Goal: Task Accomplishment & Management: Use online tool/utility

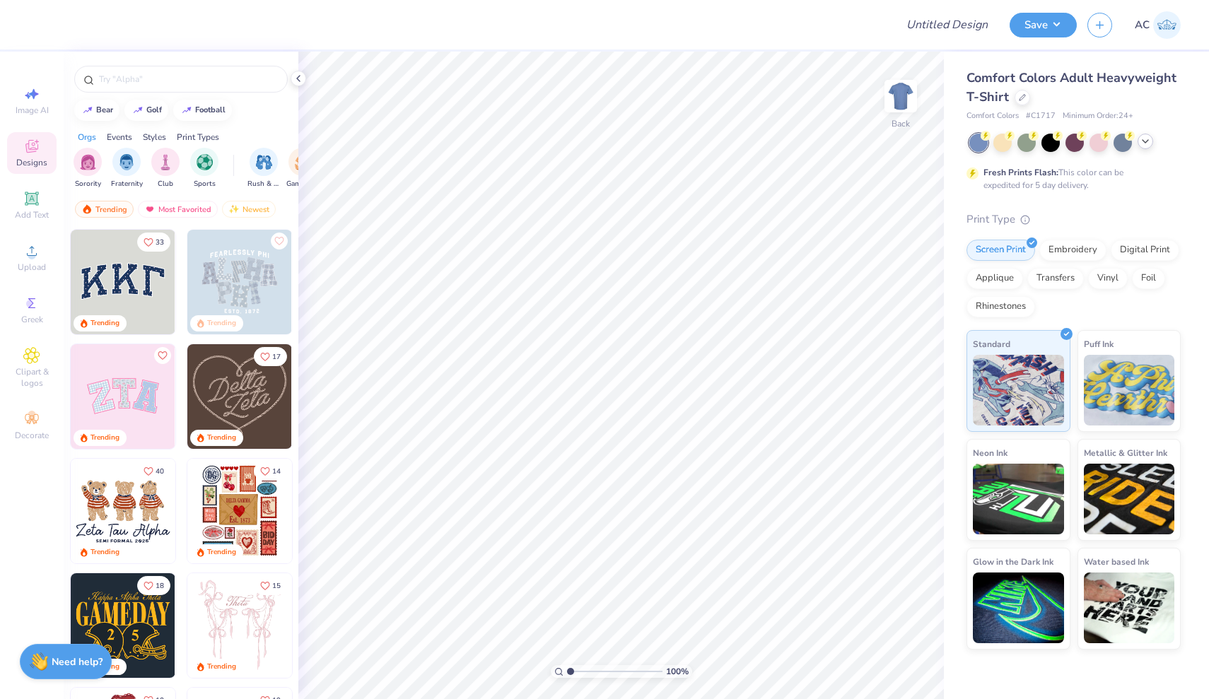
click at [1144, 138] on icon at bounding box center [1145, 141] width 11 height 11
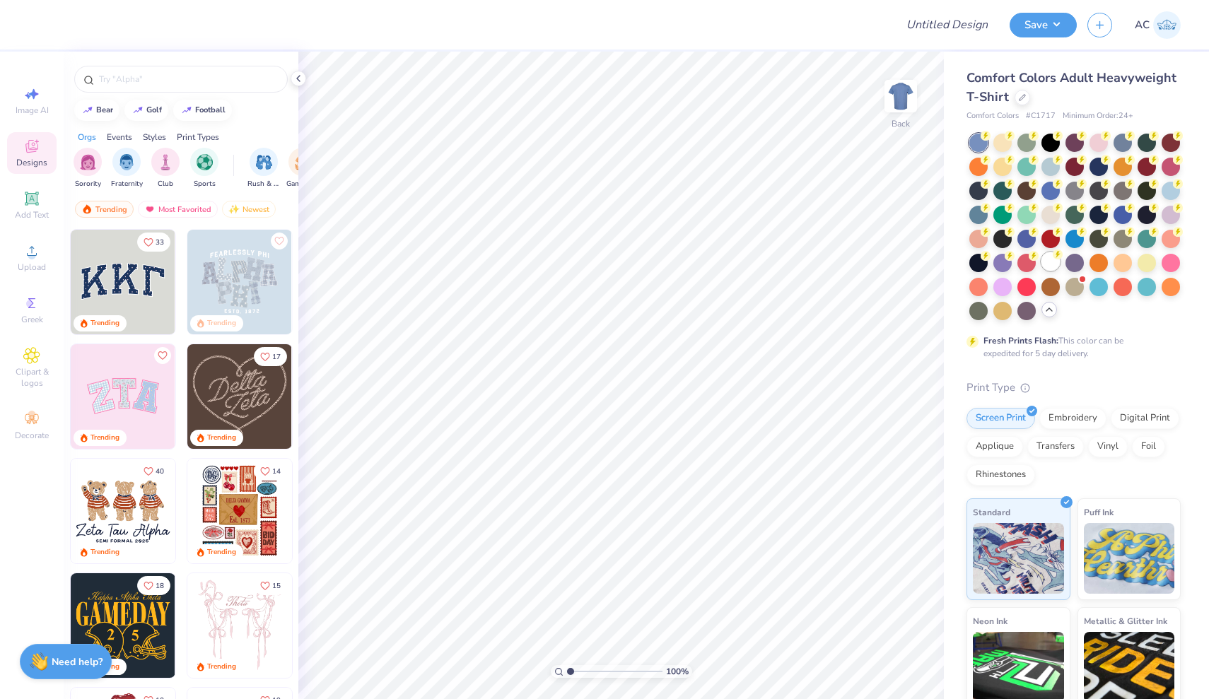
click at [1053, 266] on div at bounding box center [1051, 261] width 18 height 18
click at [34, 253] on circle at bounding box center [32, 256] width 8 height 8
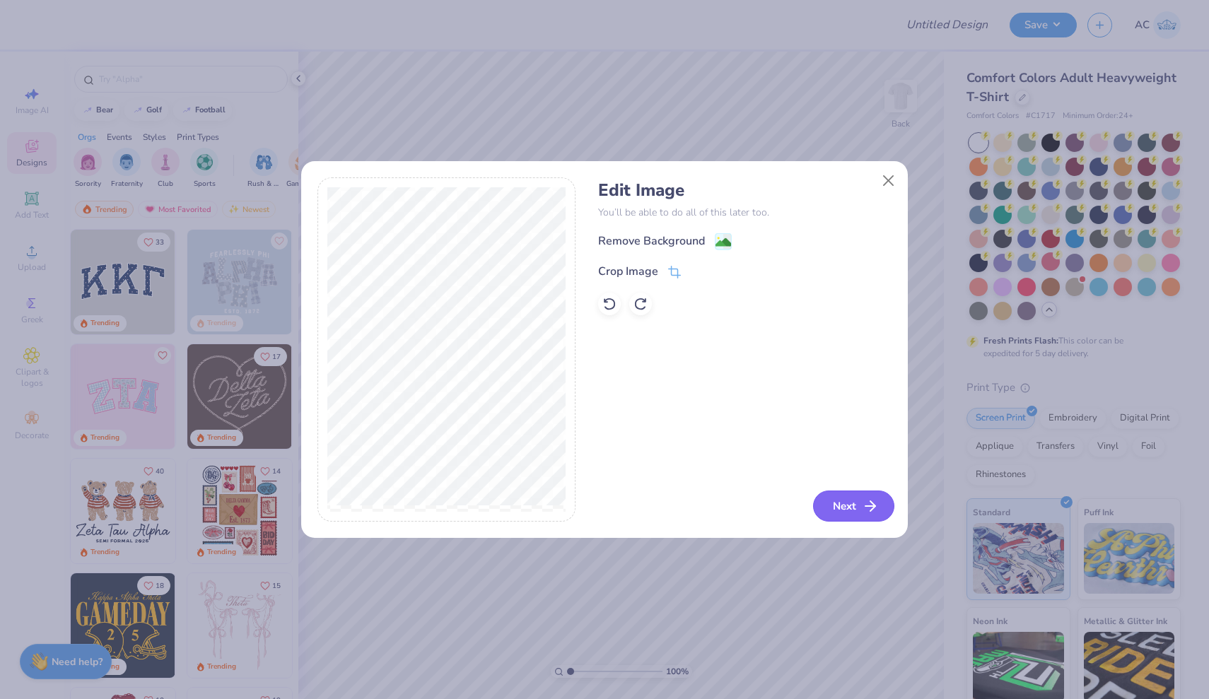
click at [873, 506] on line "button" at bounding box center [870, 506] width 10 height 0
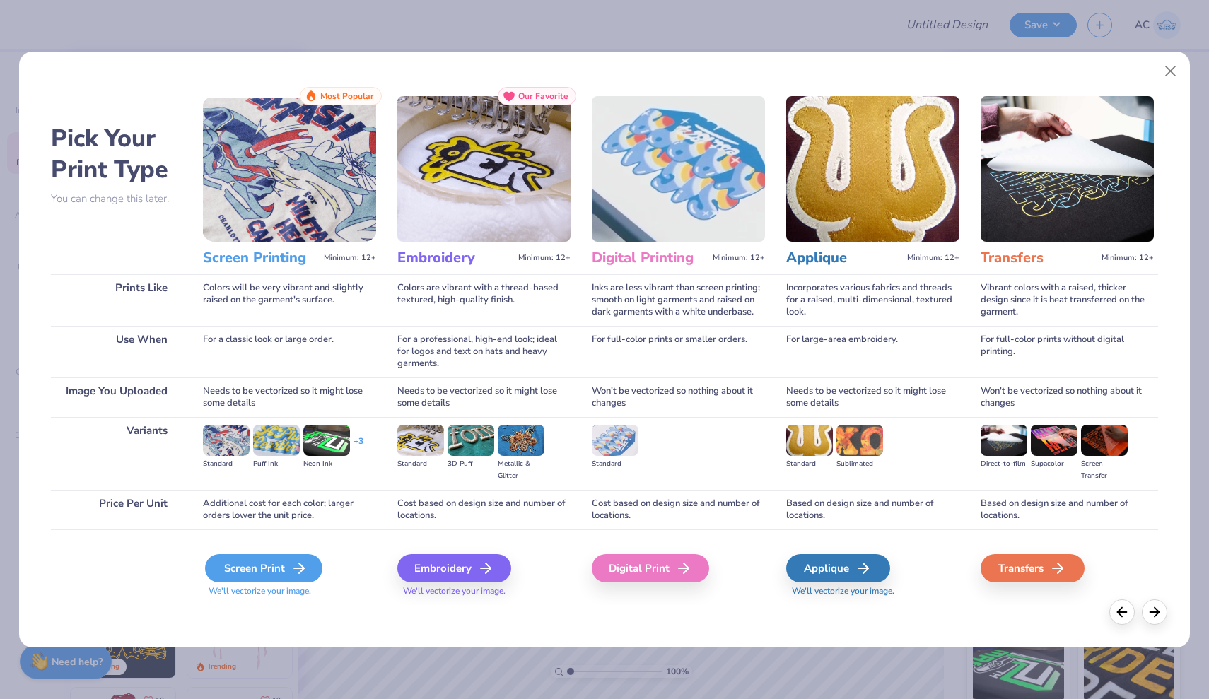
click at [241, 571] on div "Screen Print" at bounding box center [263, 568] width 117 height 28
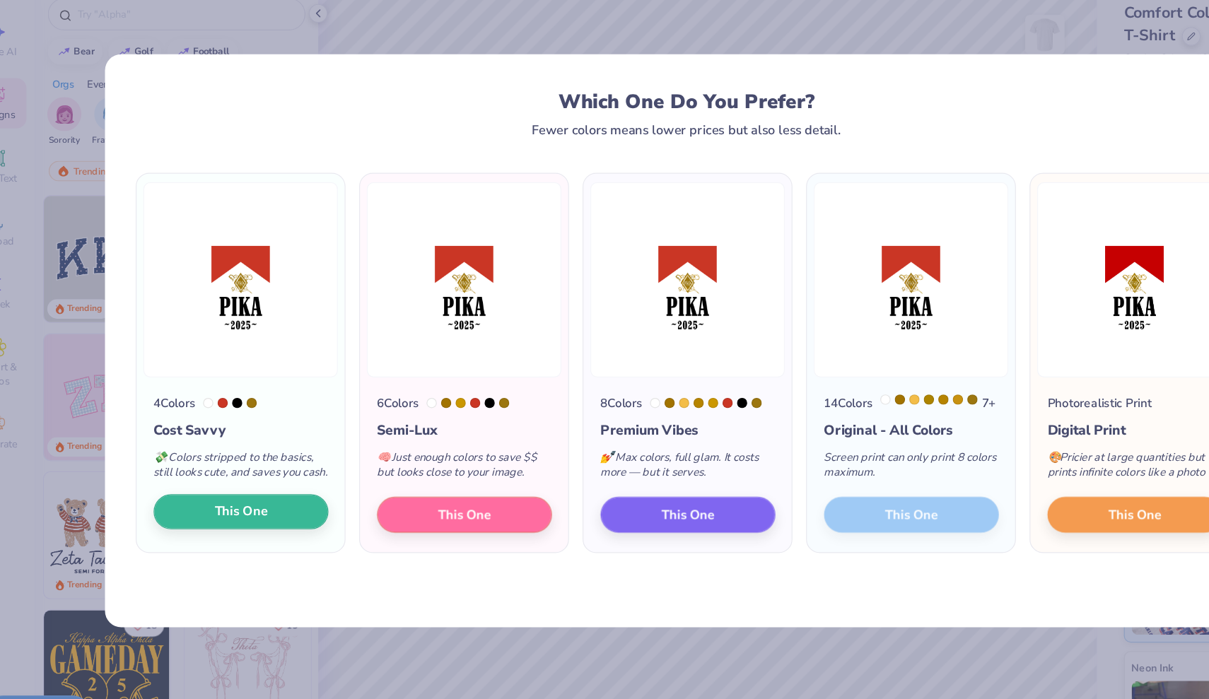
click at [247, 477] on button "This One" at bounding box center [234, 492] width 145 height 30
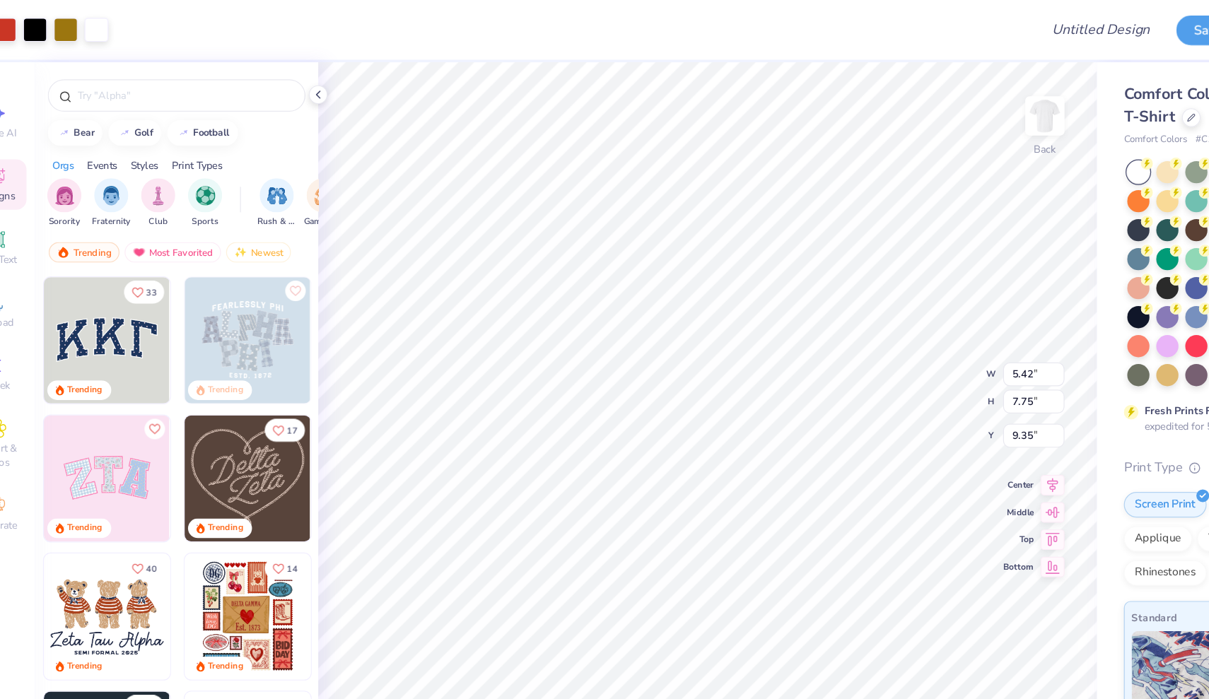
type input "3.50"
type input "5.01"
type input "5.12"
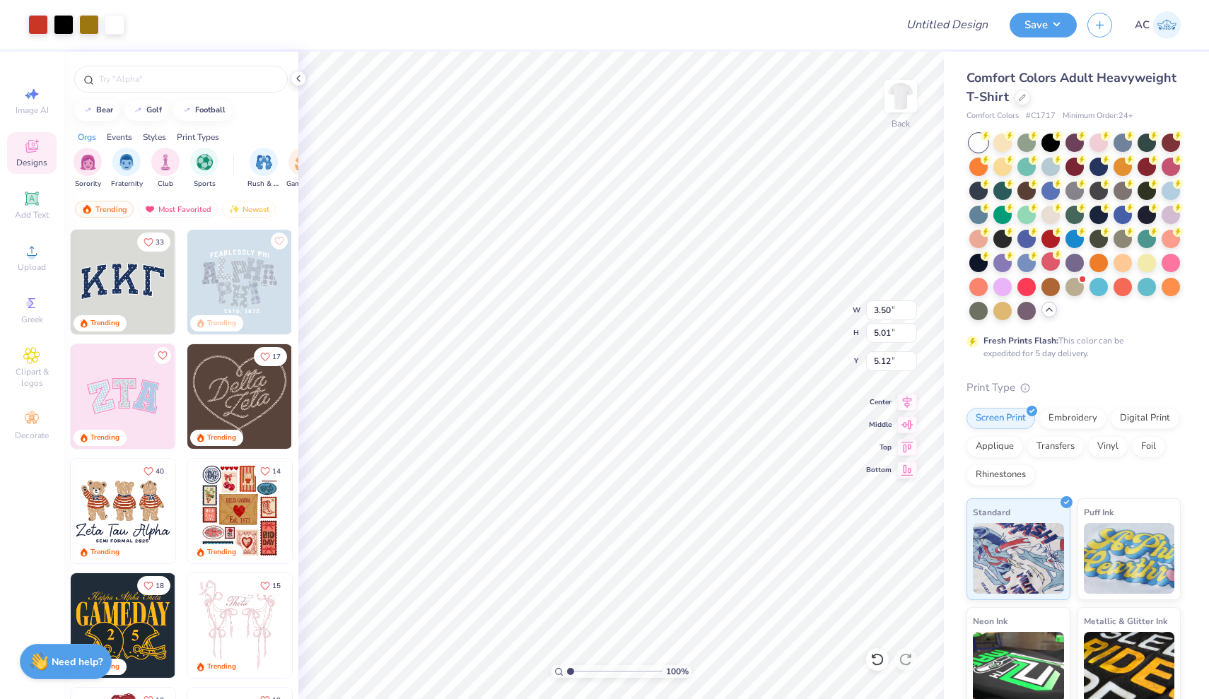
type input "5.28"
click at [900, 95] on img at bounding box center [901, 96] width 57 height 57
click at [900, 95] on img at bounding box center [901, 96] width 28 height 28
click at [899, 95] on img at bounding box center [901, 96] width 57 height 57
click at [28, 265] on span "Upload" at bounding box center [32, 267] width 28 height 11
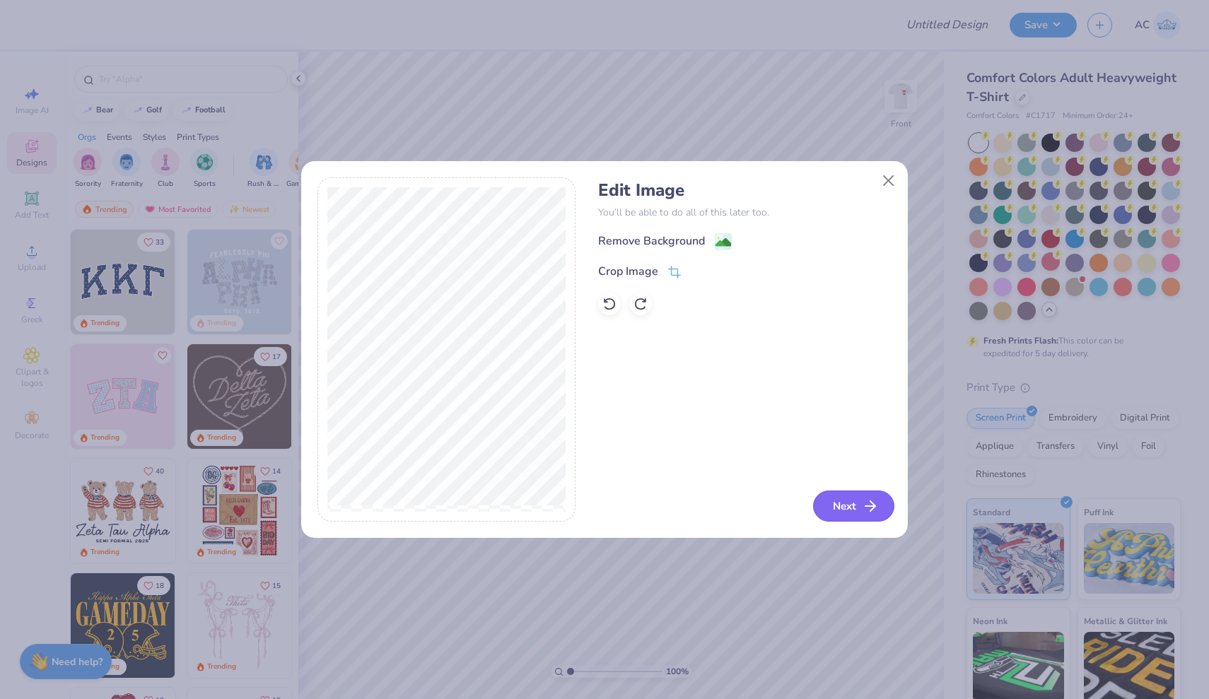
click at [849, 507] on button "Next" at bounding box center [853, 506] width 81 height 31
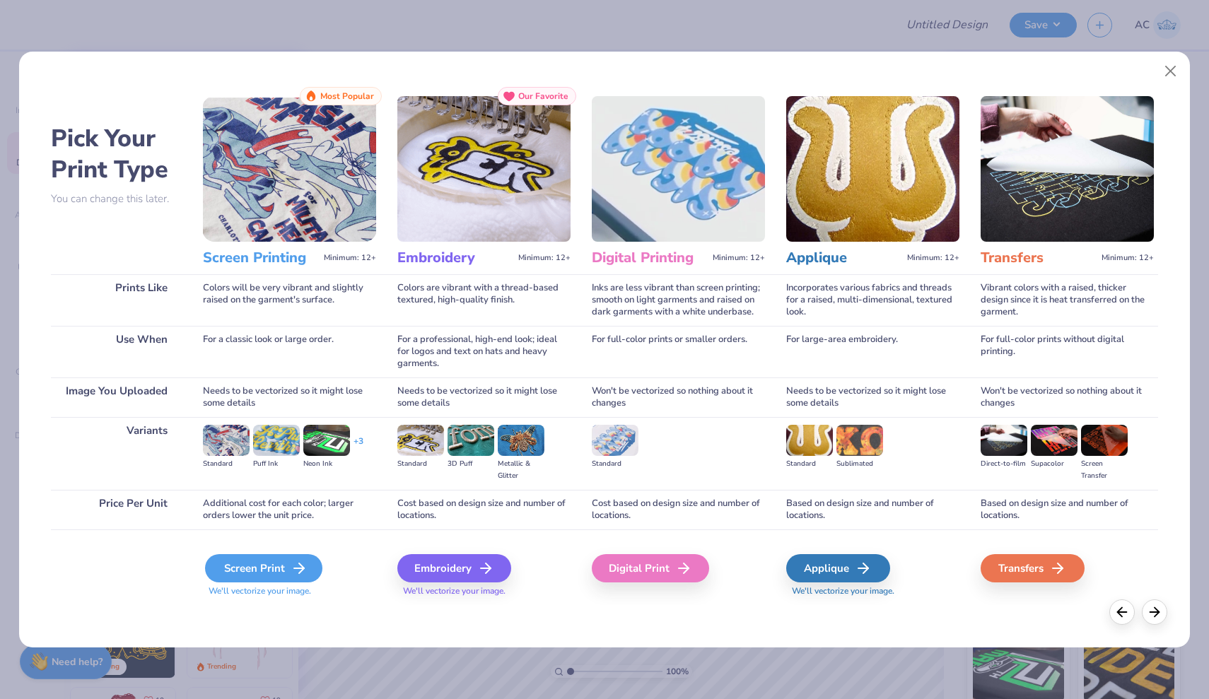
click at [269, 566] on div "Screen Print" at bounding box center [263, 568] width 117 height 28
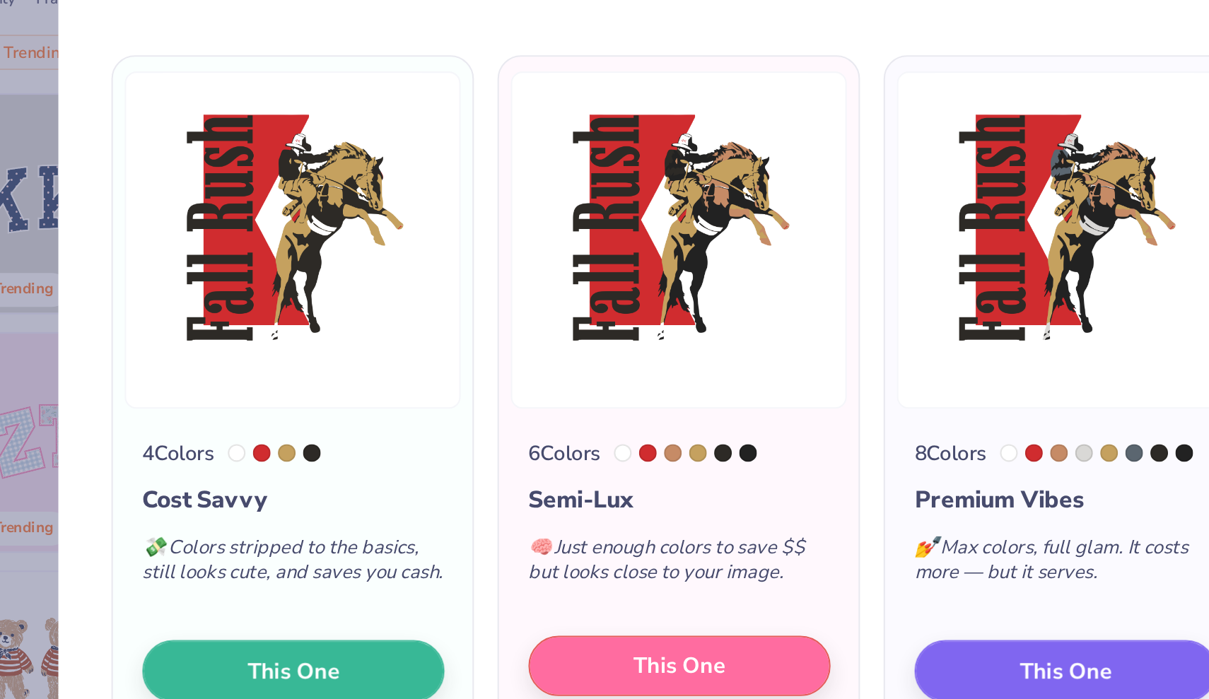
click at [398, 496] on span "This One" at bounding box center [420, 504] width 44 height 16
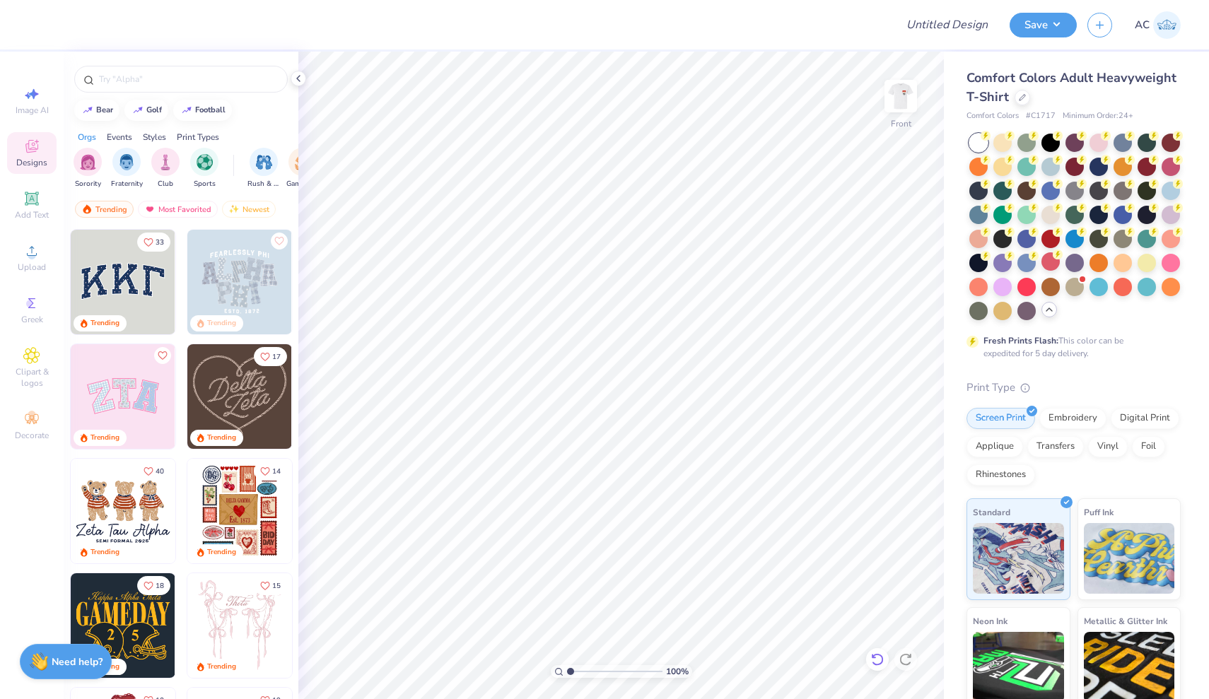
click at [878, 667] on div at bounding box center [877, 659] width 23 height 23
click at [872, 664] on icon at bounding box center [877, 660] width 14 height 14
type input "6.86"
click at [902, 95] on img at bounding box center [901, 96] width 57 height 57
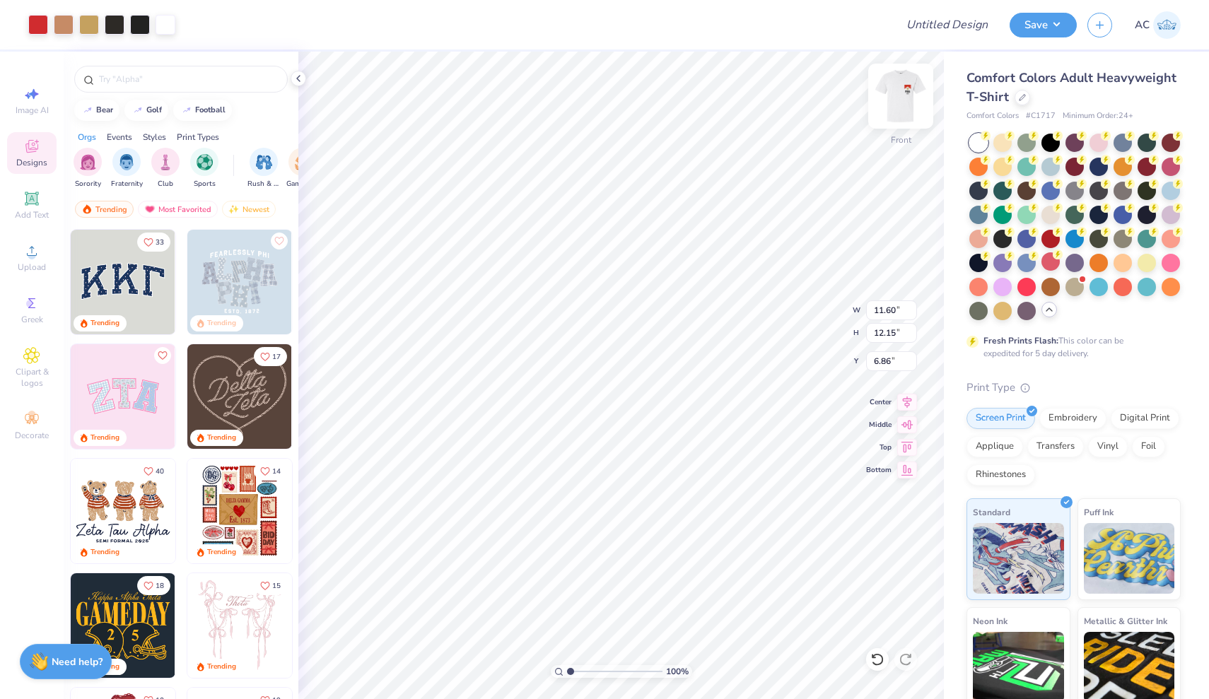
type input "3.00"
click at [896, 98] on img at bounding box center [901, 96] width 57 height 57
type input "3.00"
click at [898, 104] on img at bounding box center [901, 96] width 57 height 57
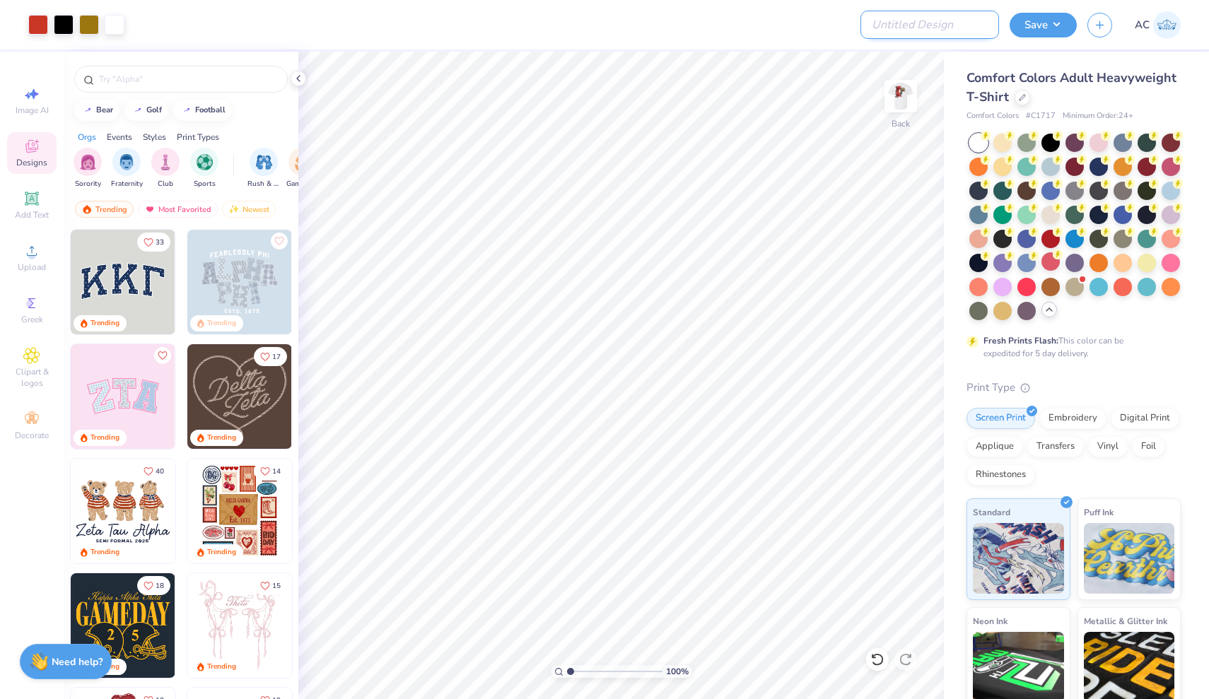
click at [939, 23] on input "Design Title" at bounding box center [930, 25] width 139 height 28
drag, startPoint x: 940, startPoint y: 33, endPoint x: 924, endPoint y: 25, distance: 17.1
click at [924, 25] on input "PIKA Fall Rush" at bounding box center [930, 25] width 139 height 28
click at [901, 25] on input "PIKA Fall 25 Rush" at bounding box center [930, 25] width 139 height 28
type input "PIKA - Fall 25 Rush"
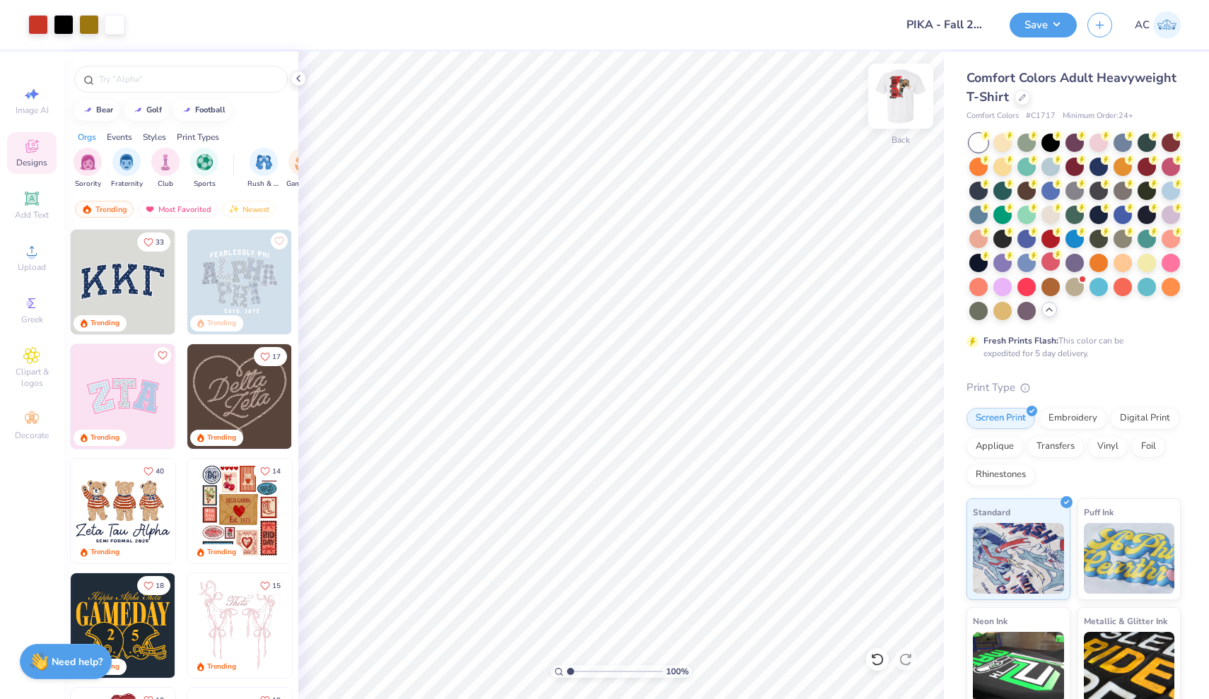
click at [889, 92] on img at bounding box center [901, 96] width 57 height 57
click at [889, 92] on img at bounding box center [901, 96] width 28 height 28
click at [33, 313] on div "Greek" at bounding box center [31, 310] width 49 height 42
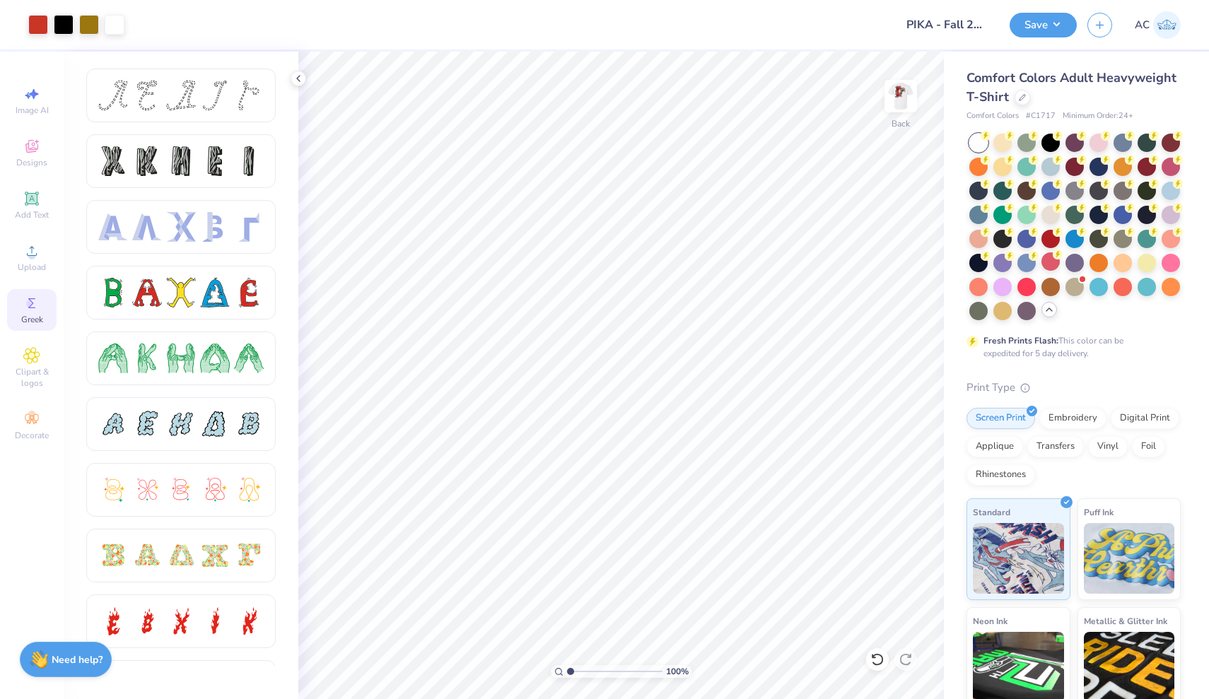
click at [55, 667] on div "Need help? Chat with us." at bounding box center [66, 659] width 92 height 35
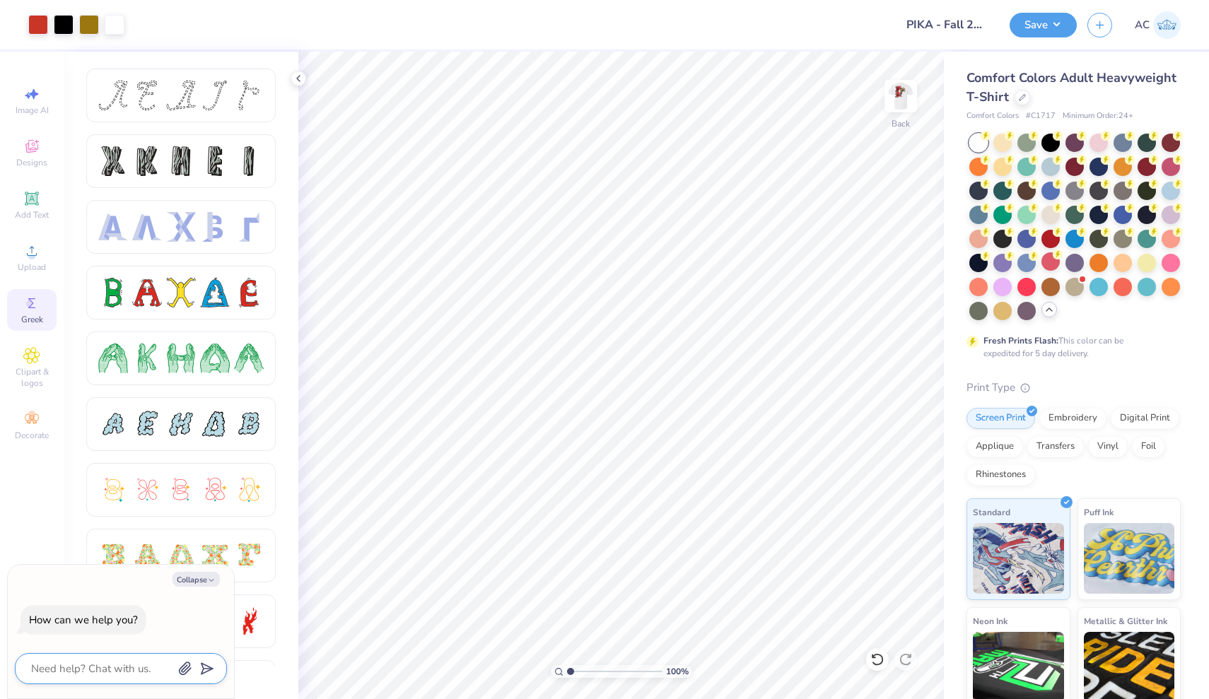
click at [103, 672] on textarea at bounding box center [102, 669] width 144 height 18
click at [897, 98] on img at bounding box center [901, 96] width 57 height 57
click at [897, 98] on img at bounding box center [901, 96] width 28 height 28
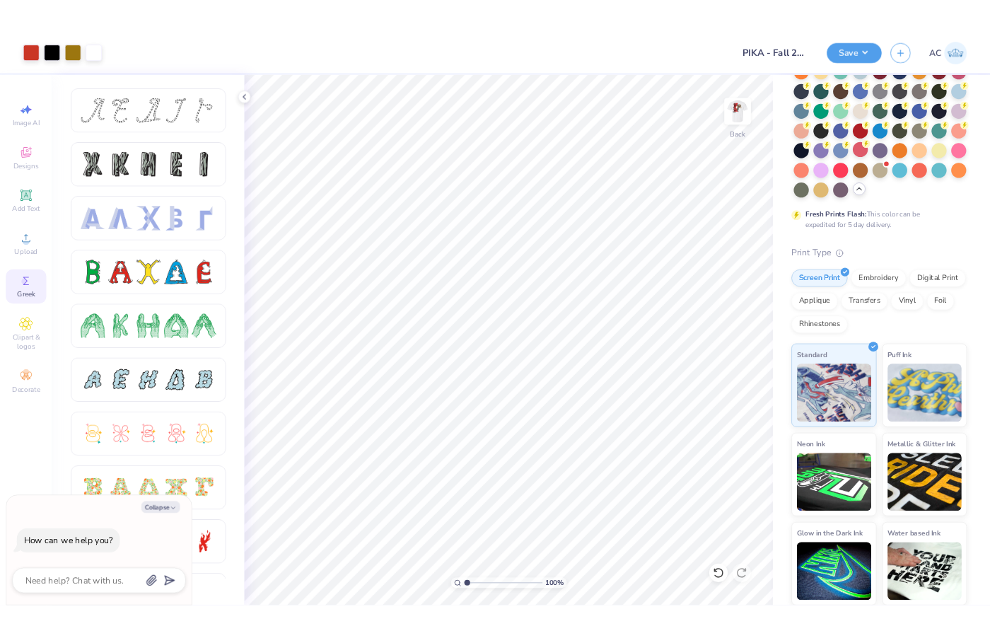
scroll to position [118, 0]
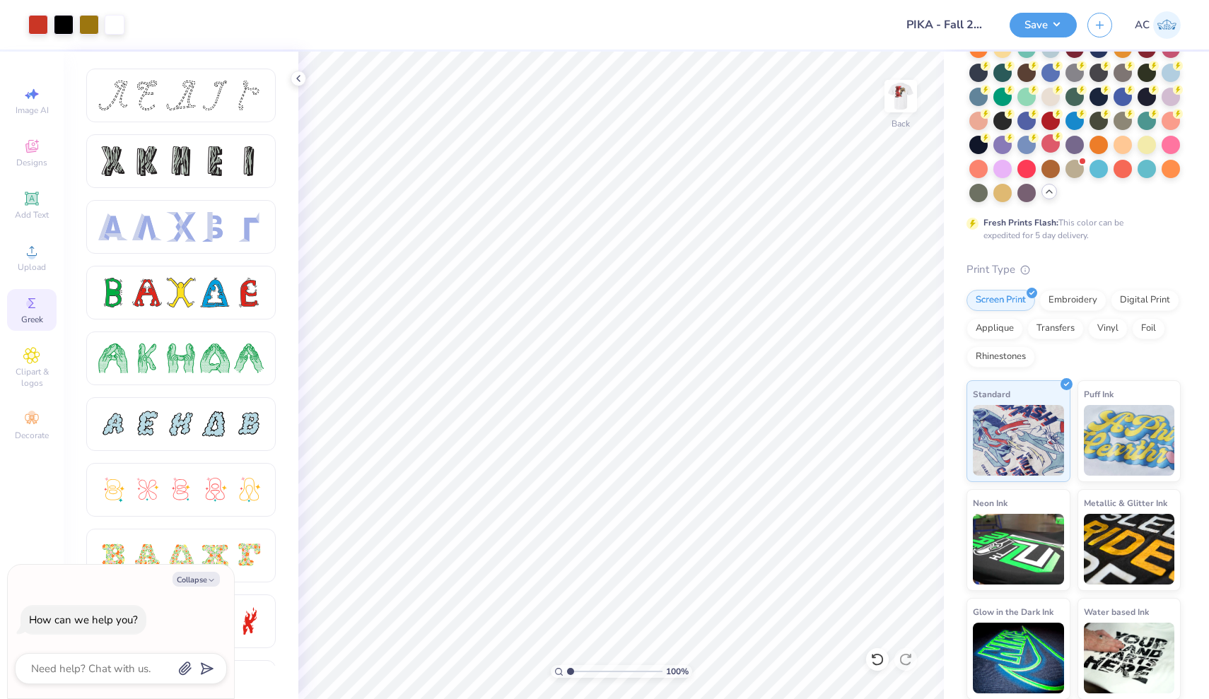
click at [1046, 11] on div "Save AC" at bounding box center [1109, 24] width 199 height 49
click at [1046, 21] on button "Save" at bounding box center [1043, 23] width 67 height 25
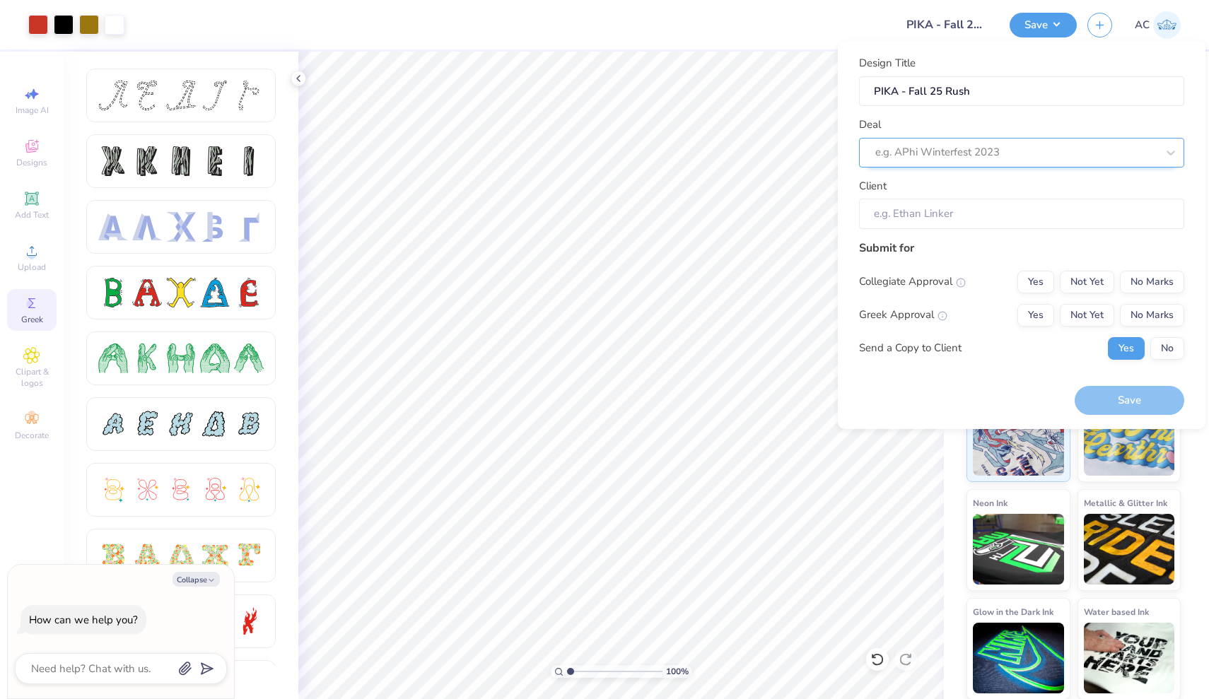
click at [966, 152] on div "e.g. APhi Winterfest 2023" at bounding box center [1015, 152] width 281 height 16
click at [981, 103] on input "PIKA - Fall 25 Rush" at bounding box center [1021, 91] width 325 height 30
click at [967, 214] on input "Client" at bounding box center [1021, 214] width 325 height 30
click at [950, 213] on input "Client" at bounding box center [1021, 214] width 325 height 30
click at [1033, 277] on button "Yes" at bounding box center [1036, 282] width 37 height 23
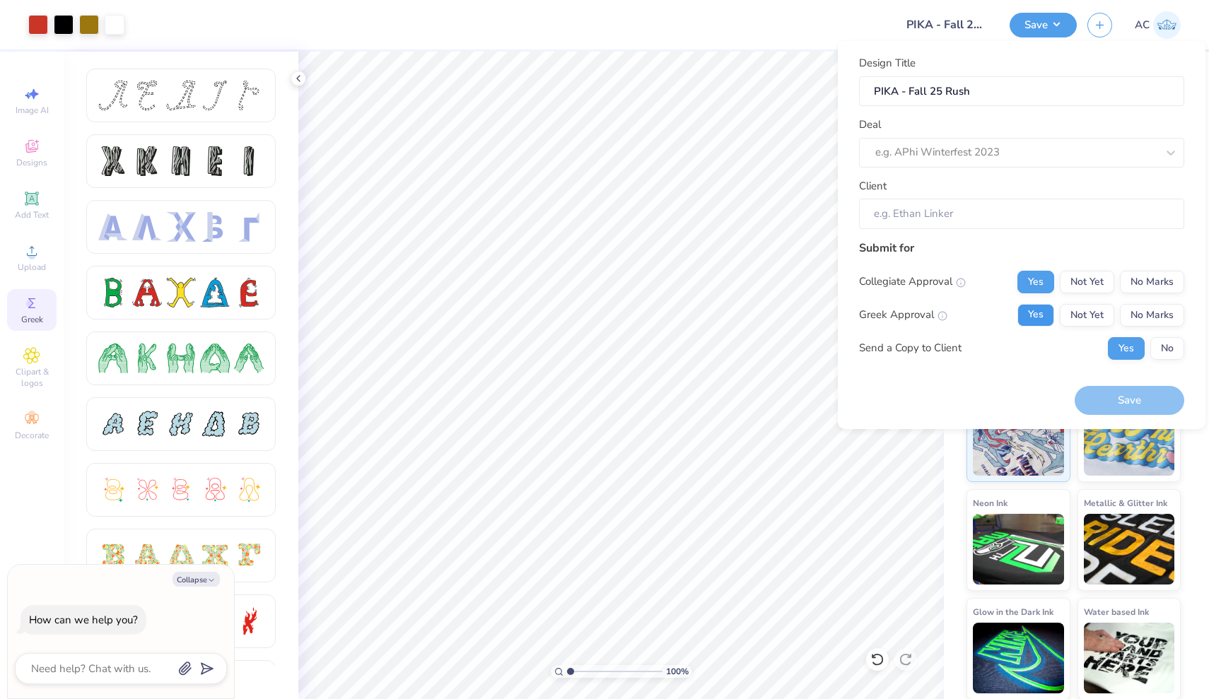
click at [1039, 307] on button "Yes" at bounding box center [1036, 315] width 37 height 23
click at [1167, 346] on button "No" at bounding box center [1167, 348] width 34 height 23
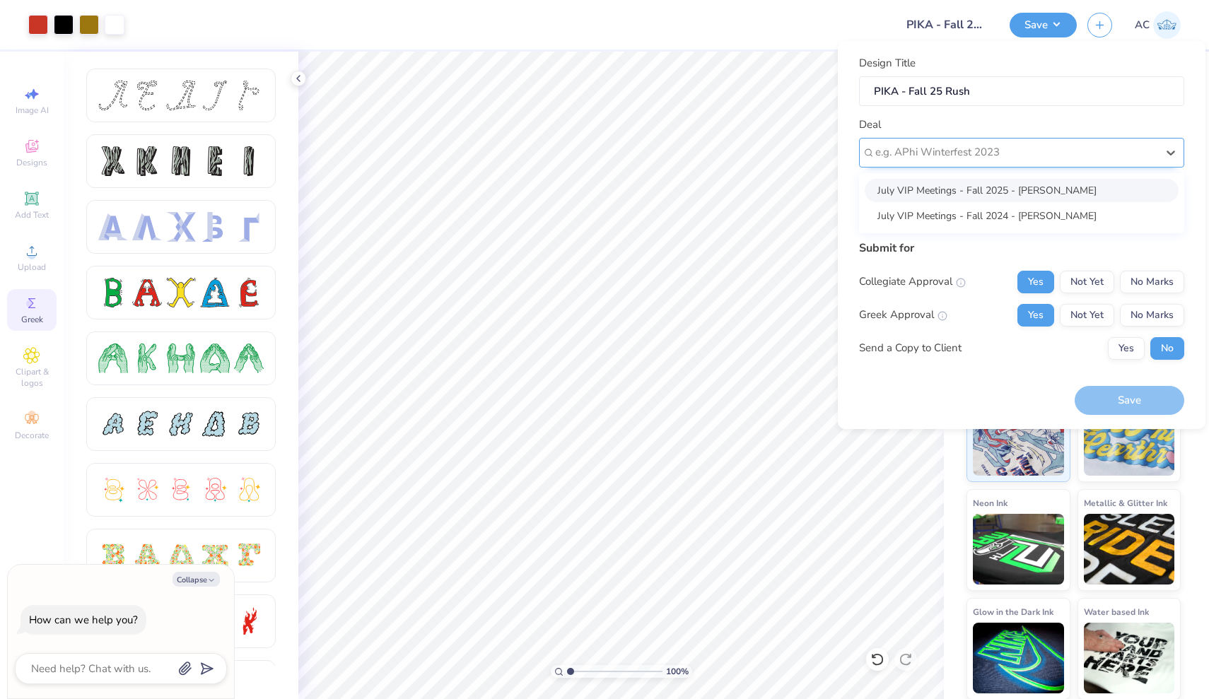
click at [994, 139] on div "e.g. APhi Winterfest 2023" at bounding box center [1021, 153] width 325 height 30
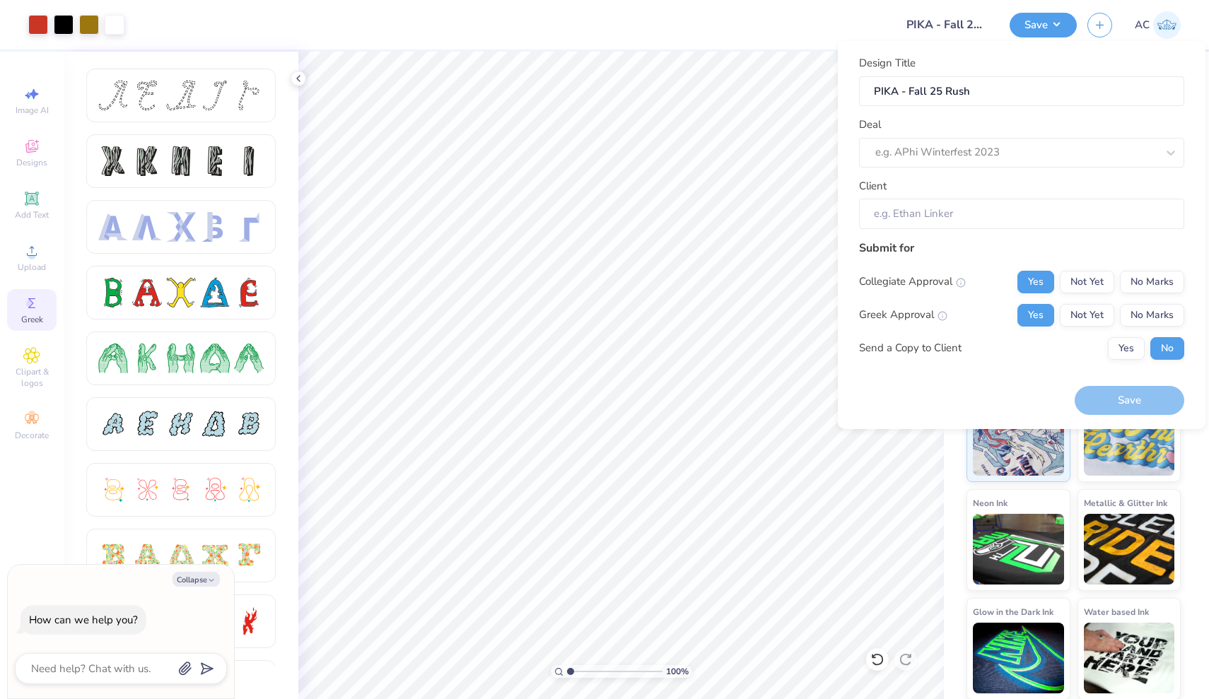
click at [988, 134] on div "Deal e.g. APhi Winterfest 2023" at bounding box center [1021, 142] width 325 height 51
click at [987, 216] on input "Client" at bounding box center [1021, 214] width 325 height 30
click at [950, 214] on input "Client" at bounding box center [1021, 214] width 325 height 30
click at [1099, 402] on div "Save" at bounding box center [1130, 400] width 110 height 29
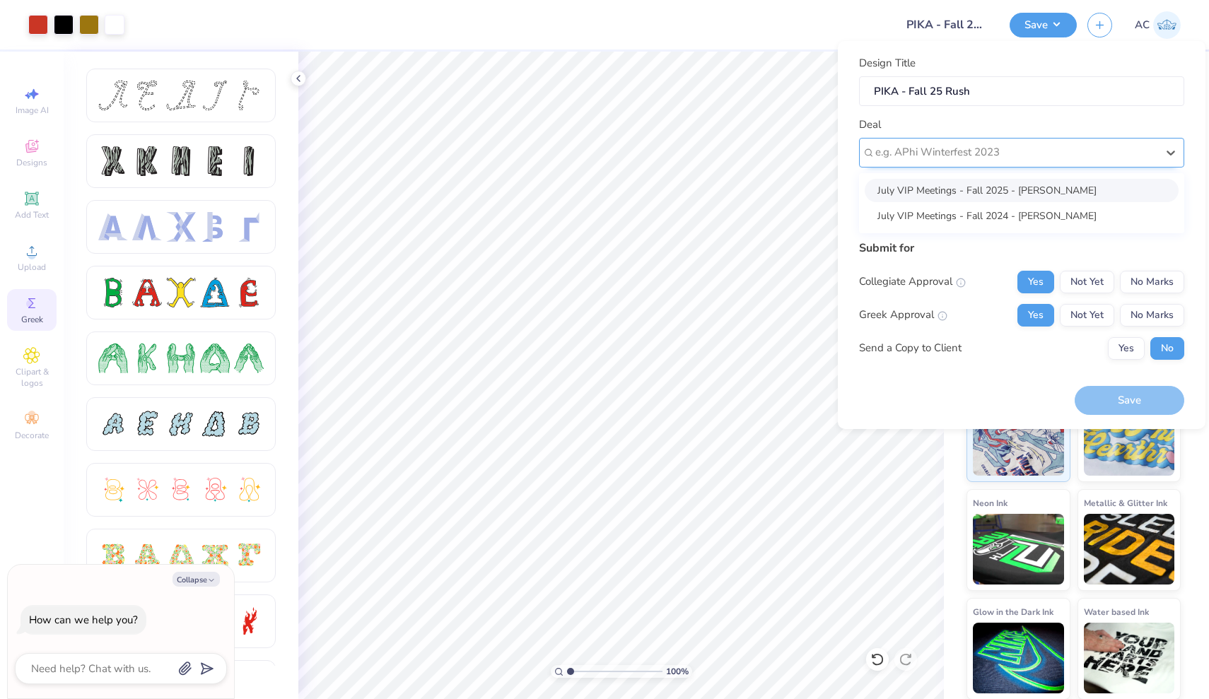
click at [902, 153] on div "e.g. APhi Winterfest 2023" at bounding box center [1015, 152] width 281 height 16
click at [926, 122] on div "Deal option July VIP Meetings - Fall 2025 - [PERSON_NAME] focused, 1 of 2. 2 re…" at bounding box center [1021, 142] width 325 height 51
click at [1039, 163] on div "e.g. APhi Winterfest 2023" at bounding box center [1021, 153] width 325 height 30
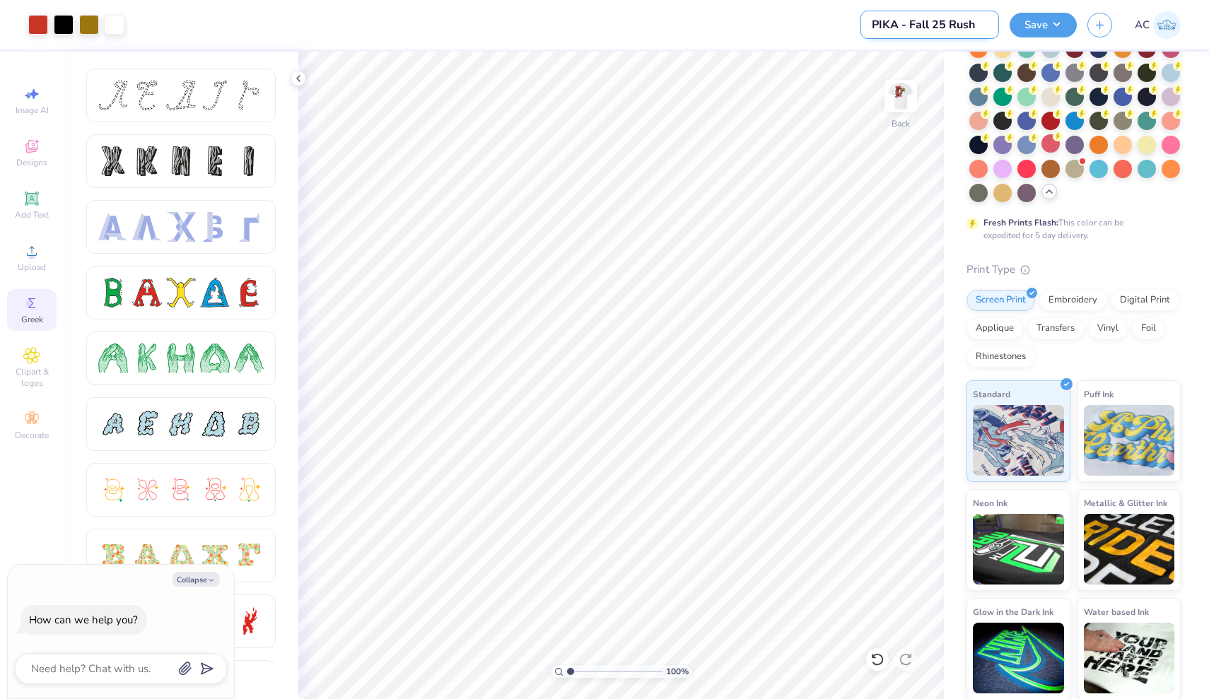
click at [948, 26] on input "PIKA - Fall 25 Rush" at bounding box center [930, 25] width 139 height 28
click at [945, 78] on div "Comfort Colors Adult Heavyweight T-Shirt Comfort Colors # C1717 Minimum Order: …" at bounding box center [1076, 317] width 265 height 766
click at [1047, 29] on button "Save" at bounding box center [1043, 23] width 67 height 25
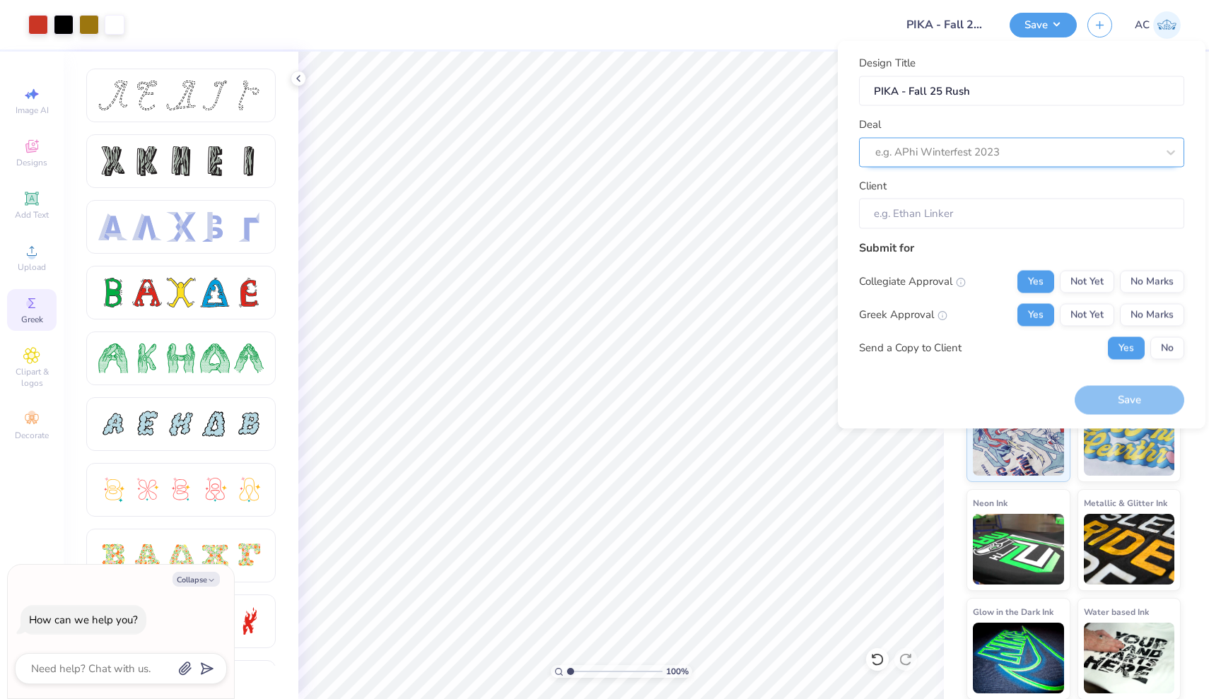
click at [972, 146] on div "e.g. APhi Winterfest 2023" at bounding box center [1015, 152] width 281 height 16
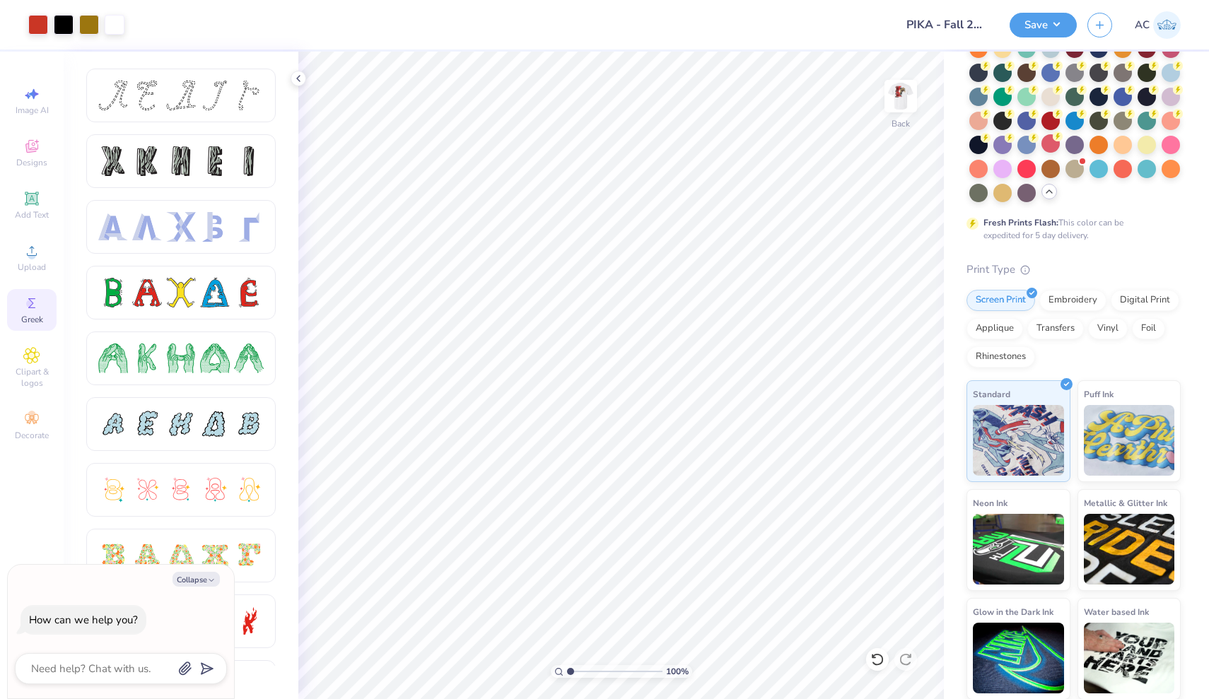
click at [892, 3] on div "Art colors Design Title PIKA - Fall 25 Rush Save AC" at bounding box center [604, 24] width 1209 height 49
click at [1102, 25] on icon "button" at bounding box center [1100, 23] width 12 height 12
click at [1059, 25] on button "Save" at bounding box center [1043, 23] width 67 height 25
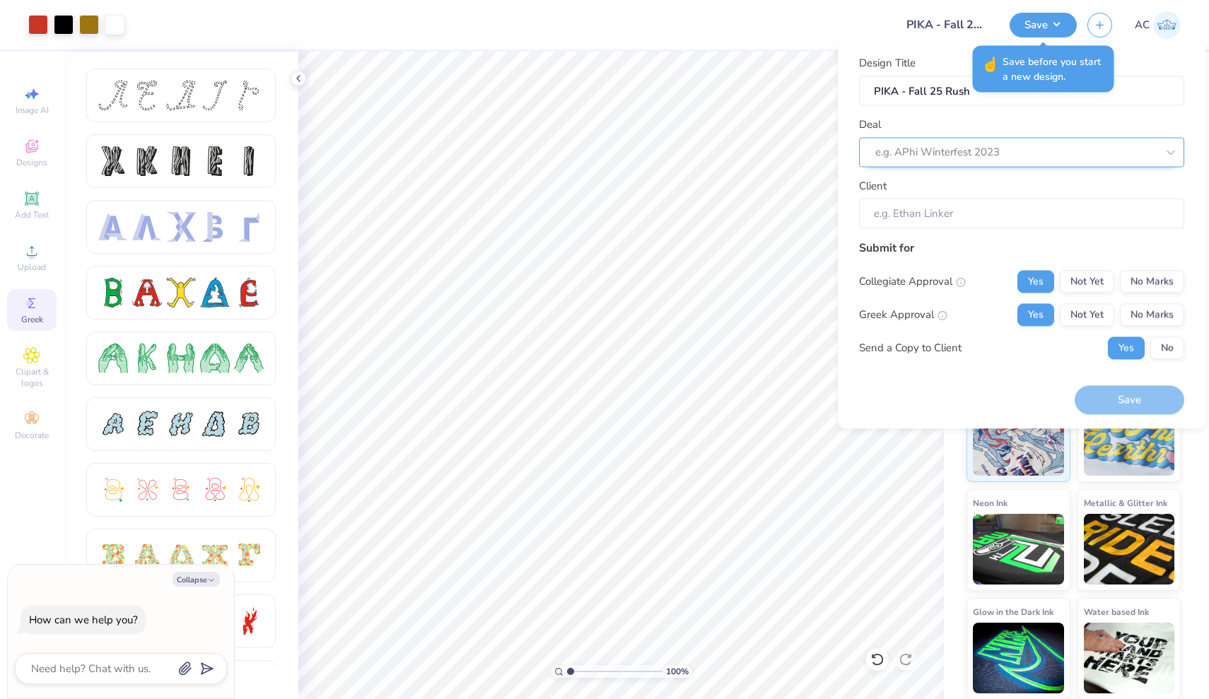
click at [986, 153] on div "e.g. APhi Winterfest 2023" at bounding box center [1015, 152] width 281 height 16
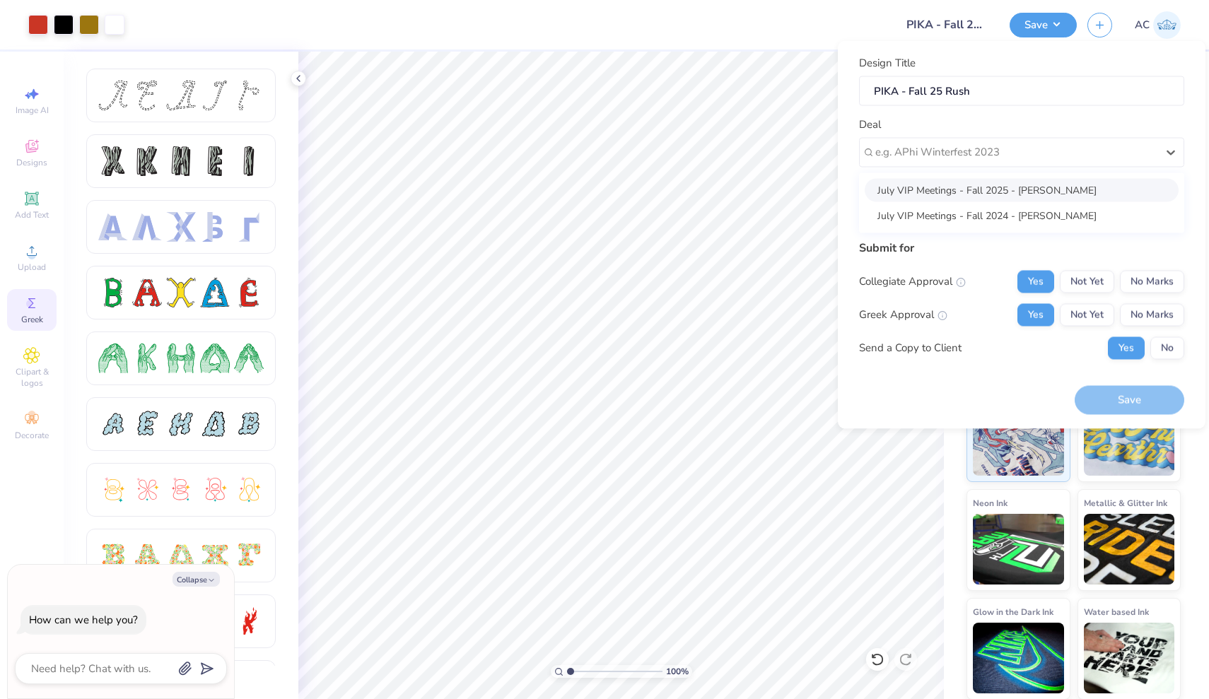
click at [985, 183] on div "July VIP Meetings - Fall 2025 - [PERSON_NAME]" at bounding box center [1022, 189] width 314 height 23
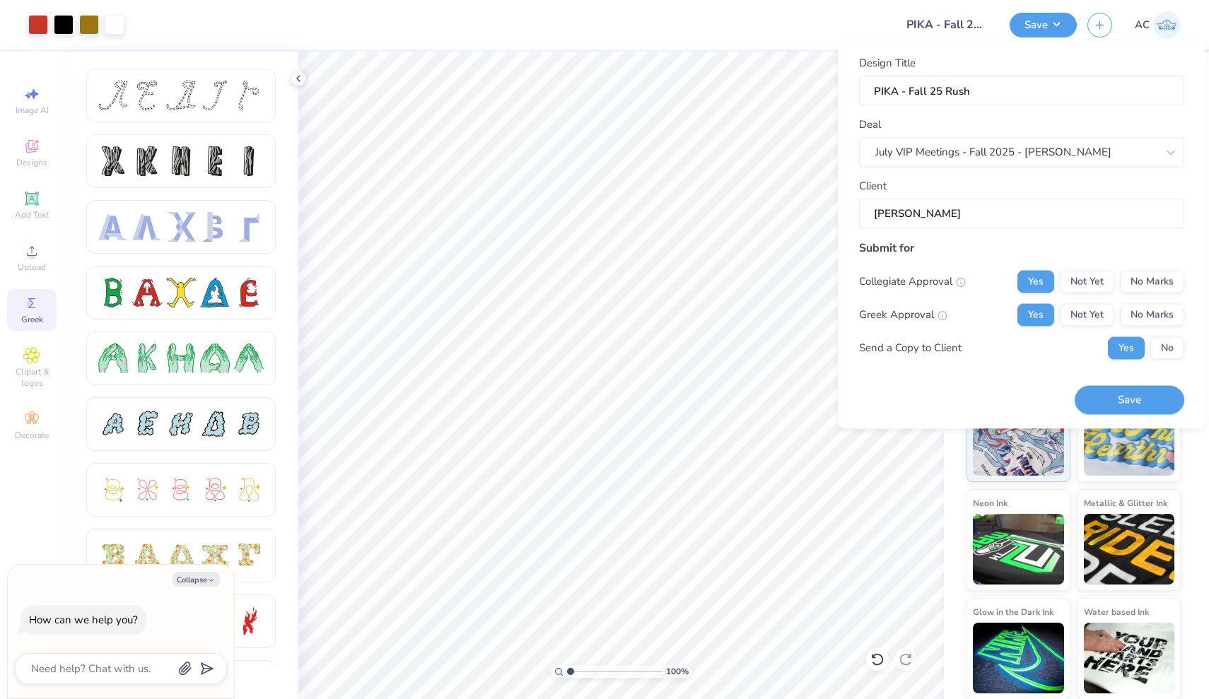
type textarea "x"
type input "[PERSON_NAME]"
click at [972, 213] on input "[PERSON_NAME]" at bounding box center [1021, 214] width 325 height 30
click at [1167, 342] on button "No" at bounding box center [1167, 348] width 34 height 23
click at [991, 149] on div "July VIP Meetings - Fall 2025 - [PERSON_NAME]" at bounding box center [1015, 152] width 281 height 16
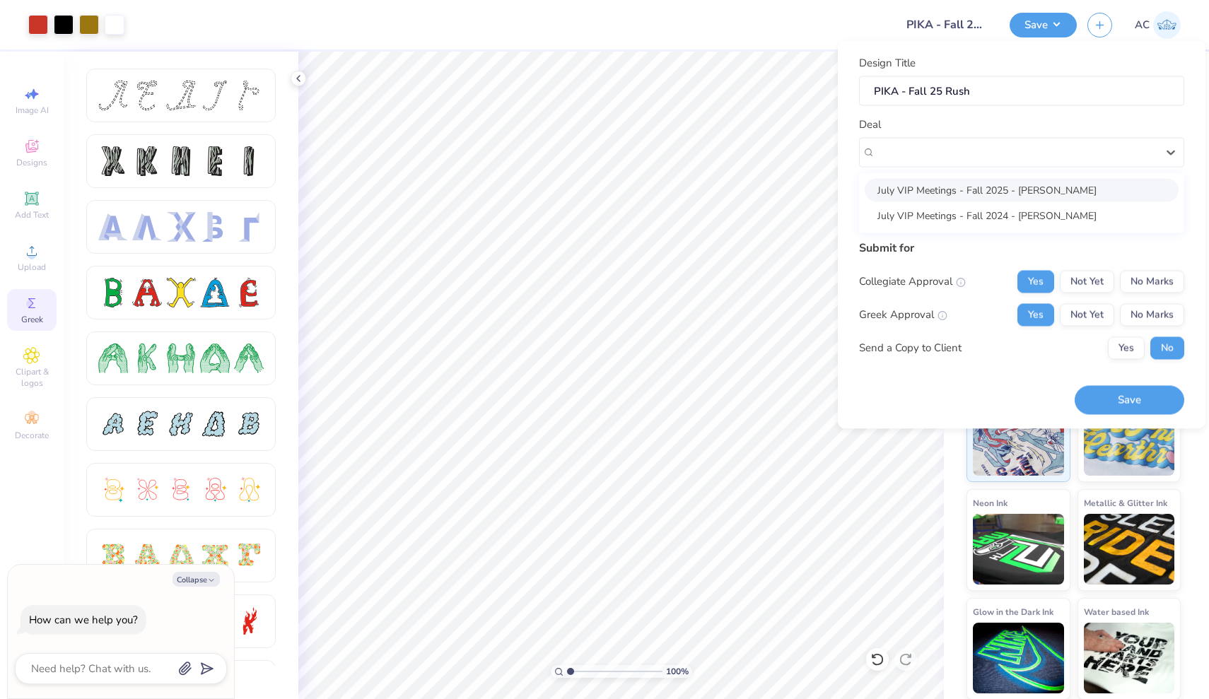
click at [989, 120] on div "Deal option July VIP Meetings - Fall 2025 - [PERSON_NAME] selected, 1 of 2. 2 r…" at bounding box center [1021, 142] width 325 height 51
click at [890, 147] on div "July VIP Meetings - Fall 2025 - [PERSON_NAME]" at bounding box center [1015, 152] width 281 height 16
click at [948, 110] on div "Design Title PIKA - Fall 25 Rush Deal option July VIP Meetings - Fall 2025 - [P…" at bounding box center [1021, 142] width 325 height 174
click at [942, 158] on div "July VIP Meetings - Fall 2025 - [PERSON_NAME]" at bounding box center [1016, 152] width 284 height 22
click at [937, 215] on div "July VIP Meetings - Fall 2024 - [PERSON_NAME]" at bounding box center [1022, 215] width 314 height 23
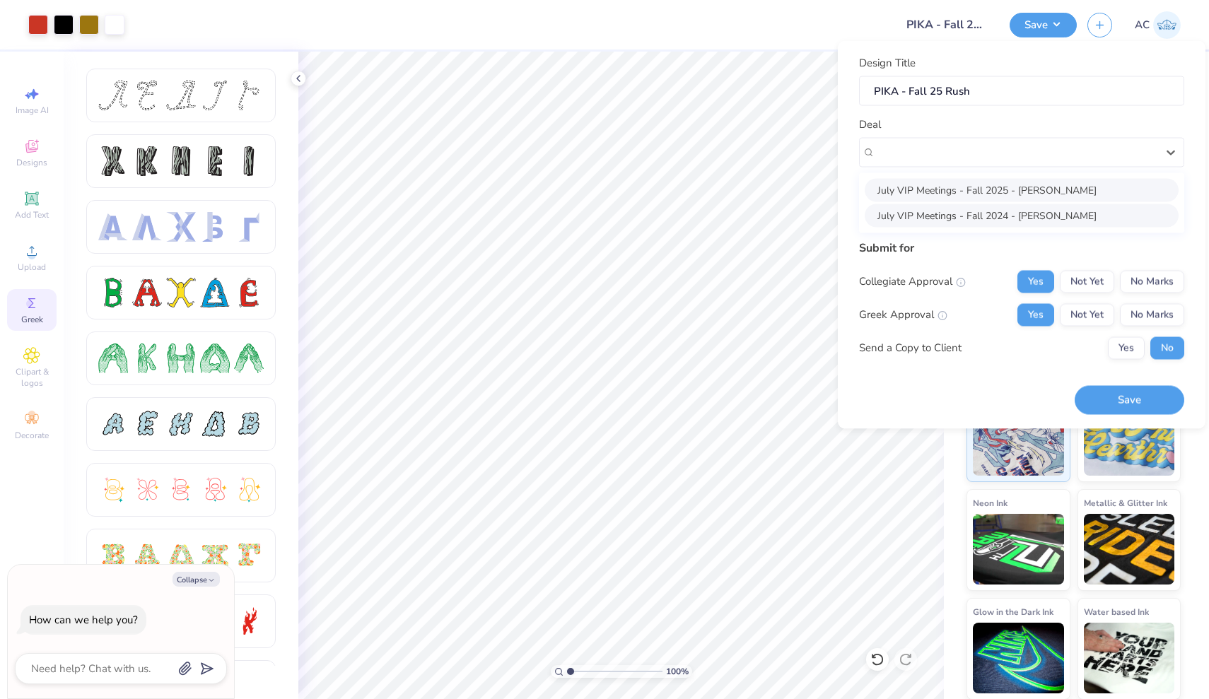
type textarea "x"
type input "[PERSON_NAME]"
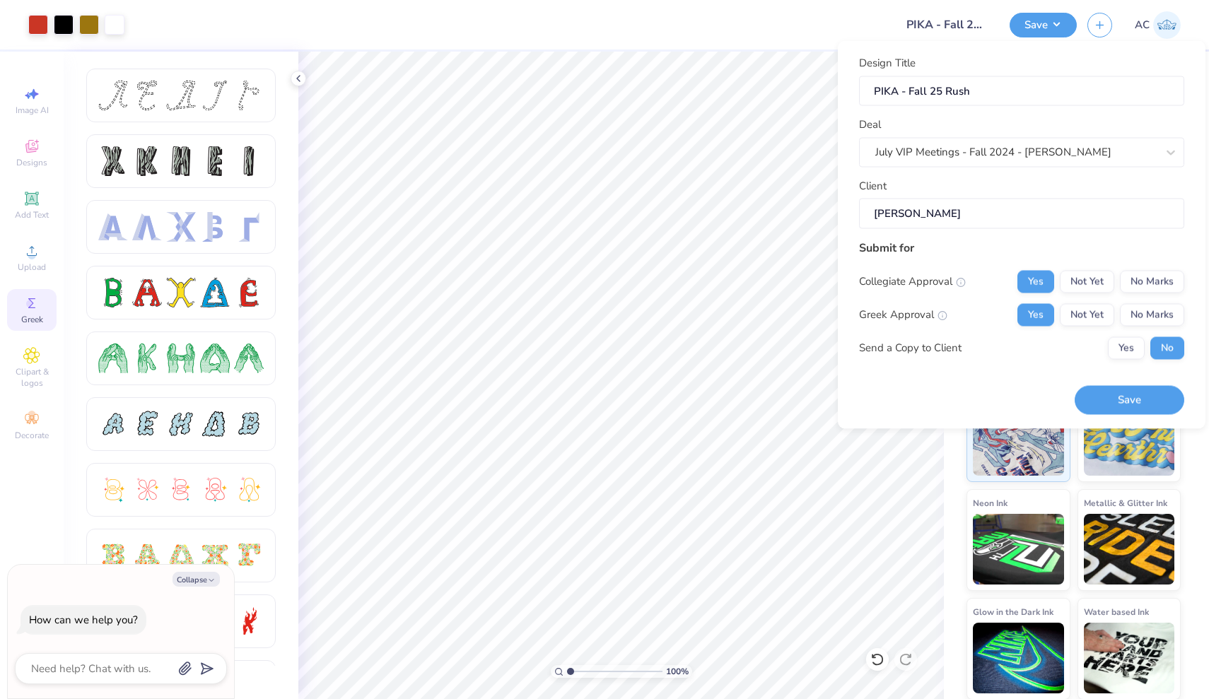
click at [940, 217] on input "[PERSON_NAME]" at bounding box center [1021, 214] width 325 height 30
click at [957, 214] on input "[PERSON_NAME]" at bounding box center [1021, 214] width 325 height 30
click at [941, 206] on input "[PERSON_NAME]" at bounding box center [1021, 214] width 325 height 30
click at [1017, 146] on div "July VIP Meetings - Fall 2024 - [PERSON_NAME]" at bounding box center [1015, 152] width 281 height 16
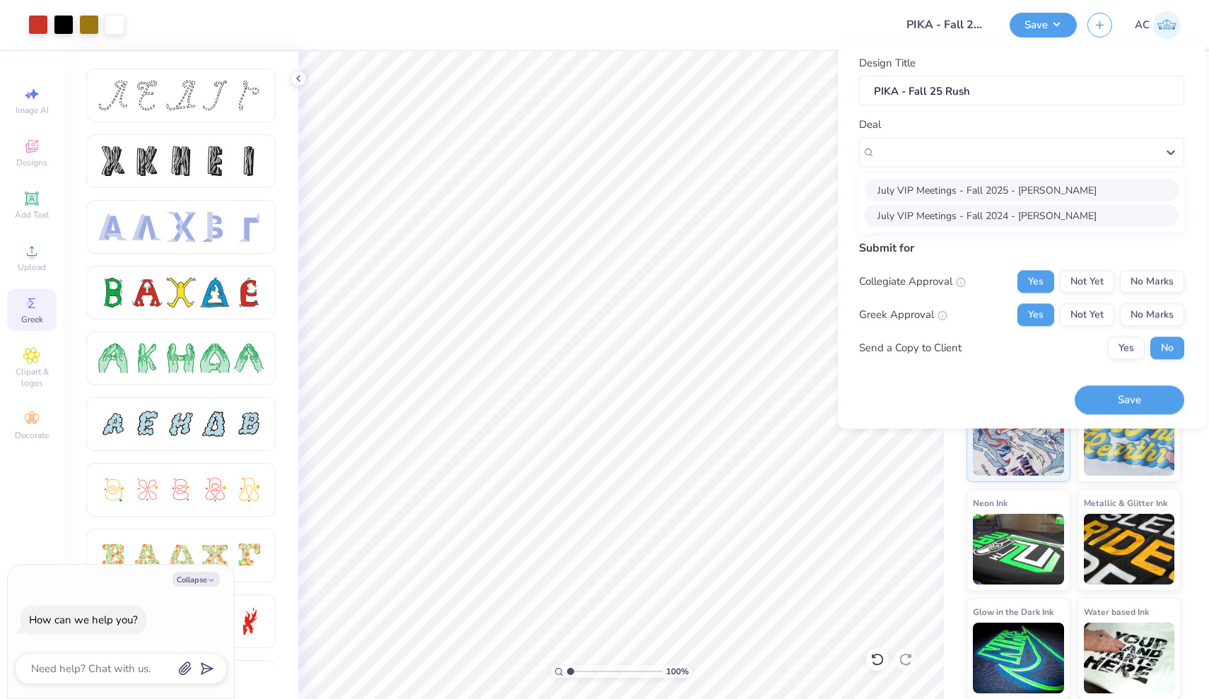
click at [1024, 194] on div "July VIP Meetings - Fall 2025 - [PERSON_NAME]" at bounding box center [1022, 189] width 314 height 23
type textarea "x"
type input "[PERSON_NAME]"
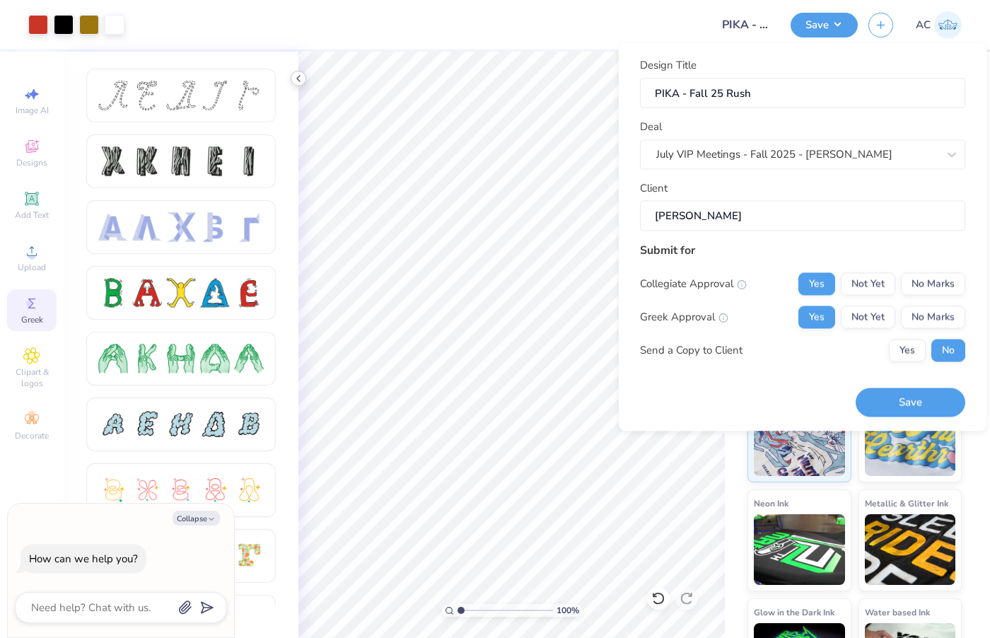
click at [300, 79] on icon at bounding box center [298, 78] width 11 height 11
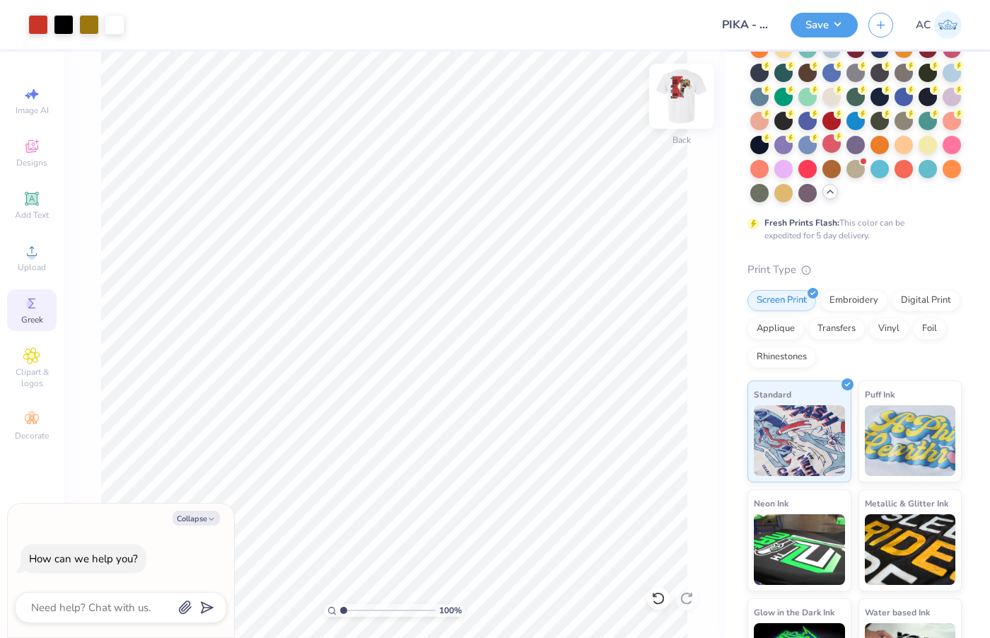
click at [680, 112] on img at bounding box center [681, 96] width 57 height 57
click at [680, 110] on img at bounding box center [681, 96] width 57 height 57
type textarea "x"
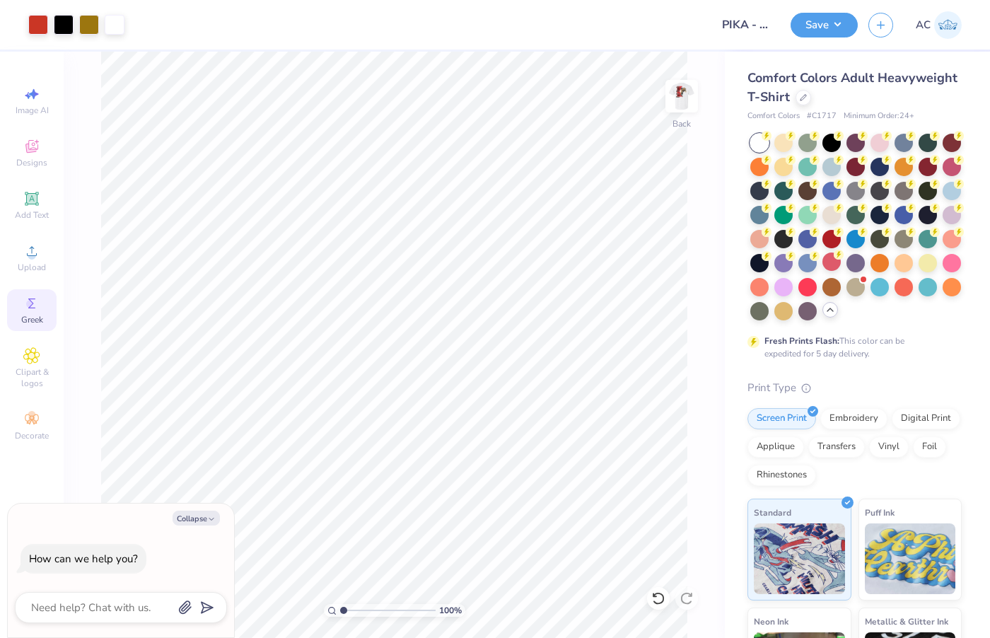
scroll to position [0, 0]
click at [82, 605] on textarea at bounding box center [102, 607] width 144 height 18
type textarea "c"
type textarea "x"
type textarea "ca"
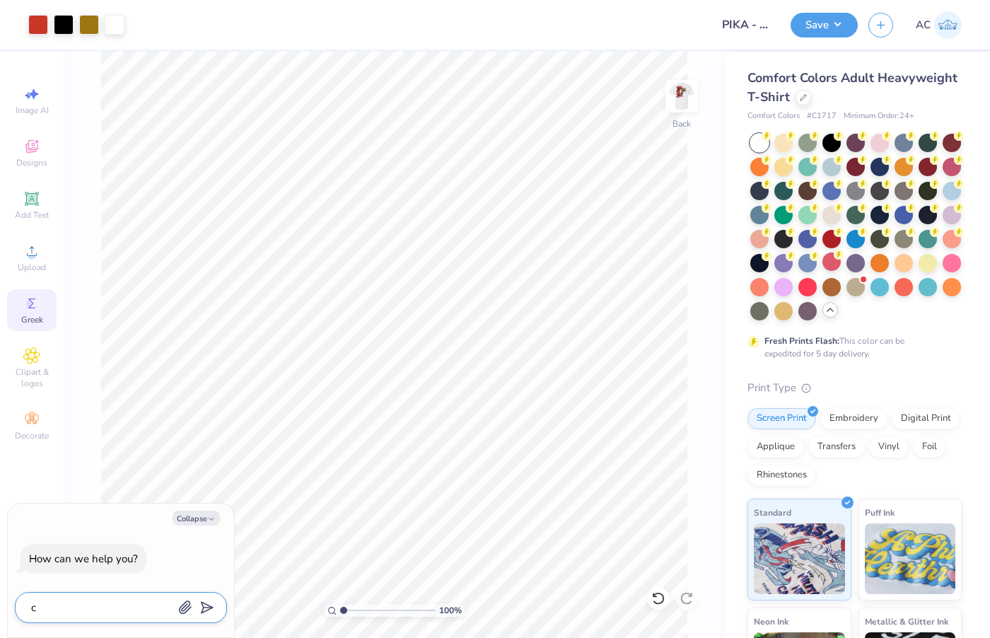
type textarea "x"
type textarea "can"
type textarea "x"
type textarea "can"
type textarea "x"
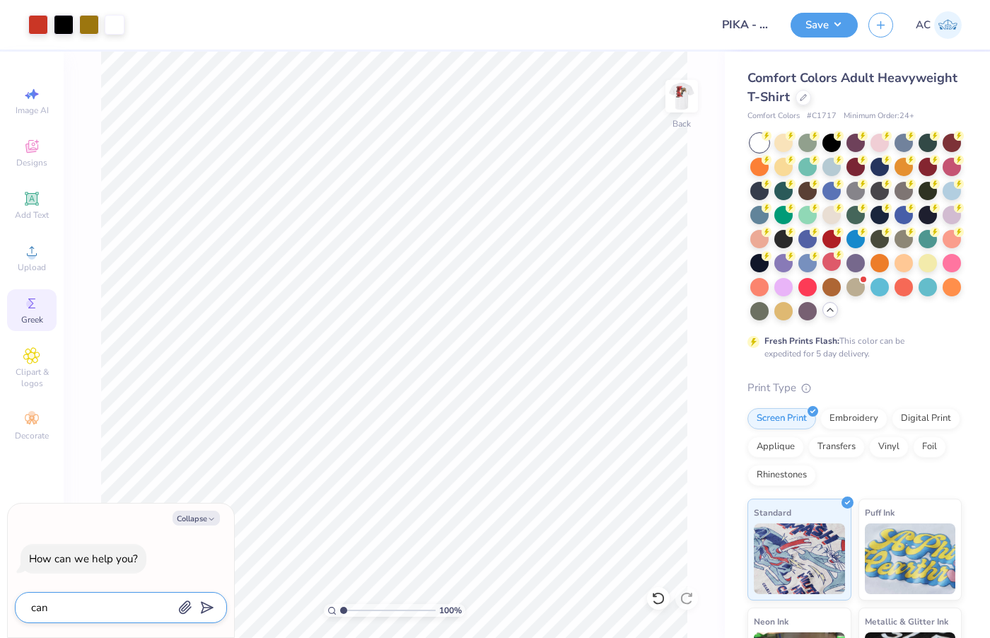
type textarea "can i"
type textarea "x"
type textarea "can i"
type textarea "x"
type textarea "can i s"
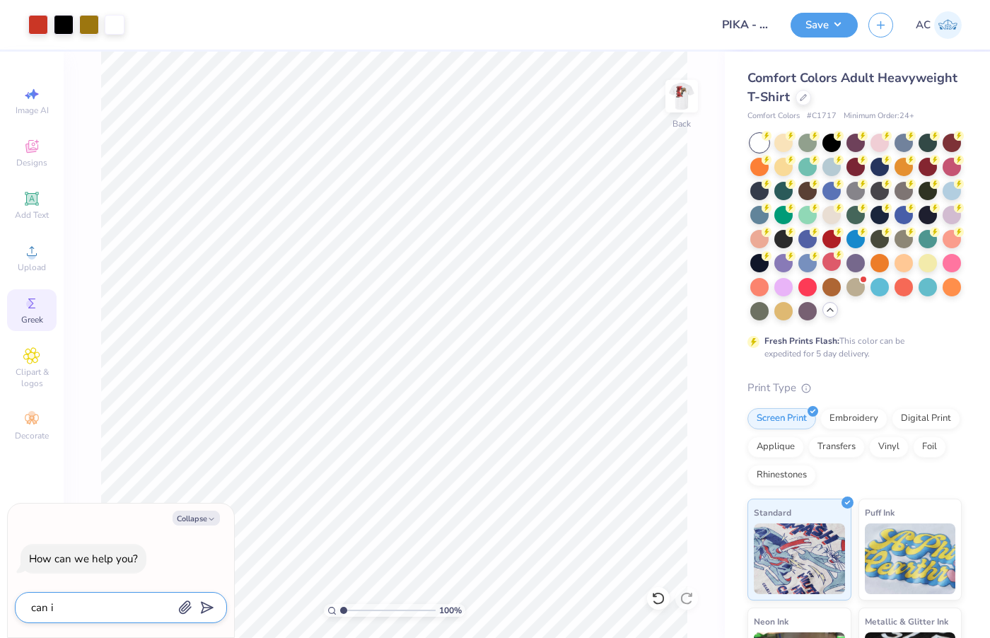
type textarea "x"
type textarea "can i sa"
type textarea "x"
type textarea "can i sav"
type textarea "x"
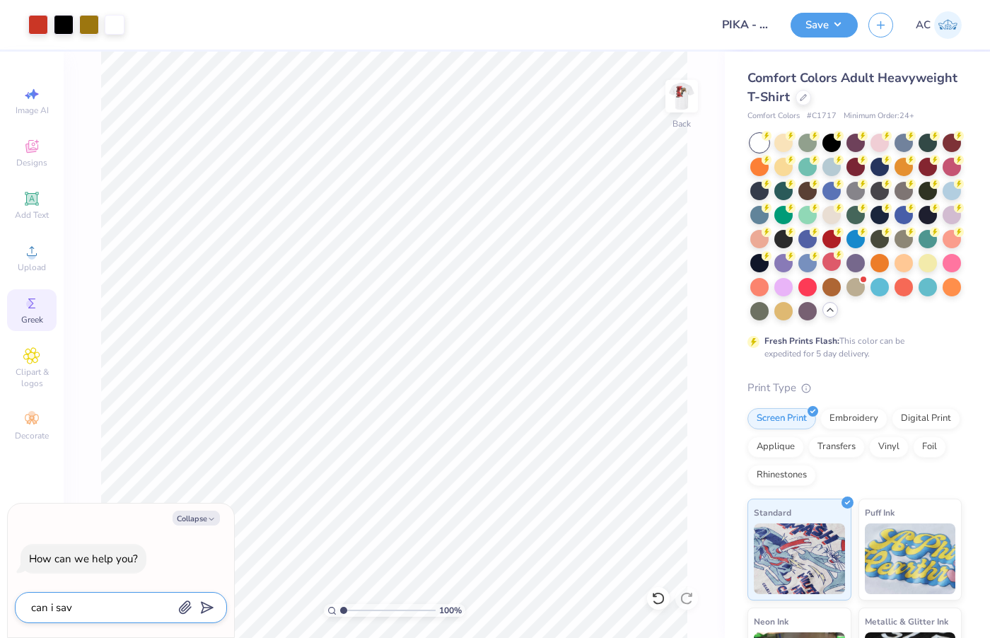
type textarea "can i save"
type textarea "x"
type textarea "can i save"
type textarea "x"
type textarea "can i save t"
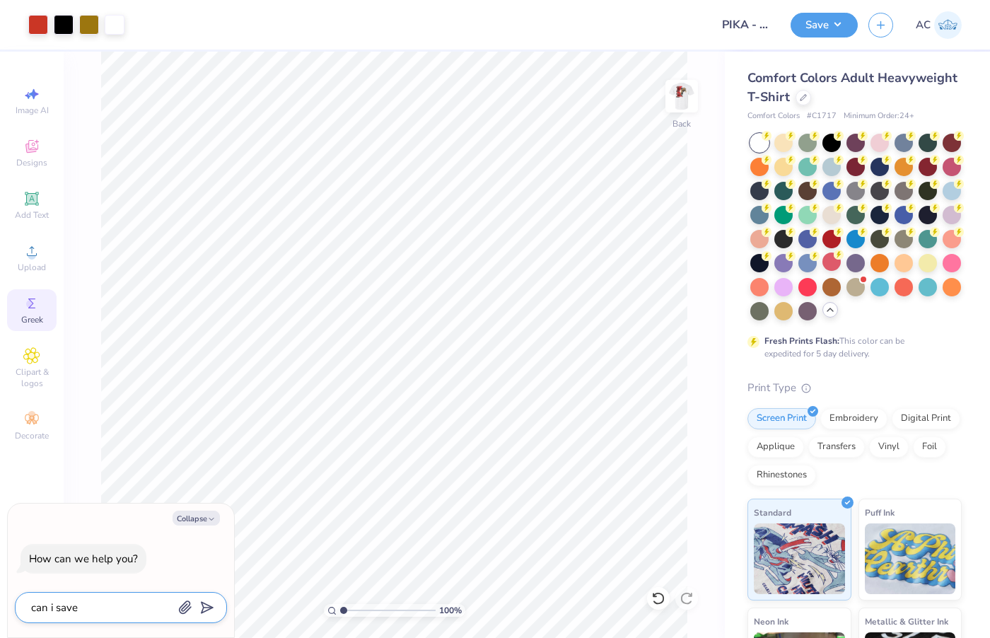
type textarea "x"
type textarea "can i save th"
type textarea "x"
type textarea "can i save thi"
type textarea "x"
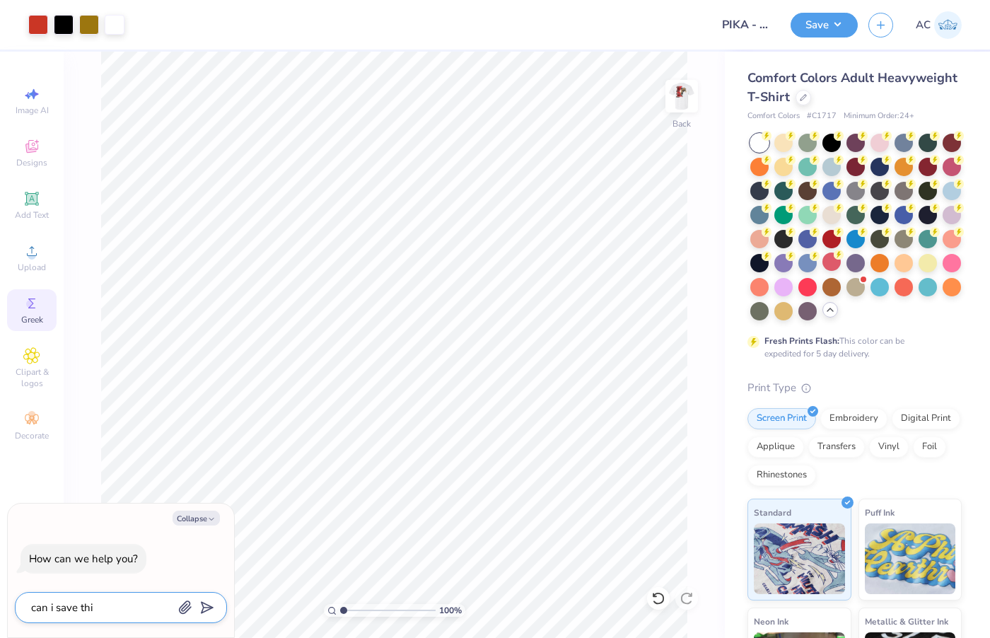
type textarea "can i save this"
type textarea "x"
type textarea "can i save this"
type textarea "x"
type textarea "can i save this d"
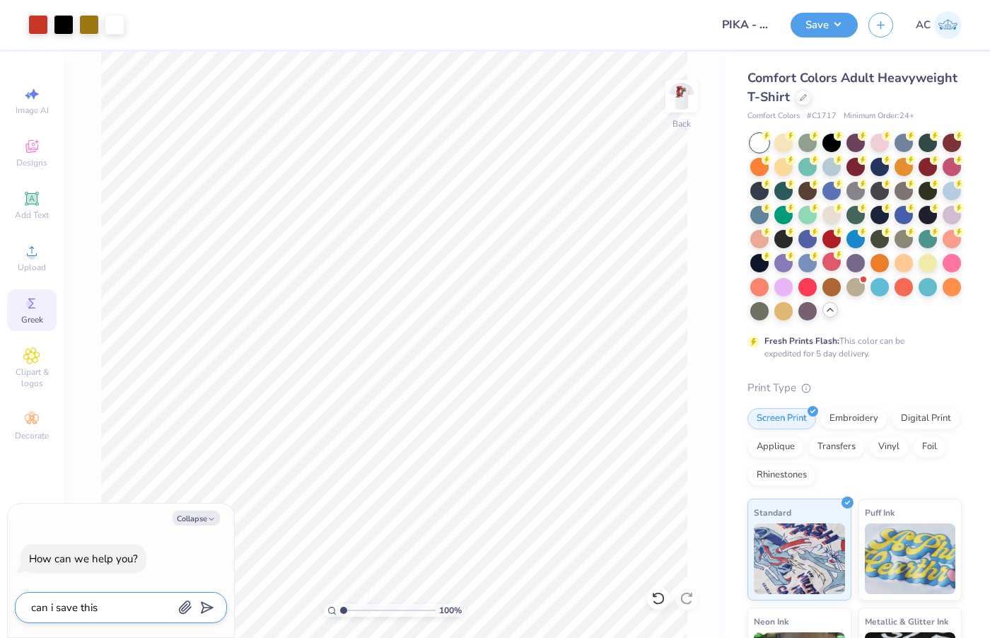
type textarea "x"
type textarea "can i save this de"
type textarea "x"
type textarea "can i save this dei"
type textarea "x"
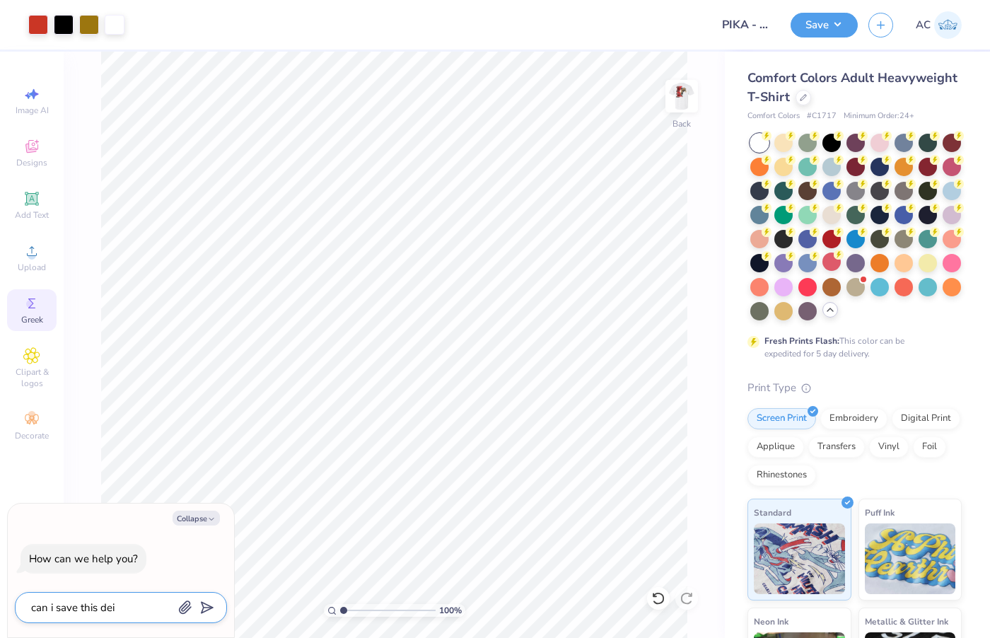
type textarea "can i save this [PERSON_NAME]"
type textarea "x"
type textarea "can i save this deisg"
type textarea "x"
type textarea "can i save this deisgn"
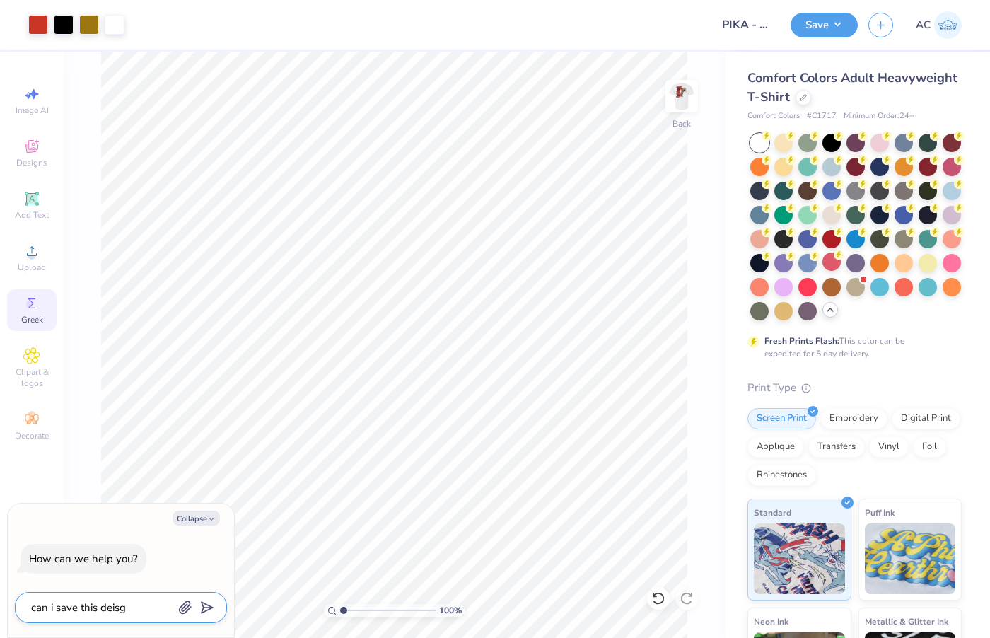
type textarea "x"
type textarea "can i save this deisgn"
type textarea "x"
type textarea "can i save this deisgn u"
type textarea "x"
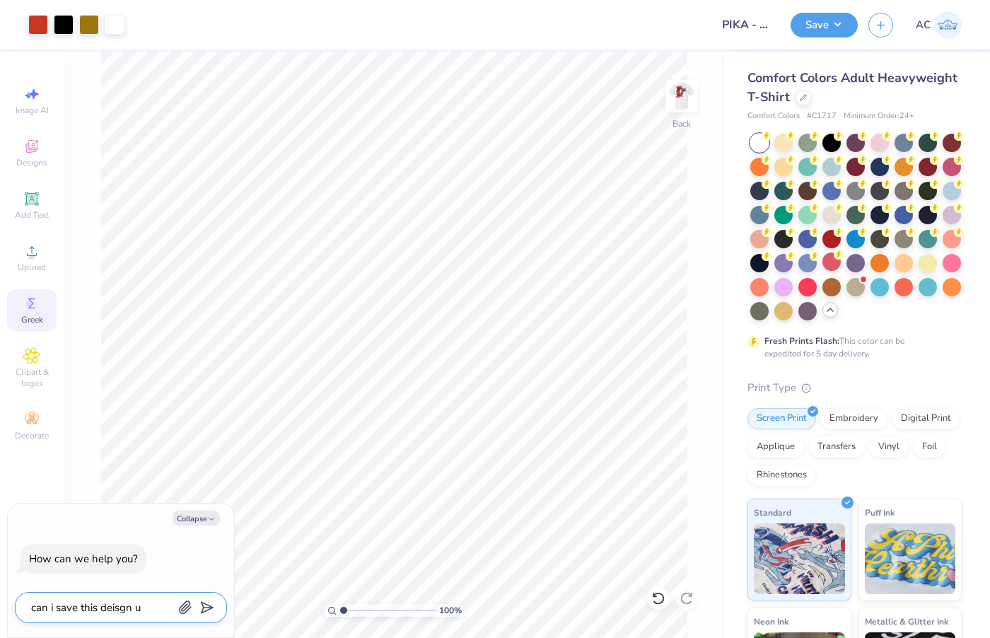
type textarea "can i save this deisgn un"
type textarea "x"
type textarea "can i save this deisgn und"
type textarea "x"
type textarea "can i save this deisgn unde"
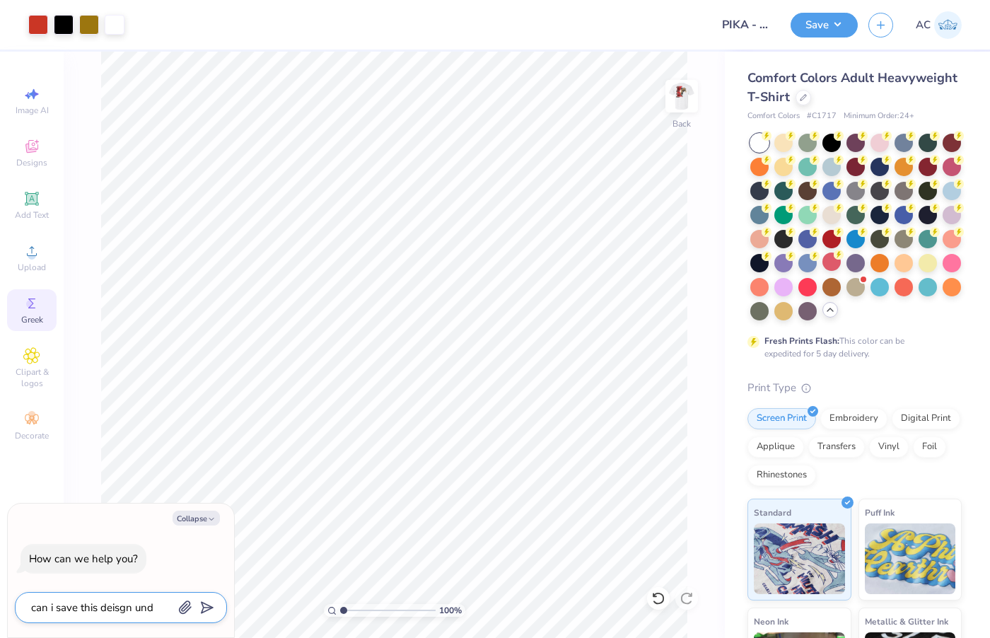
type textarea "x"
type textarea "can i save this deisgn under"
type textarea "x"
type textarea "can i save this deisgn under"
type textarea "x"
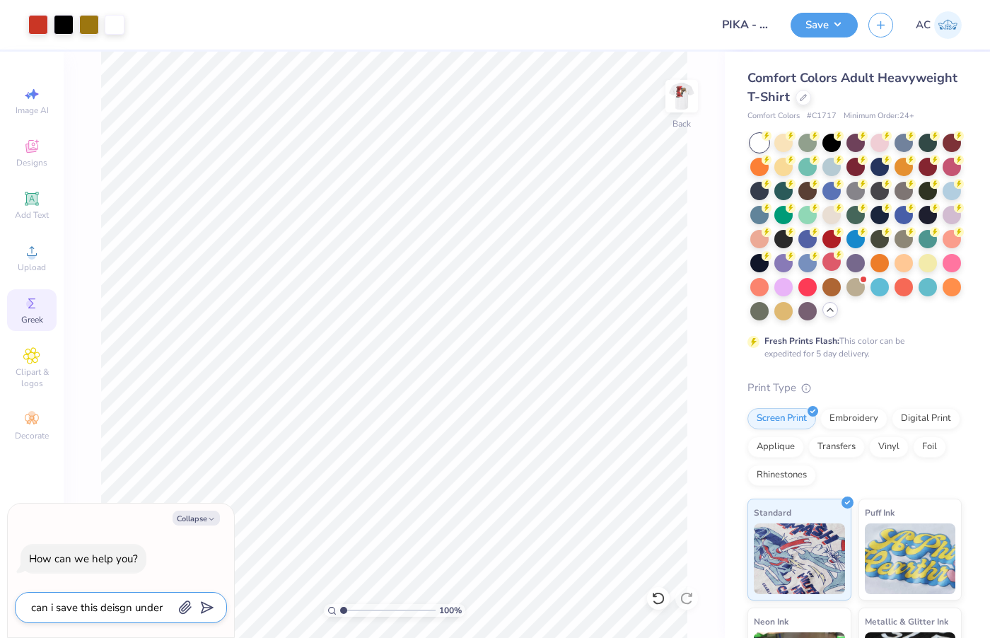
type textarea "can i save this deisgn under a"
type textarea "x"
type textarea "can i save this deisgn under an"
type textarea "x"
type textarea "can i save this deisgn under ano"
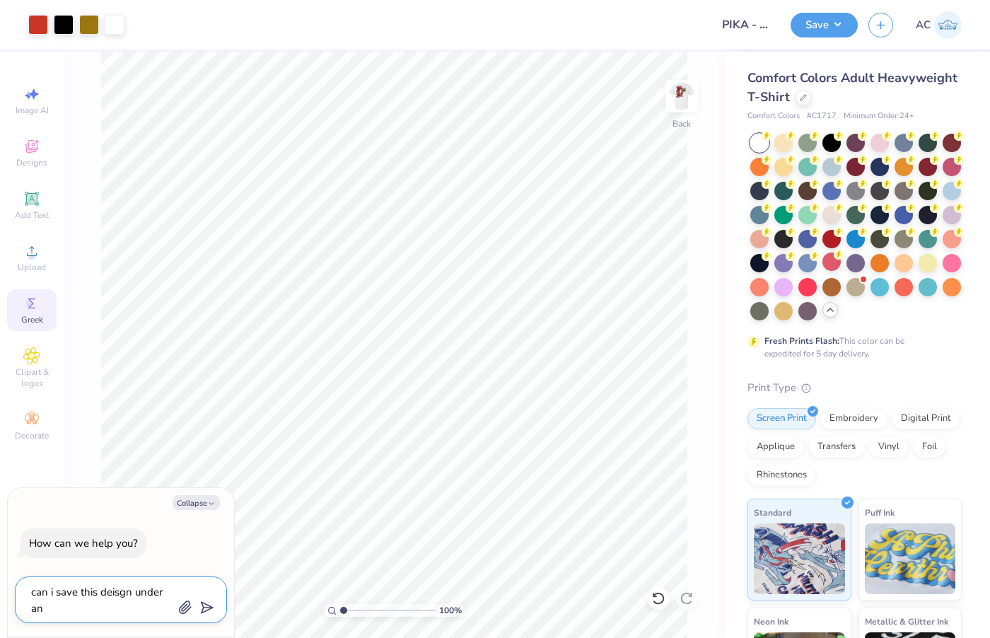
type textarea "x"
type textarea "can i save this deisgn under anot"
type textarea "x"
type textarea "can i save this deisgn under anoth"
type textarea "x"
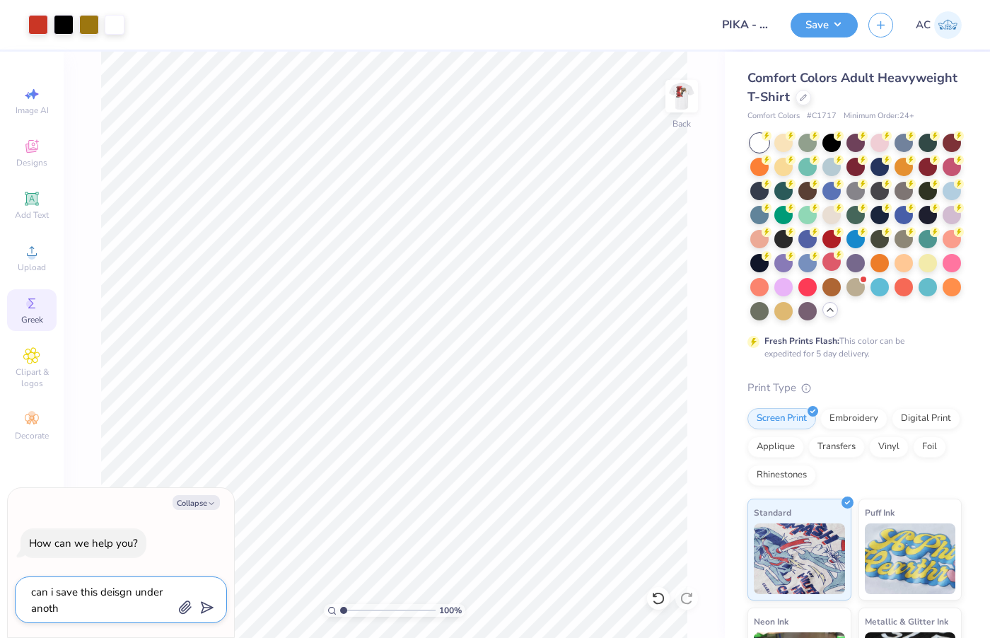
type textarea "can i save this deisgn under anothe"
type textarea "x"
type textarea "can i save this deisgn under another"
type textarea "x"
type textarea "can i save this deisgn under another"
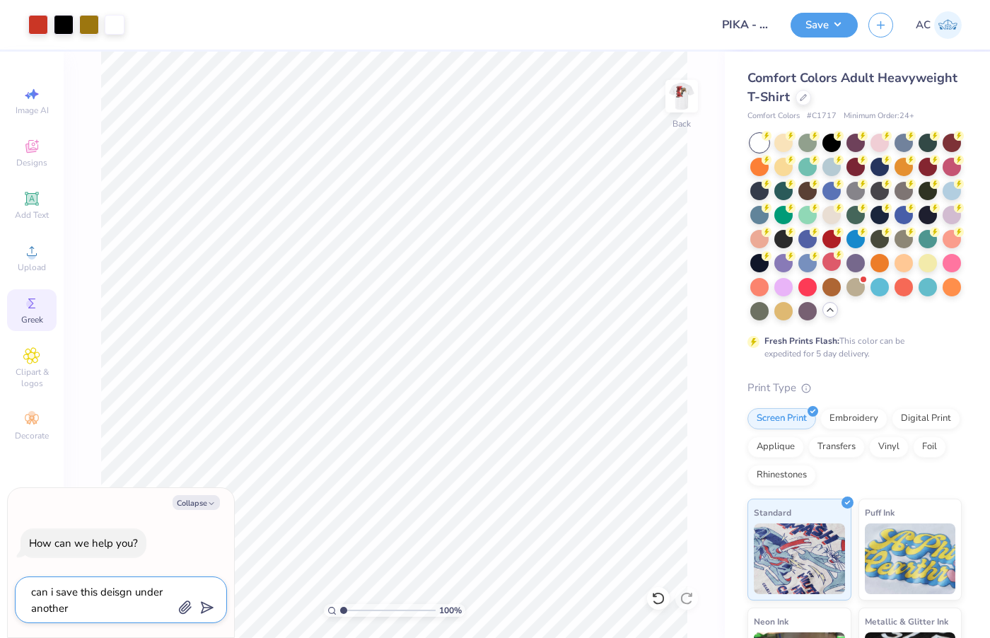
type textarea "x"
type textarea "can i save this deisgn under another a"
type textarea "x"
type textarea "can i save this deisgn under another ac"
type textarea "x"
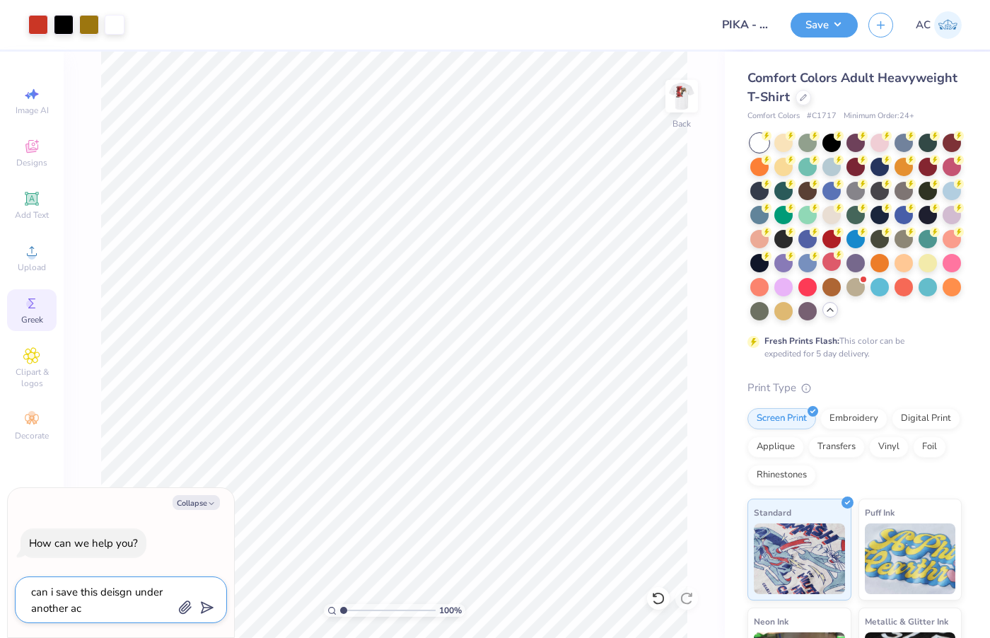
type textarea "can i save this deisgn under another acc"
type textarea "x"
type textarea "can i save this deisgn under another acco"
type textarea "x"
type textarea "can i save this deisgn under another accou"
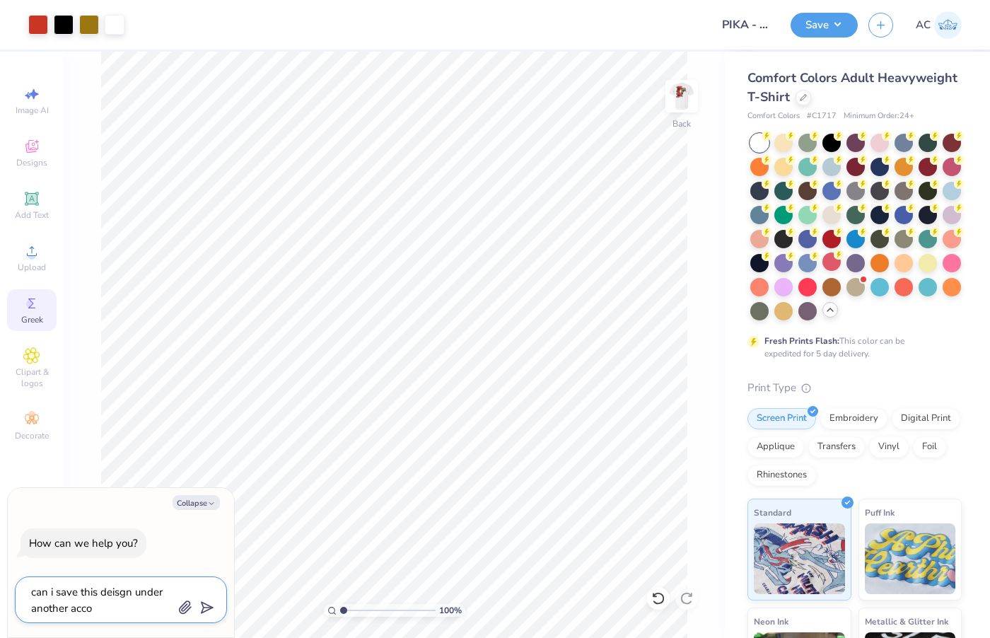
type textarea "x"
type textarea "can i save this deisgn under another accoun"
type textarea "x"
type textarea "can i save this deisgn under another accounr"
type textarea "x"
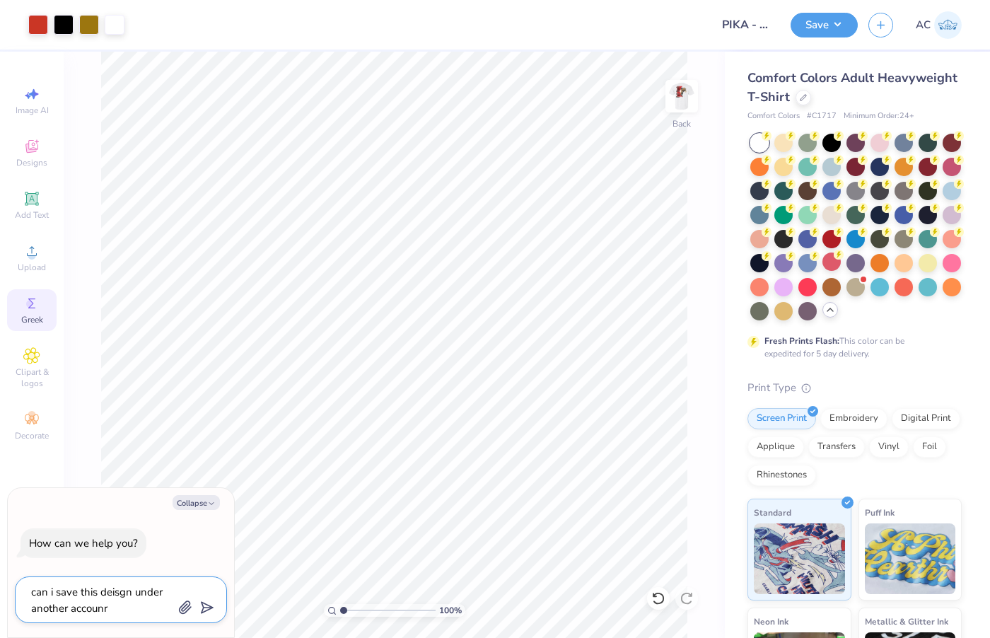
type textarea "can i save this deisgn under another accounr"
type textarea "x"
type textarea "can i save this deisgn under another accounr"
type textarea "x"
type textarea "can i save this deisgn under another accoun"
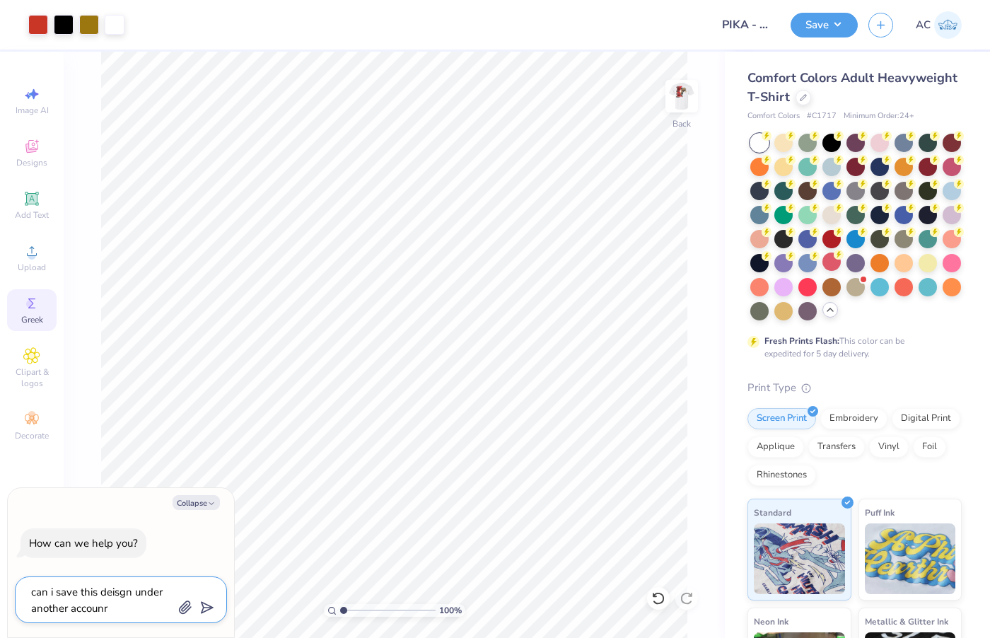
type textarea "x"
type textarea "can i save this deisgn under another account"
type textarea "x"
type textarea "can i save this deisgn under another account"
type textarea "x"
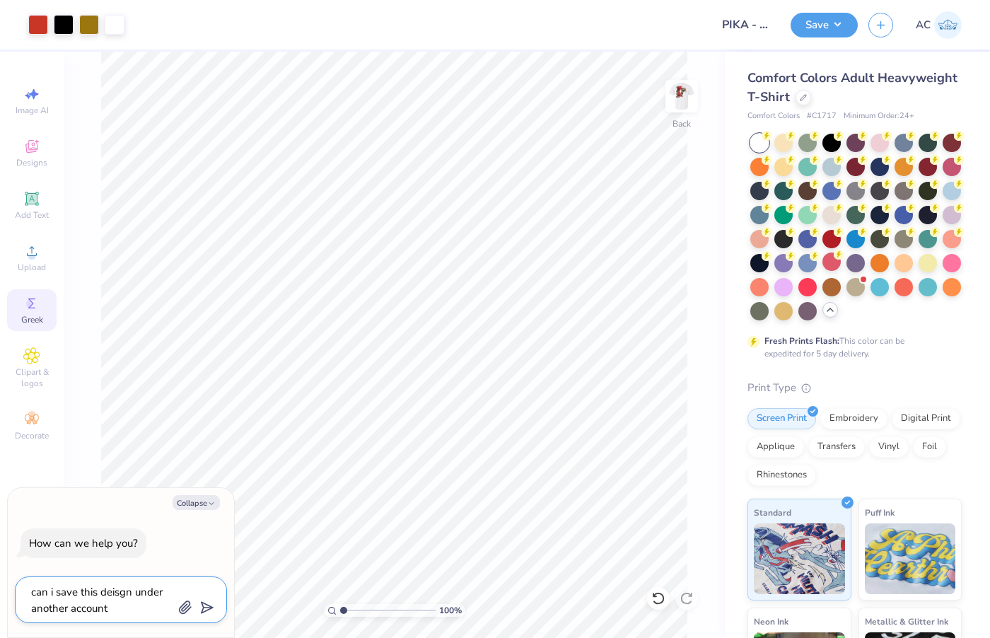
type textarea "can i save this deisgn under another account w"
type textarea "x"
type textarea "can i save this deisgn under another account wh"
type textarea "x"
type textarea "can i save this deisgn under another account whi"
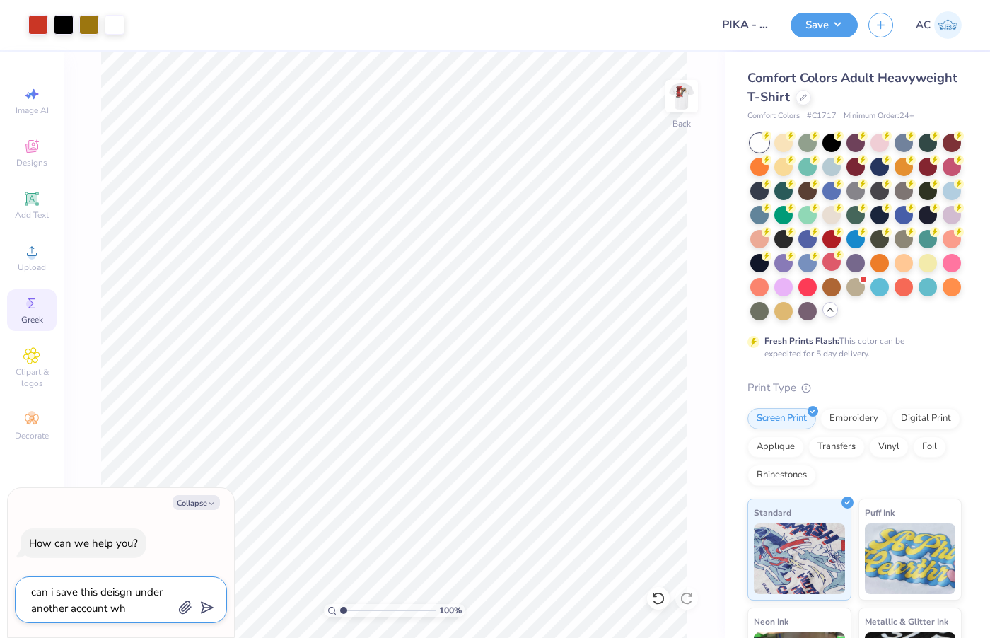
type textarea "x"
type textarea "can i save this deisgn under another account whil"
type textarea "x"
type textarea "can i save this deisgn under another account while"
type textarea "x"
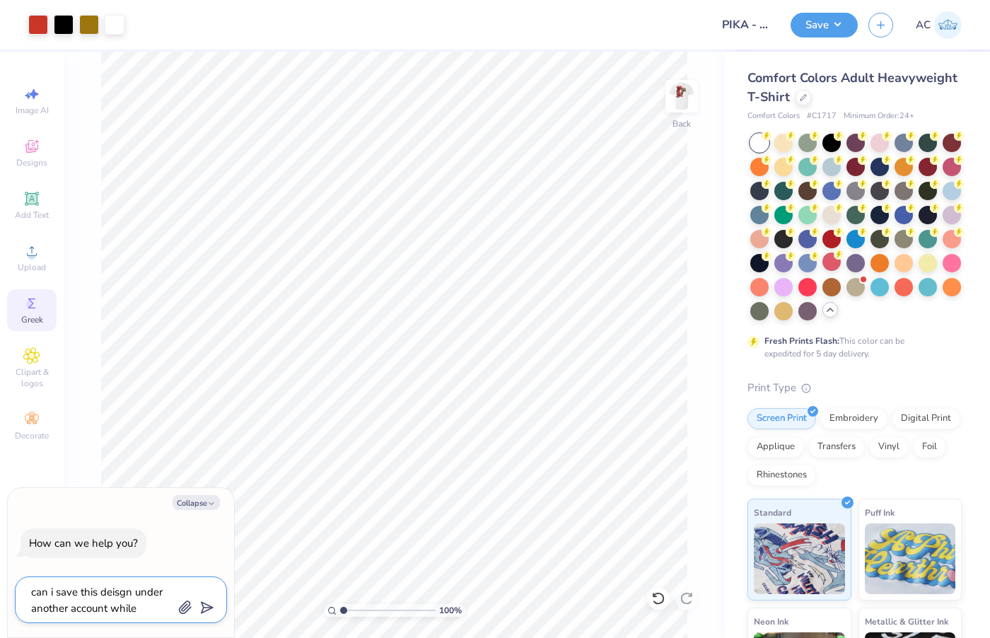
type textarea "can i save this deisgn under another account while"
type textarea "x"
type textarea "can i save this deisgn under another account while m"
type textarea "x"
type textarea "can i save this deisgn under another account while my"
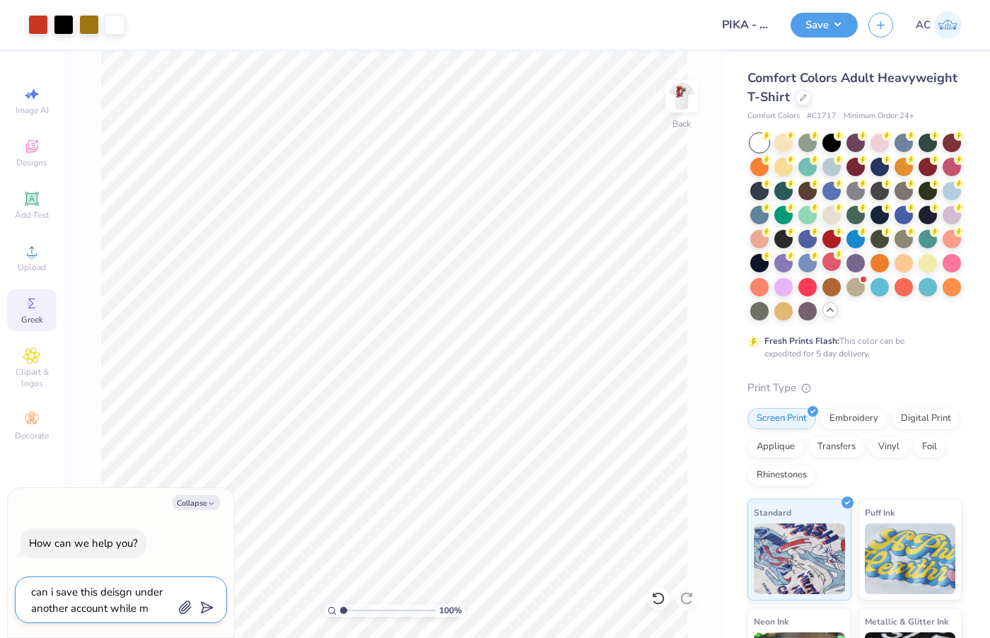
type textarea "x"
type textarea "can i save this deisgn under another account while m"
type textarea "x"
type textarea "can i save this deisgn under another account while"
type textarea "x"
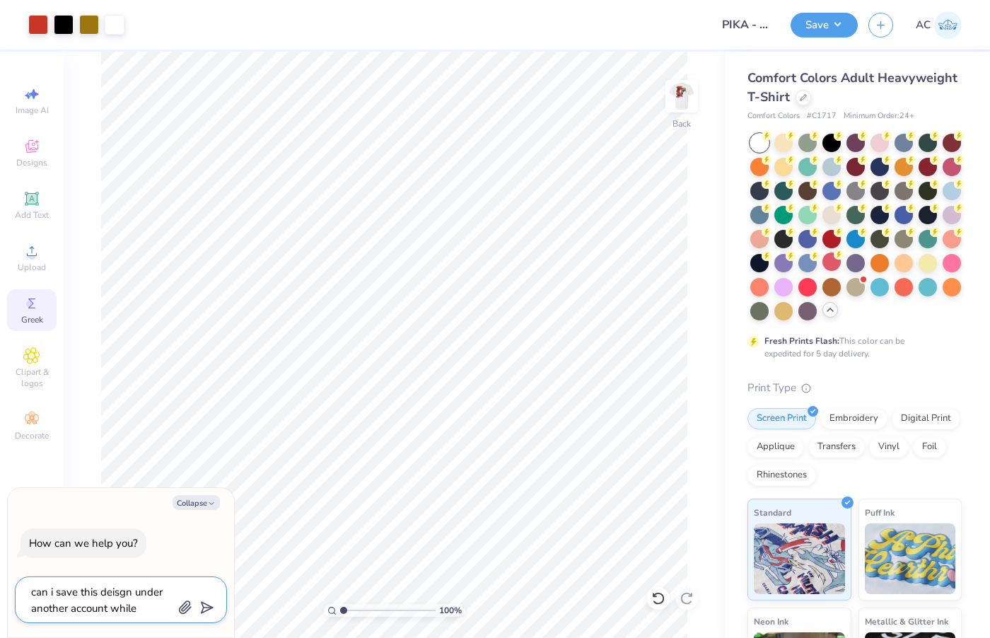
type textarea "can i save this deisgn under another account while"
type textarea "x"
type textarea "can i save this deisgn under another account whil"
type textarea "x"
type textarea "can i save this deisgn under another account whi"
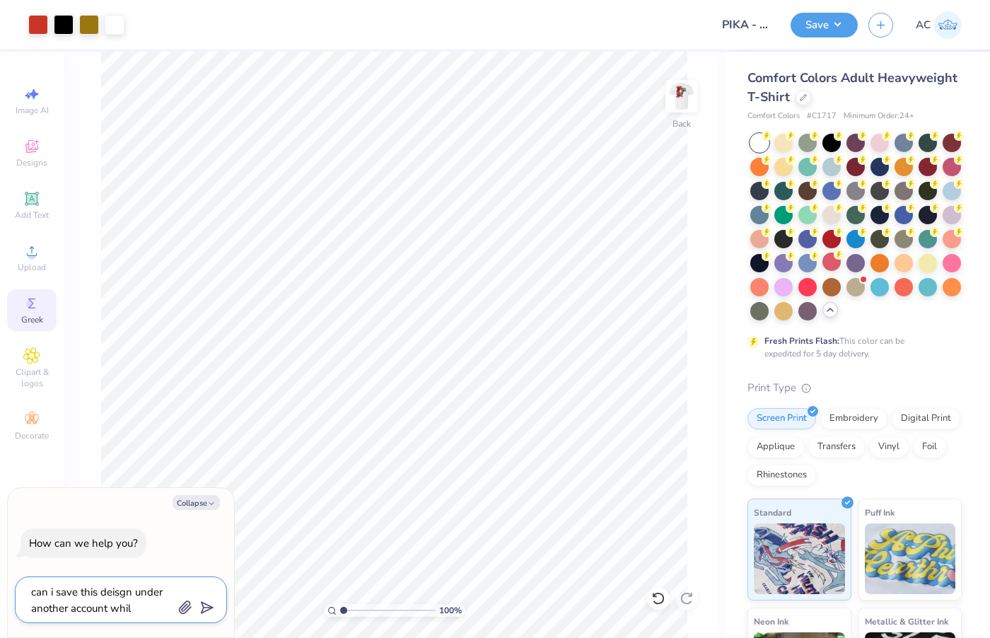
type textarea "x"
type textarea "can i save this deisgn under another account wh"
type textarea "x"
type textarea "can i save this deisgn under another account w"
type textarea "x"
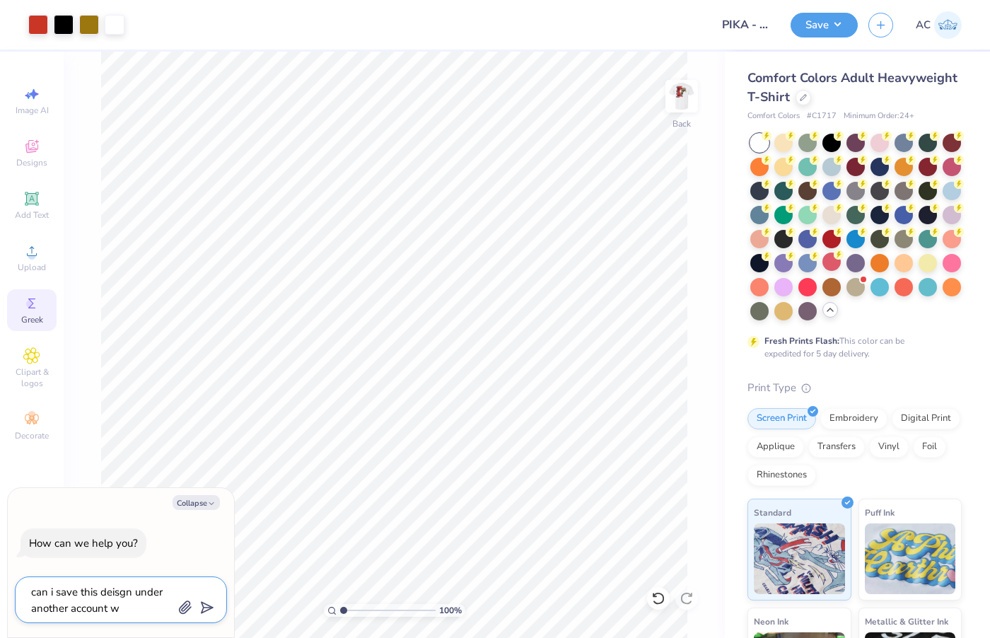
type textarea "can i save this deisgn under another account"
type textarea "x"
type textarea "can i save this deisgn under another account i"
type textarea "x"
type textarea "can i save this deisgn under another account in"
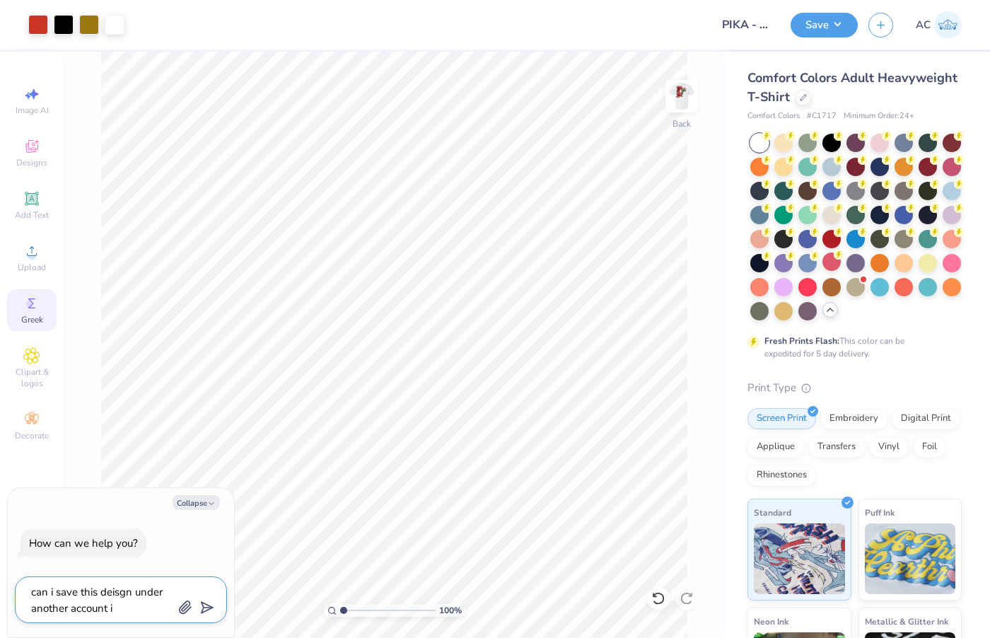
type textarea "x"
type textarea "can i save this deisgn under another account in"
type textarea "x"
type textarea "can i save this deisgn under another account in h"
type textarea "x"
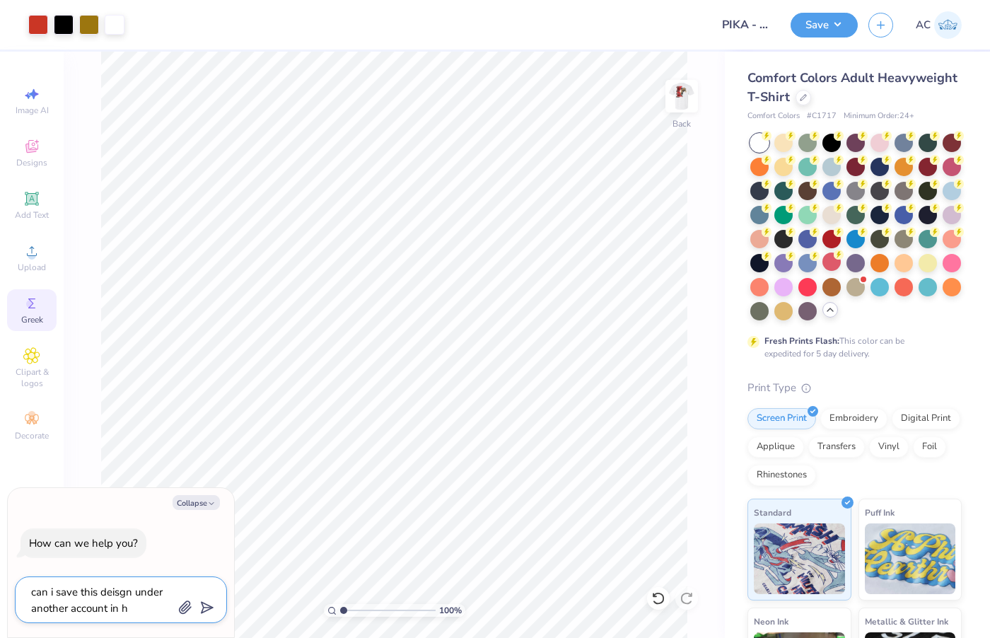
type textarea "can i save this deisgn under another account in ht"
type textarea "x"
type textarea "can i save this deisgn under another account in hte"
type textarea "x"
type textarea "can i save this deisgn under another account in hte"
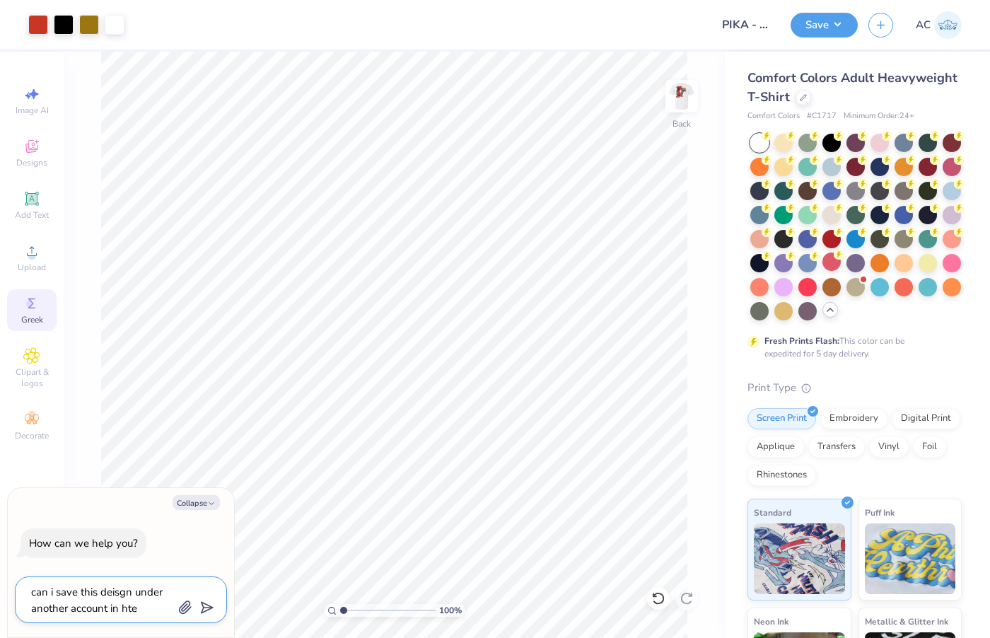
type textarea "x"
type textarea "can i save this deisgn under another account in hte m"
type textarea "x"
type textarea "can i save this deisgn under another account in hte me"
type textarea "x"
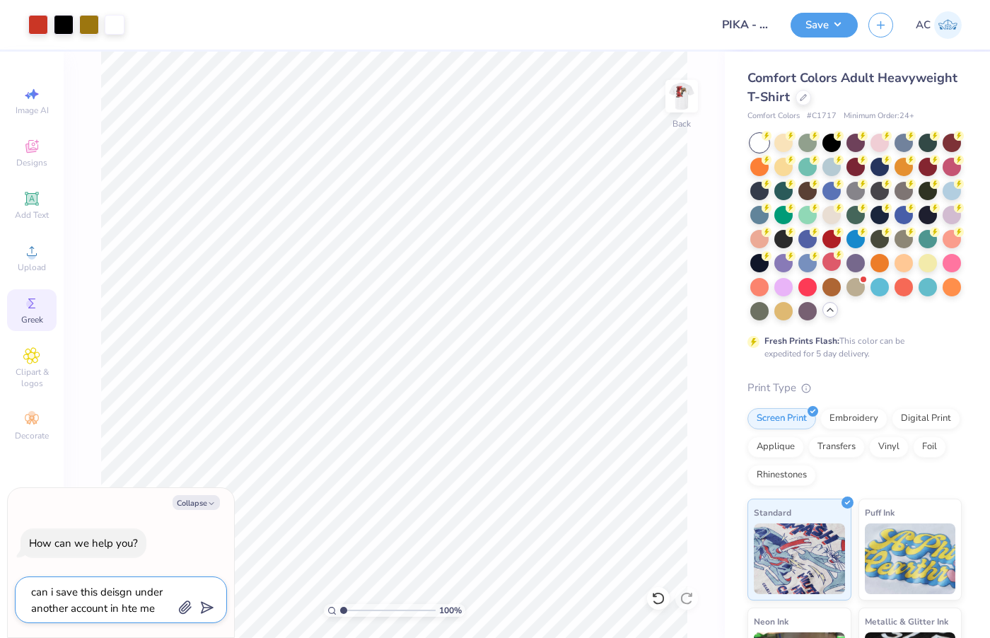
type textarea "can i save this deisgn under another account in hte mea"
type textarea "x"
type textarea "can i save this deisgn under another account in hte mean"
type textarea "x"
type textarea "can i save this deisgn under another account in hte meant"
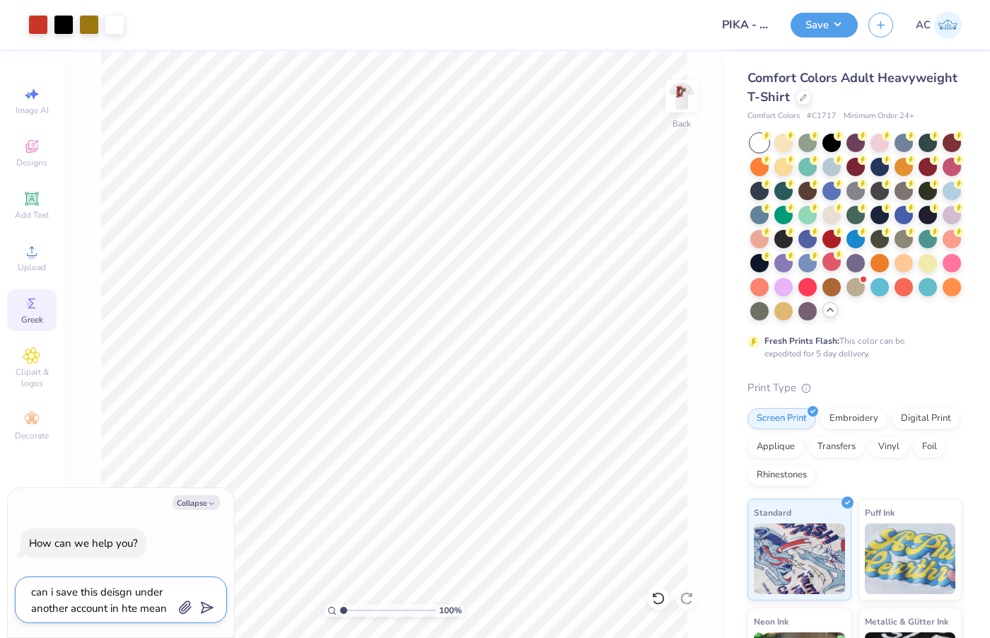
type textarea "x"
type textarea "can i save this deisgn under another account in hte meanti"
type textarea "x"
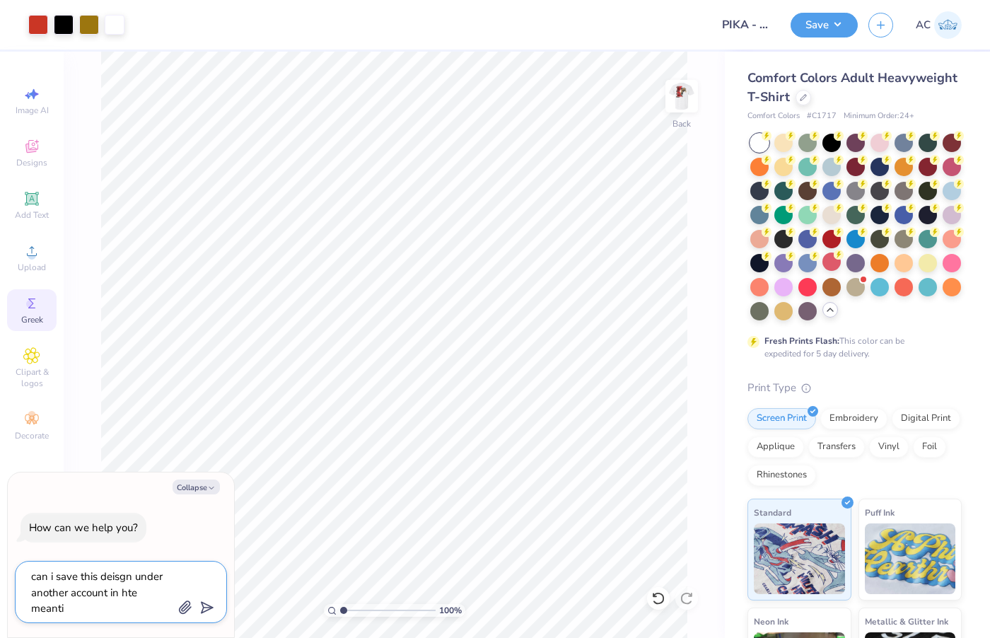
type textarea "can i save this deisgn under another account in hte meantim"
type textarea "x"
type textarea "can i save this deisgn under another account in hte meantime"
type textarea "x"
type textarea "can i save this deisgn under another account in hte meantime"
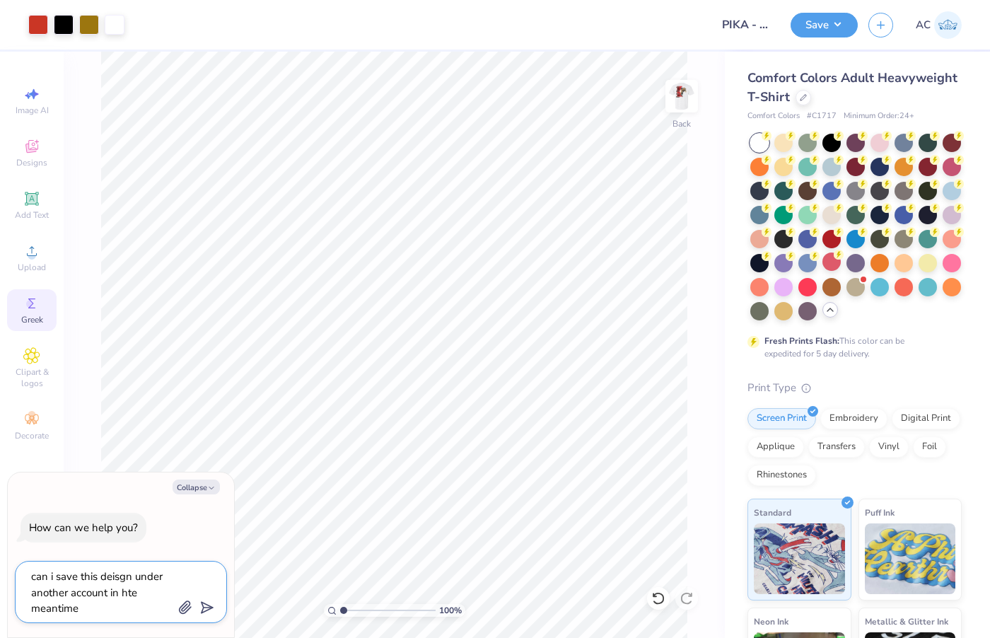
type textarea "x"
type textarea "can i save this deisgn under another account in hte meantime w"
type textarea "x"
type textarea "can i save this deisgn under another account in hte meantime wh"
type textarea "x"
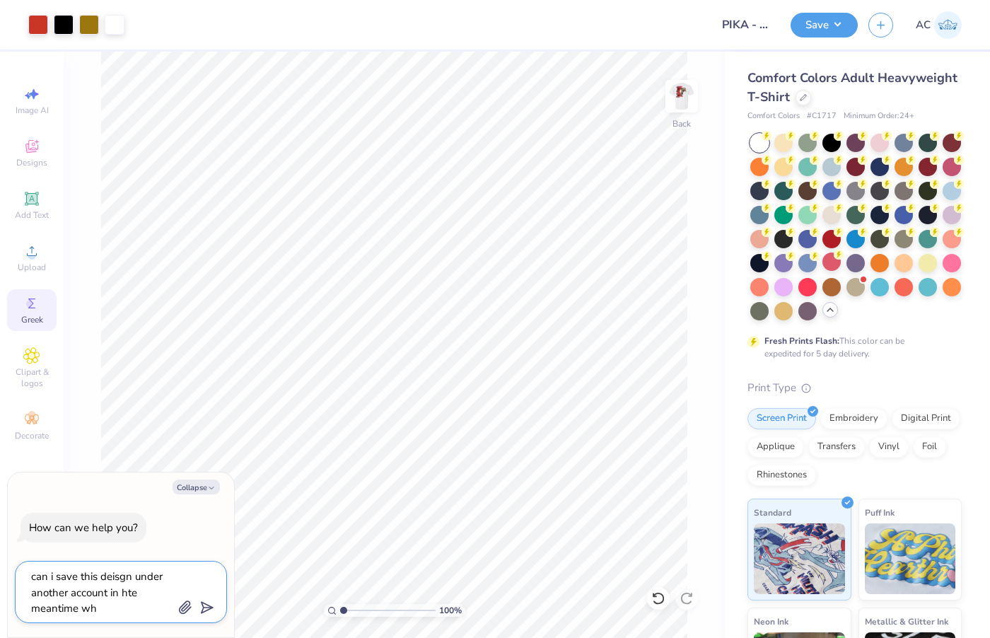
type textarea "can i save this deisgn under another account in hte meantime whe"
type textarea "x"
type textarea "can i save this deisgn under another account in hte meantime when"
type textarea "x"
type textarea "can i save this deisgn under another account in hte meantime when"
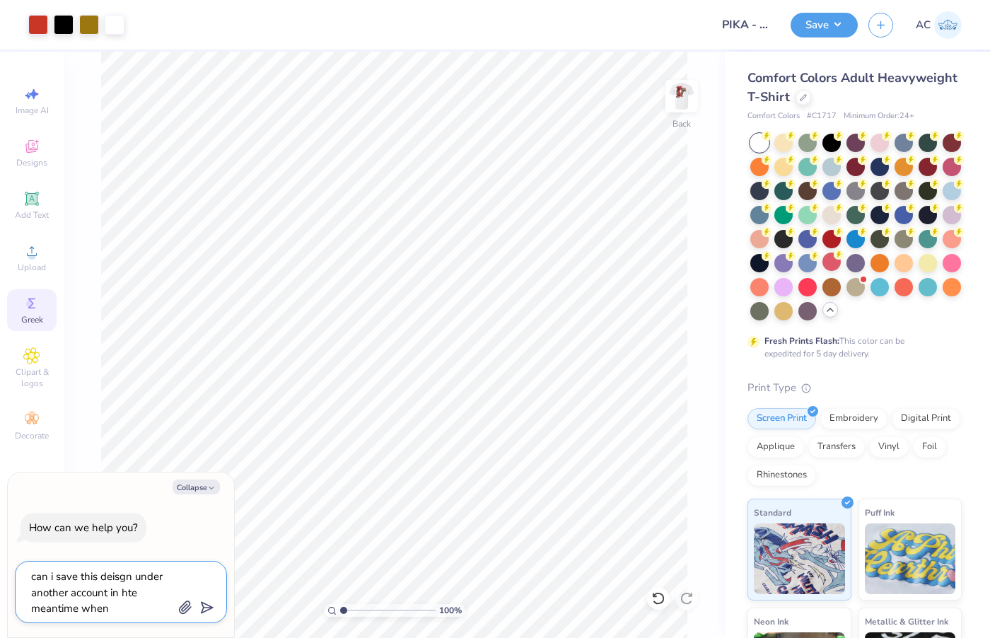
type textarea "x"
type textarea "can i save this deisgn under another account in hte meantime when t"
type textarea "x"
type textarea "can i save this deisgn under another account in hte meantime when th"
type textarea "x"
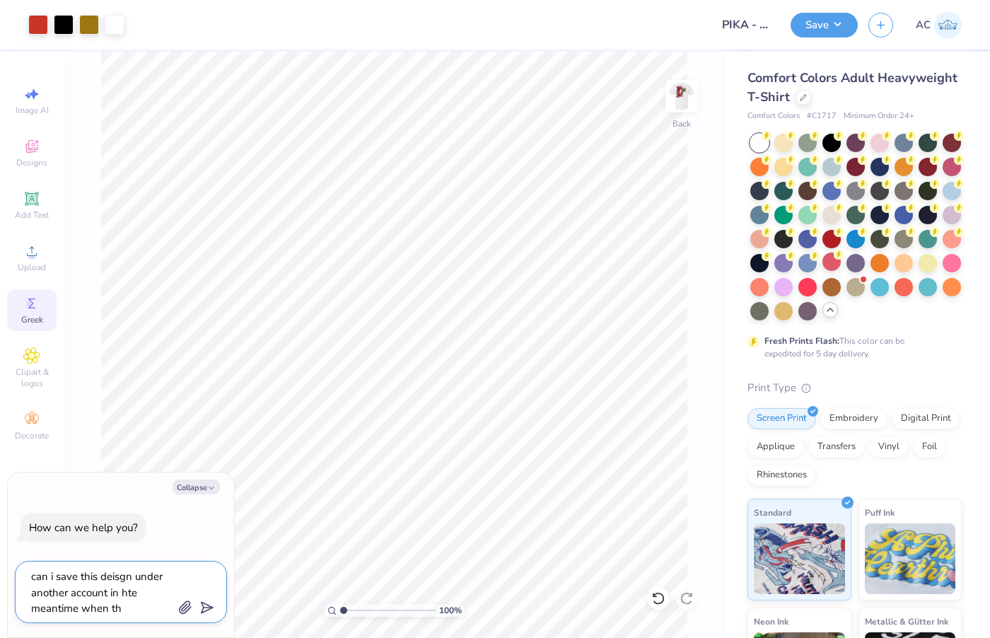
type textarea "can i save this deisgn under another account in hte meantime when the"
type textarea "x"
type textarea "can i save this deisgn under another account in hte meantime when the"
type textarea "x"
type textarea "can i save this deisgn under another account in hte meantime when the a"
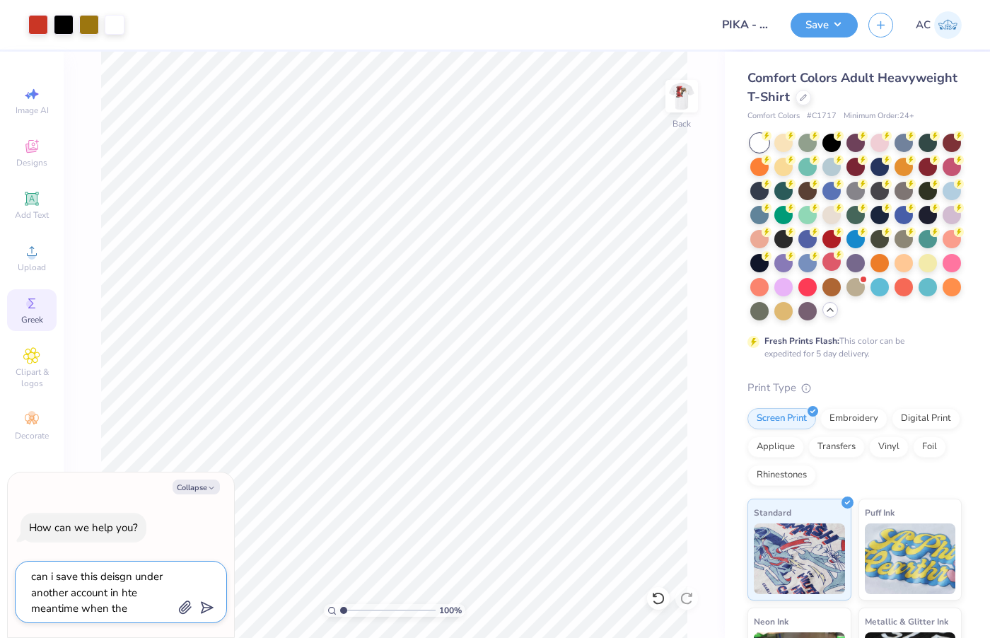
type textarea "x"
type textarea "can i save this deisgn under another account in hte meantime when the ac"
type textarea "x"
type textarea "can i save this deisgn under another account in hte meantime when the acc"
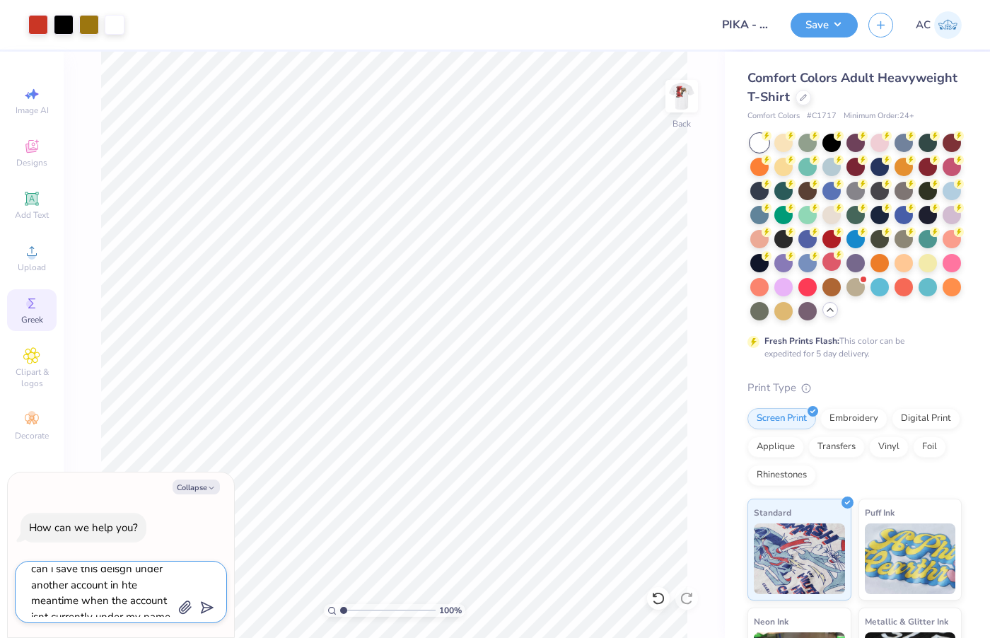
click at [137, 586] on textarea "can i save this deisgn under another account in hte meantime when the account i…" at bounding box center [102, 591] width 144 height 49
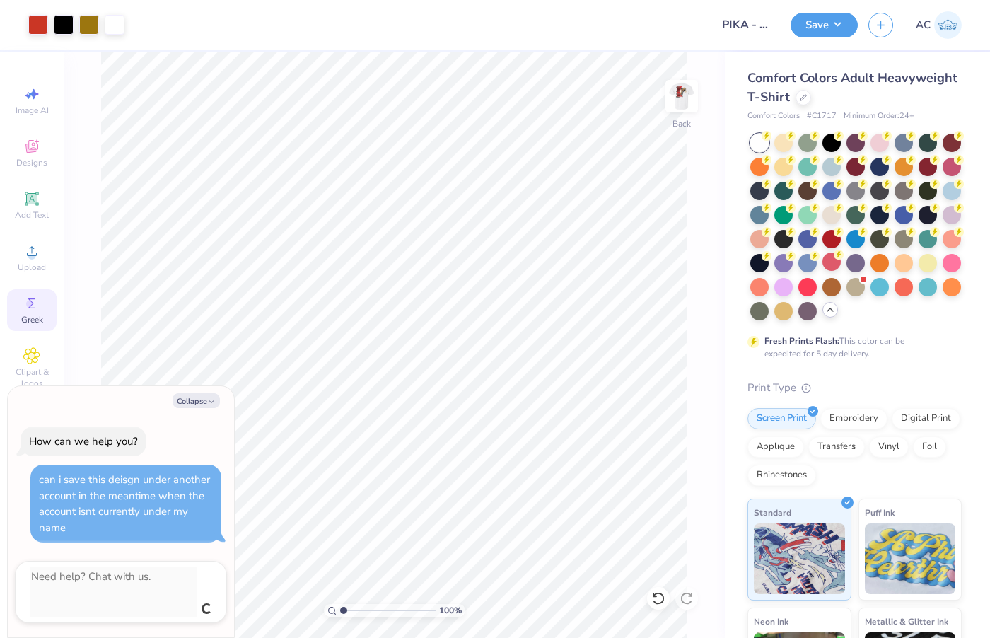
scroll to position [0, 0]
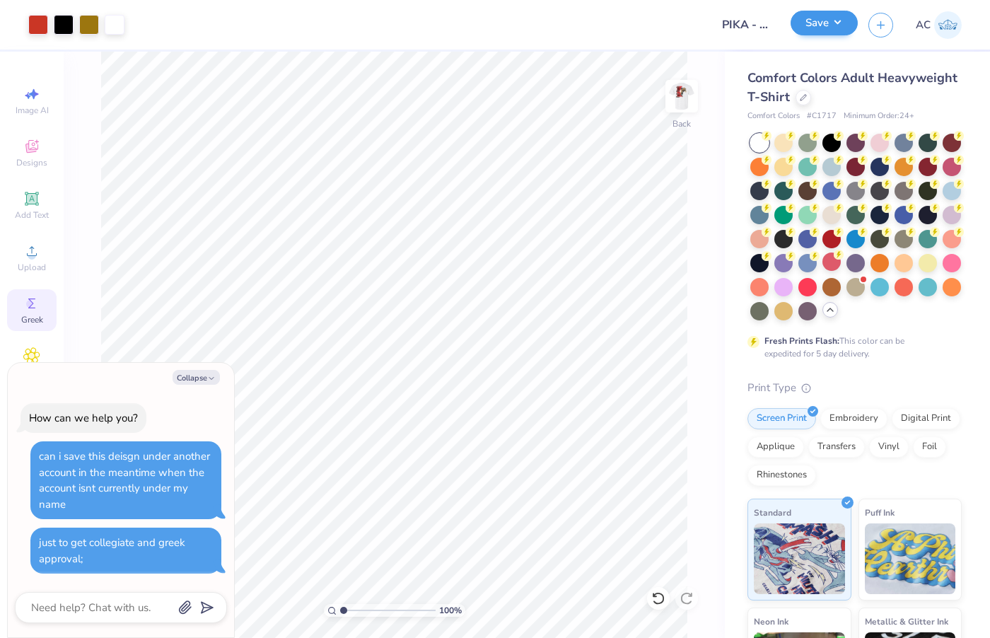
click at [822, 22] on button "Save" at bounding box center [824, 23] width 67 height 25
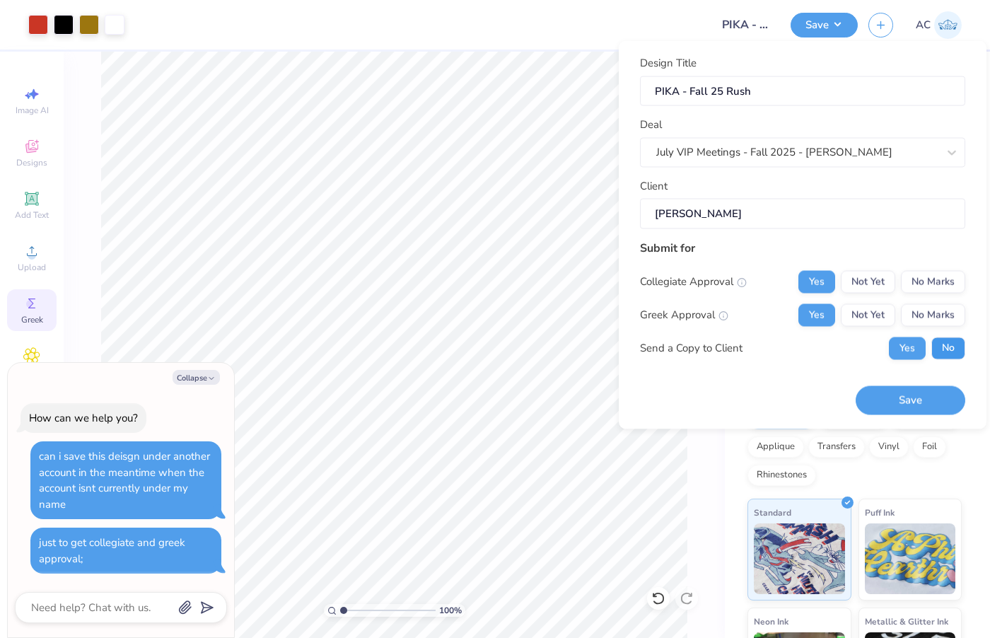
click at [944, 342] on button "No" at bounding box center [948, 348] width 34 height 23
click at [766, 208] on input "[PERSON_NAME]" at bounding box center [802, 214] width 325 height 30
click at [739, 208] on input "[PERSON_NAME]" at bounding box center [802, 214] width 325 height 30
click at [197, 380] on button "Collapse" at bounding box center [196, 377] width 47 height 15
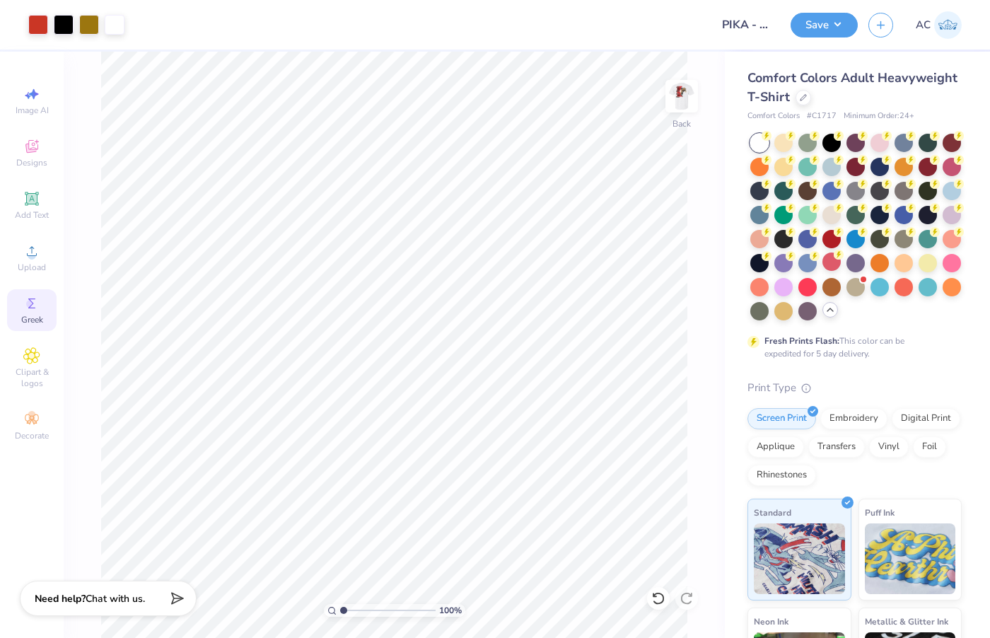
click at [112, 600] on span "Chat with us." at bounding box center [115, 598] width 59 height 13
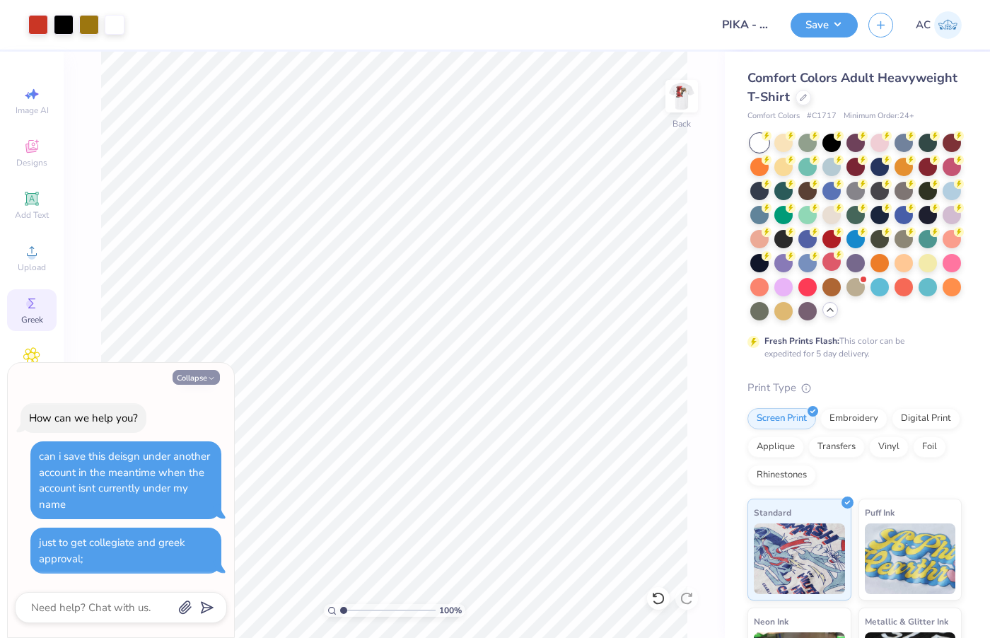
click at [194, 380] on button "Collapse" at bounding box center [196, 377] width 47 height 15
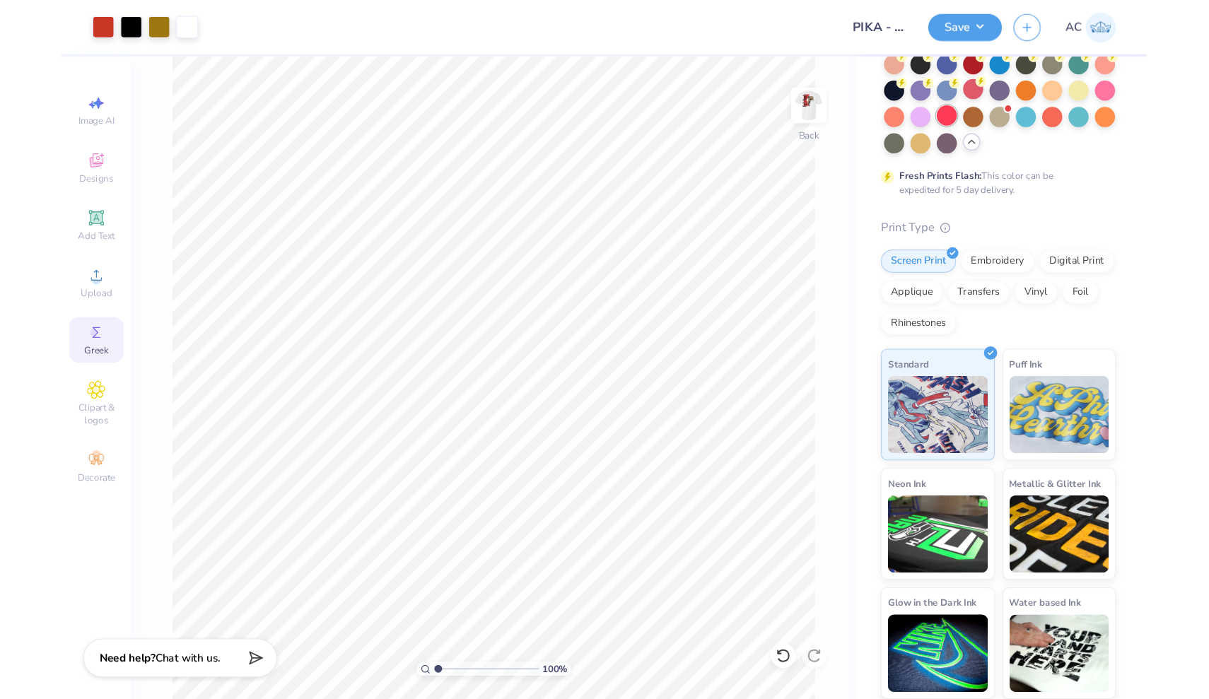
scroll to position [180, 0]
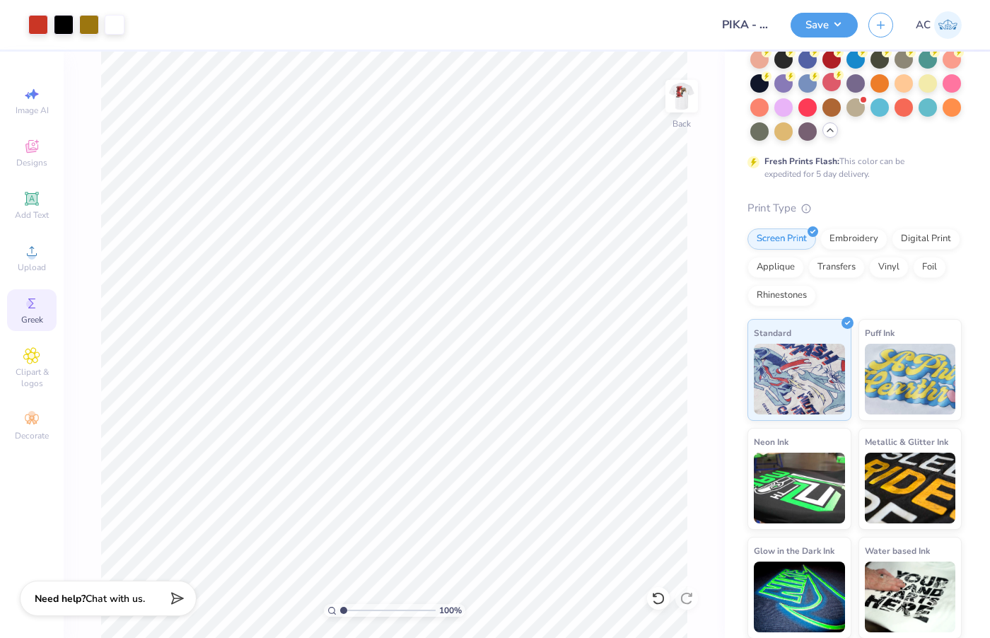
click at [112, 593] on span "Chat with us." at bounding box center [115, 598] width 59 height 13
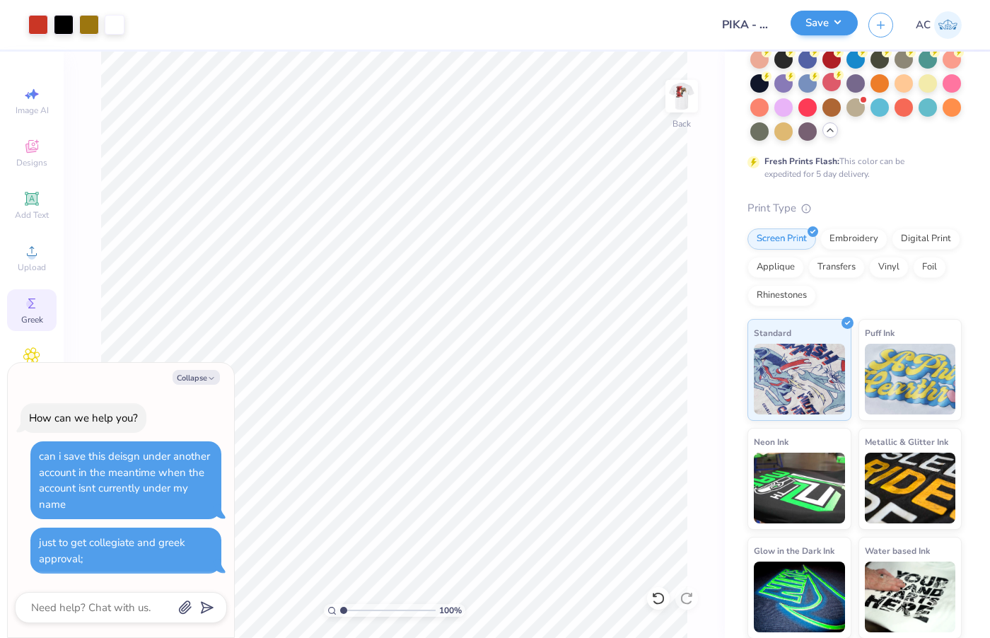
click at [822, 21] on button "Save" at bounding box center [824, 23] width 67 height 25
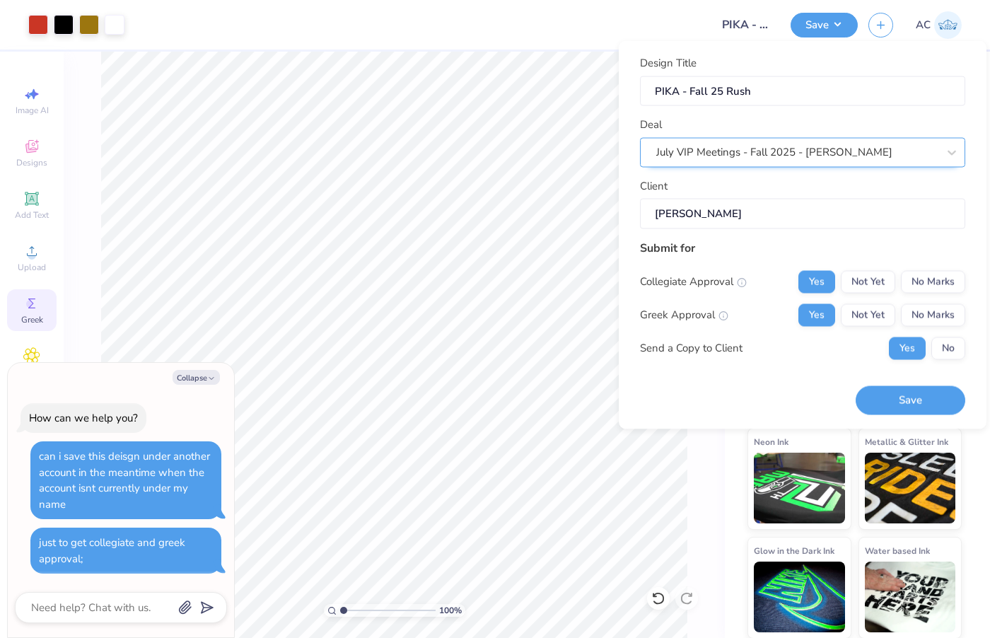
click at [806, 152] on div "July VIP Meetings - Fall 2025 - [PERSON_NAME]" at bounding box center [796, 152] width 281 height 16
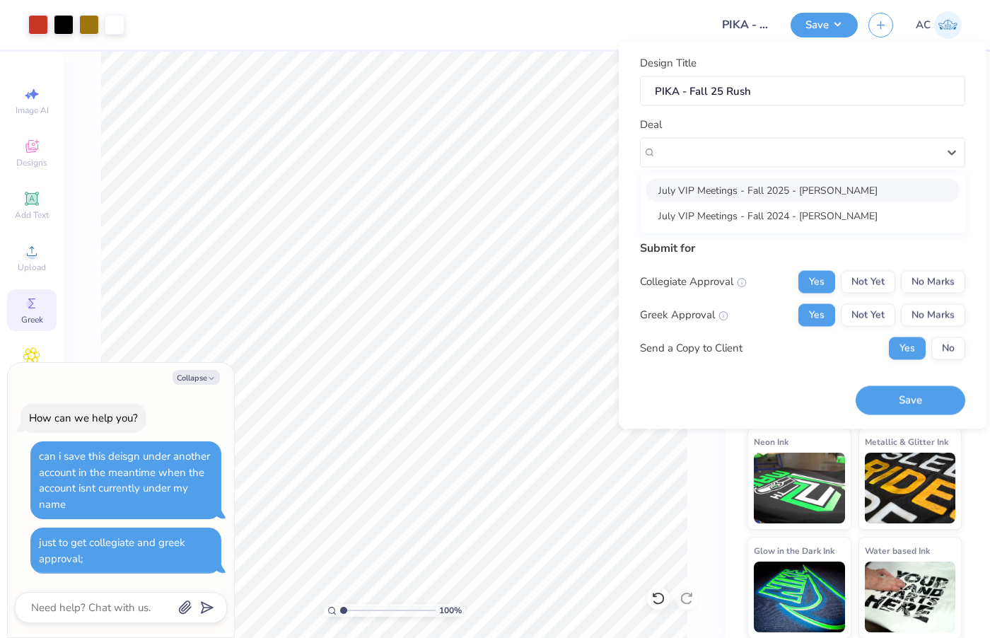
click at [809, 184] on div "July VIP Meetings - Fall 2025 - [PERSON_NAME]" at bounding box center [803, 189] width 314 height 23
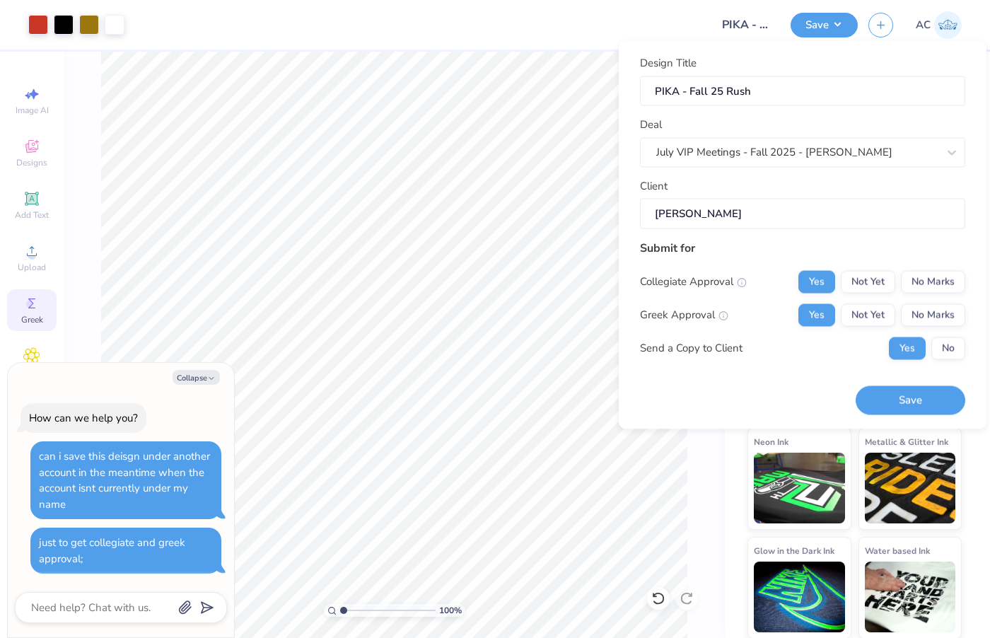
click at [804, 206] on input "[PERSON_NAME]" at bounding box center [802, 214] width 325 height 30
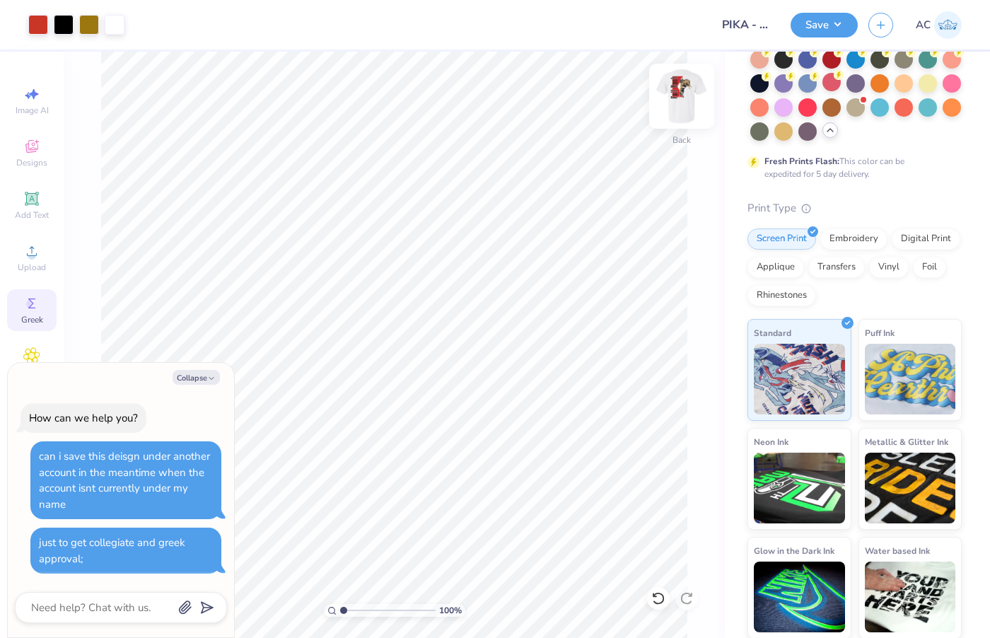
click at [670, 109] on img at bounding box center [681, 96] width 57 height 57
click at [675, 105] on img at bounding box center [681, 96] width 57 height 57
click at [675, 106] on img at bounding box center [681, 96] width 57 height 57
click at [675, 107] on img at bounding box center [681, 96] width 57 height 57
click at [683, 94] on img at bounding box center [681, 96] width 57 height 57
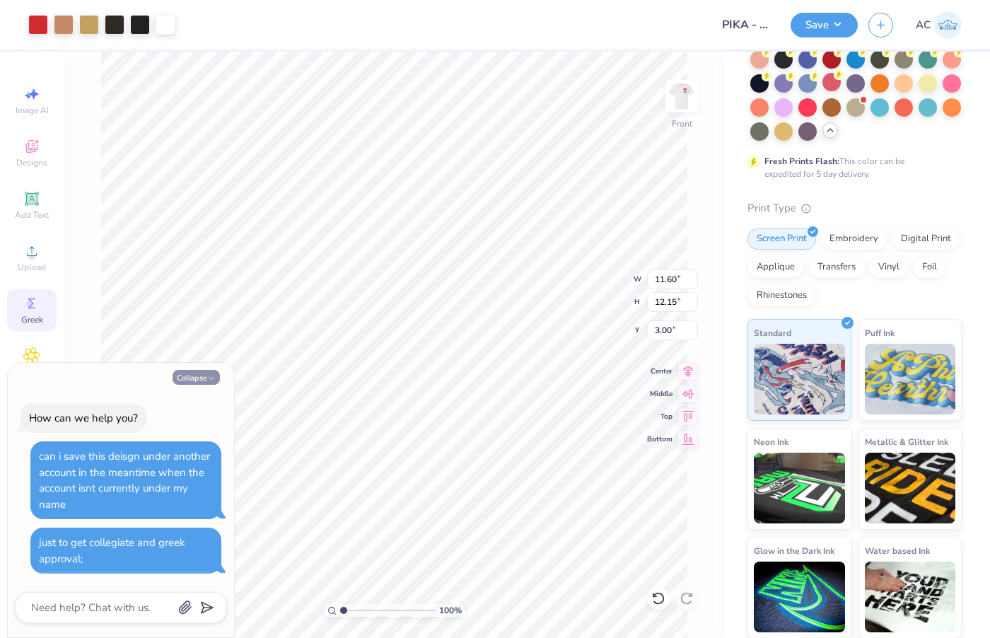
click at [202, 379] on button "Collapse" at bounding box center [196, 377] width 47 height 15
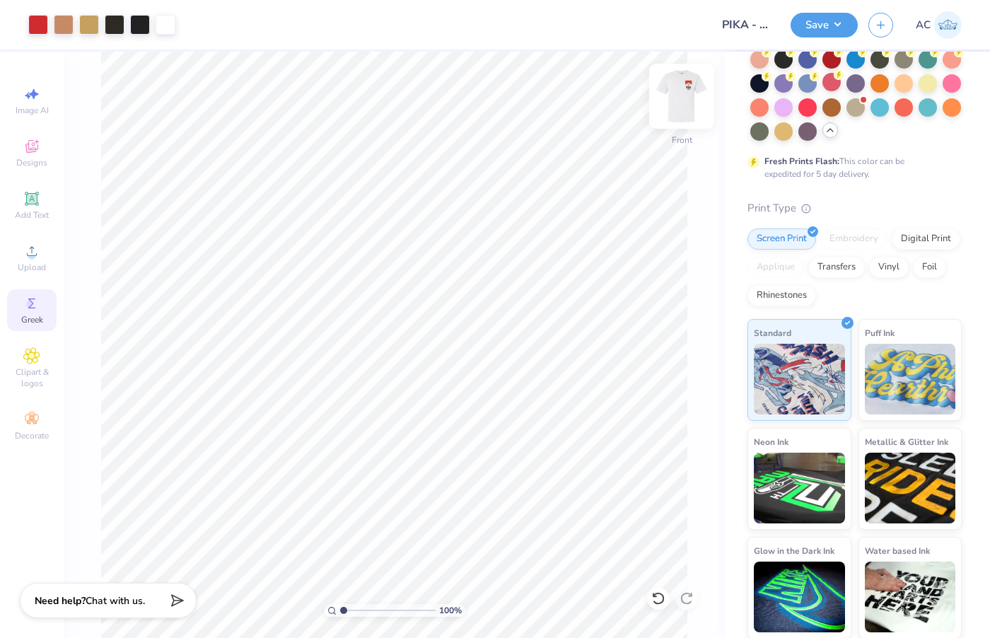
click at [699, 99] on img at bounding box center [681, 96] width 57 height 57
click at [692, 99] on img at bounding box center [681, 96] width 57 height 57
click at [116, 591] on div "Need help? Chat with us." at bounding box center [108, 598] width 177 height 35
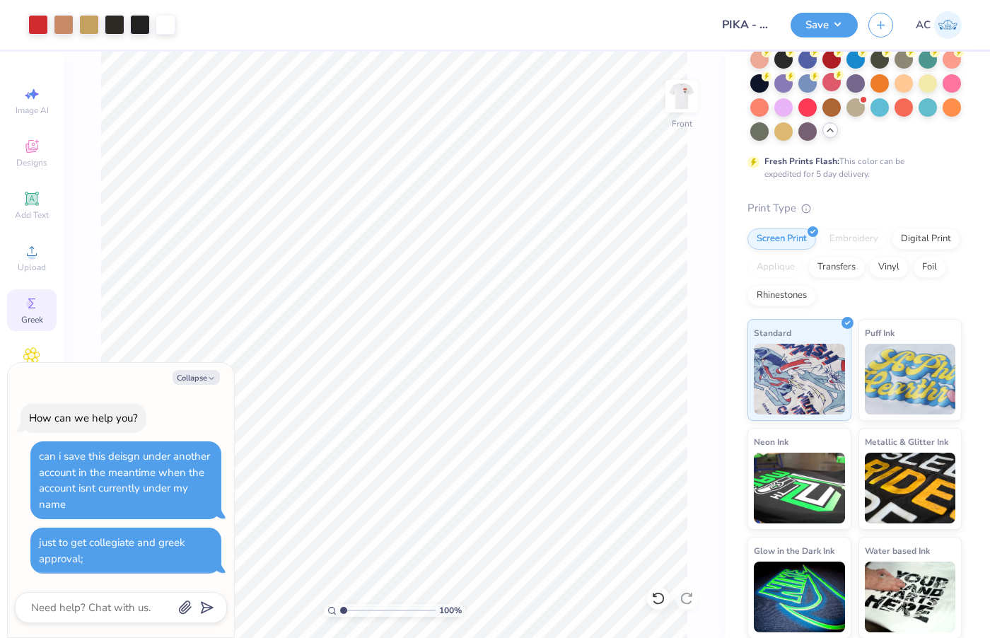
click at [742, 638] on html "Art colors Design Title PIKA - Fall 25 Rush Save AC Image AI Designs Add Text U…" at bounding box center [495, 319] width 990 height 638
click at [191, 383] on button "Collapse" at bounding box center [196, 377] width 47 height 15
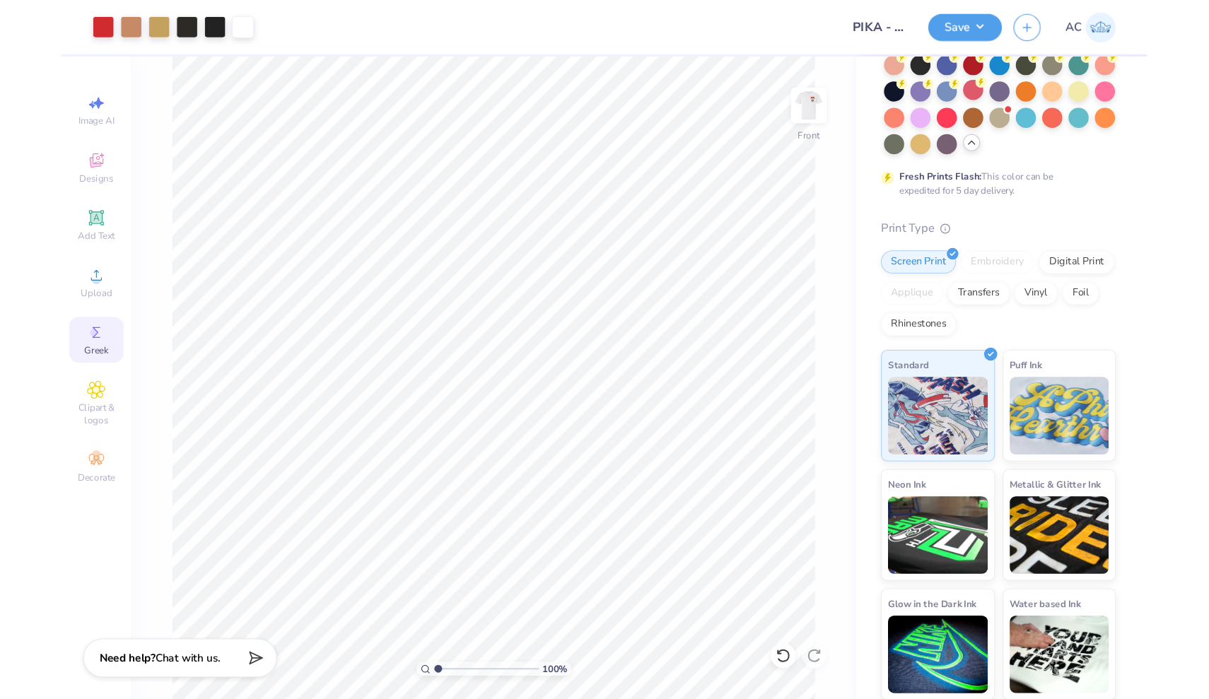
scroll to position [118, 0]
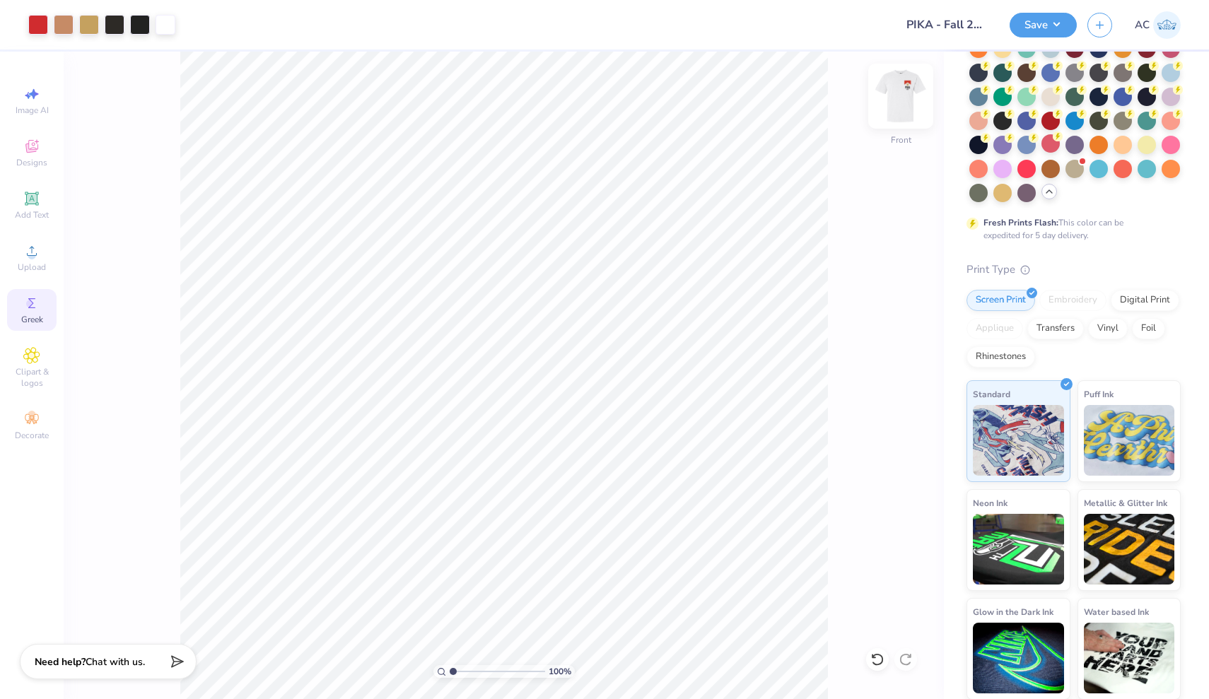
click at [906, 110] on img at bounding box center [901, 96] width 57 height 57
click at [906, 111] on img at bounding box center [901, 96] width 57 height 57
click at [912, 94] on img at bounding box center [901, 96] width 57 height 57
click at [909, 95] on img at bounding box center [901, 96] width 57 height 57
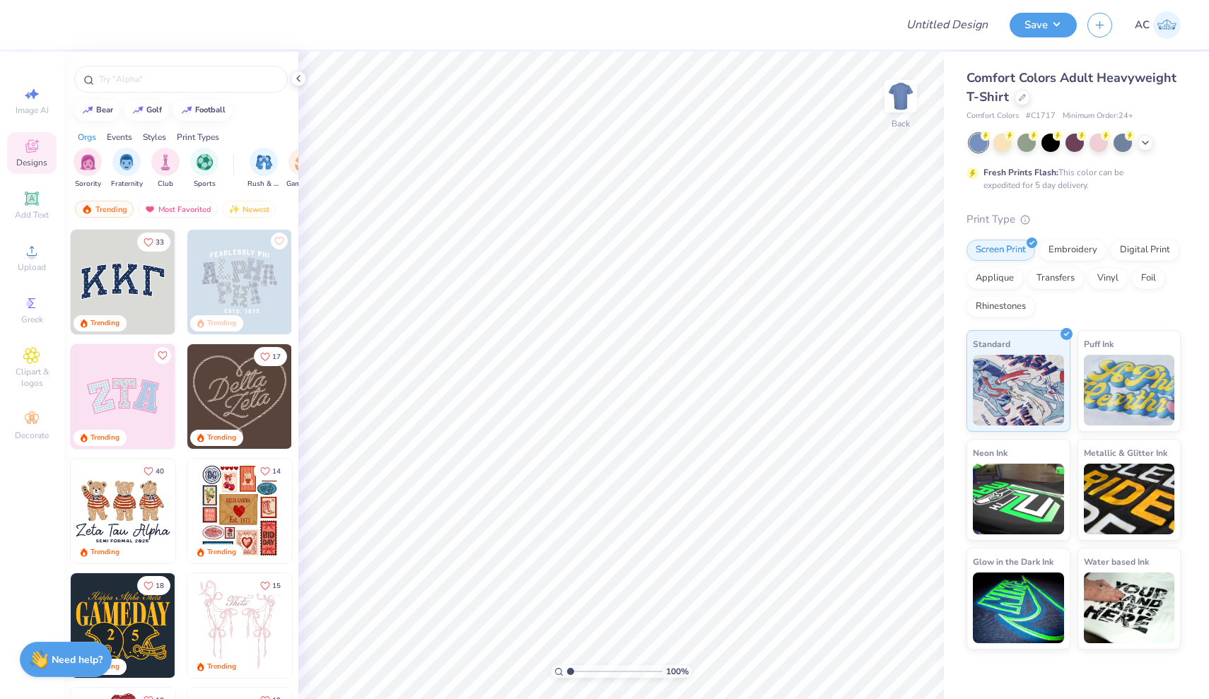
click at [69, 660] on strong "Need help?" at bounding box center [77, 659] width 51 height 13
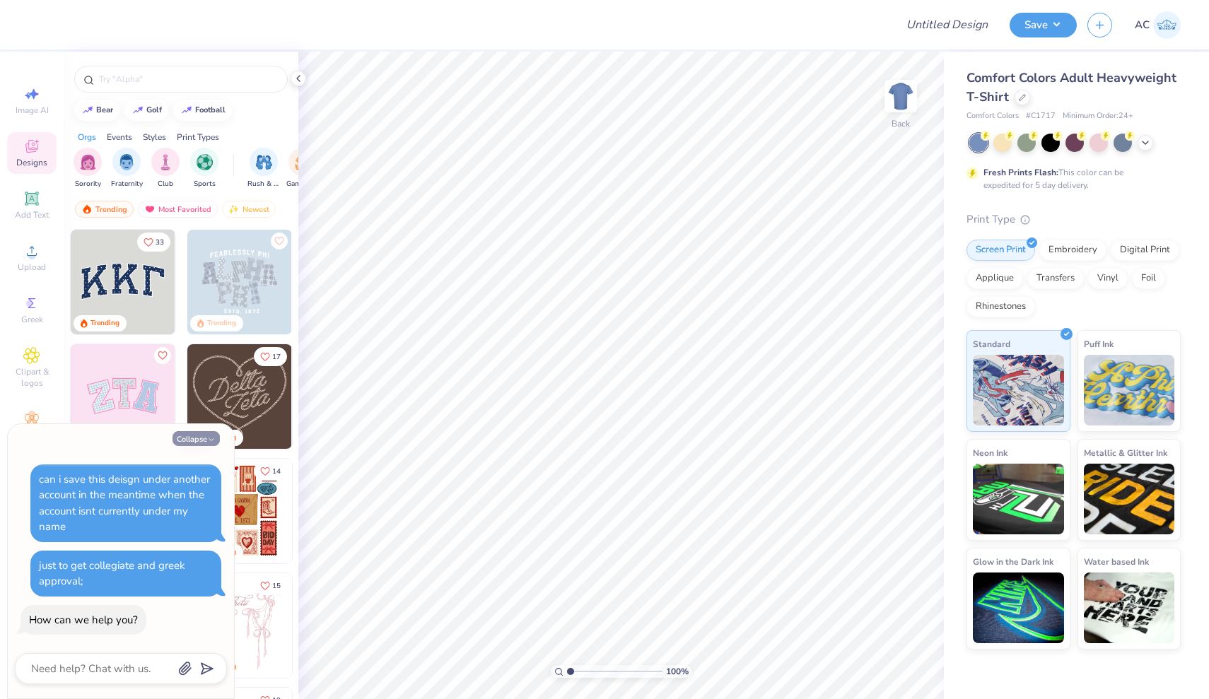
click at [193, 446] on button "Collapse" at bounding box center [196, 438] width 47 height 15
type textarea "x"
